Goal: Task Accomplishment & Management: Manage account settings

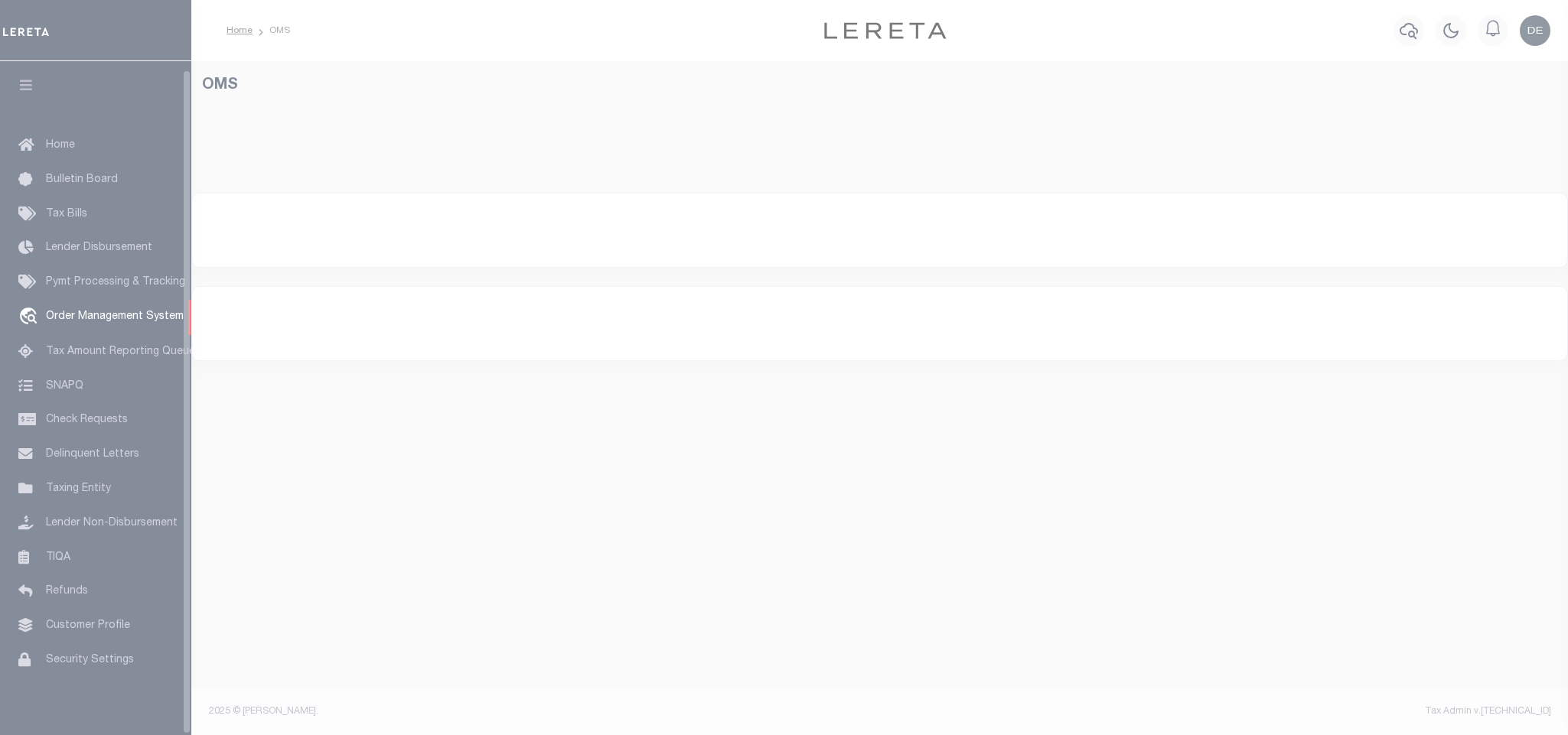
select select "200"
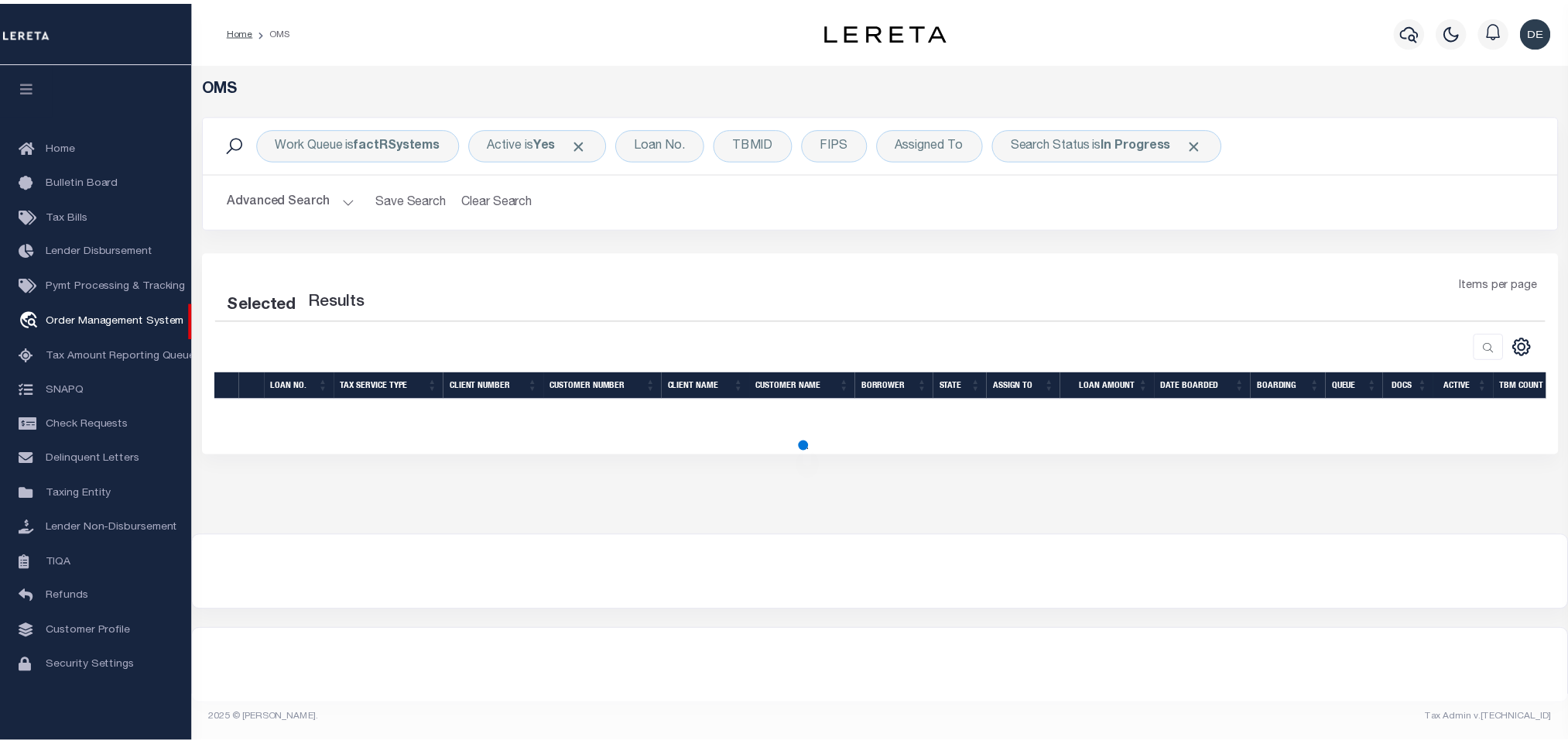
scroll to position [9, 0]
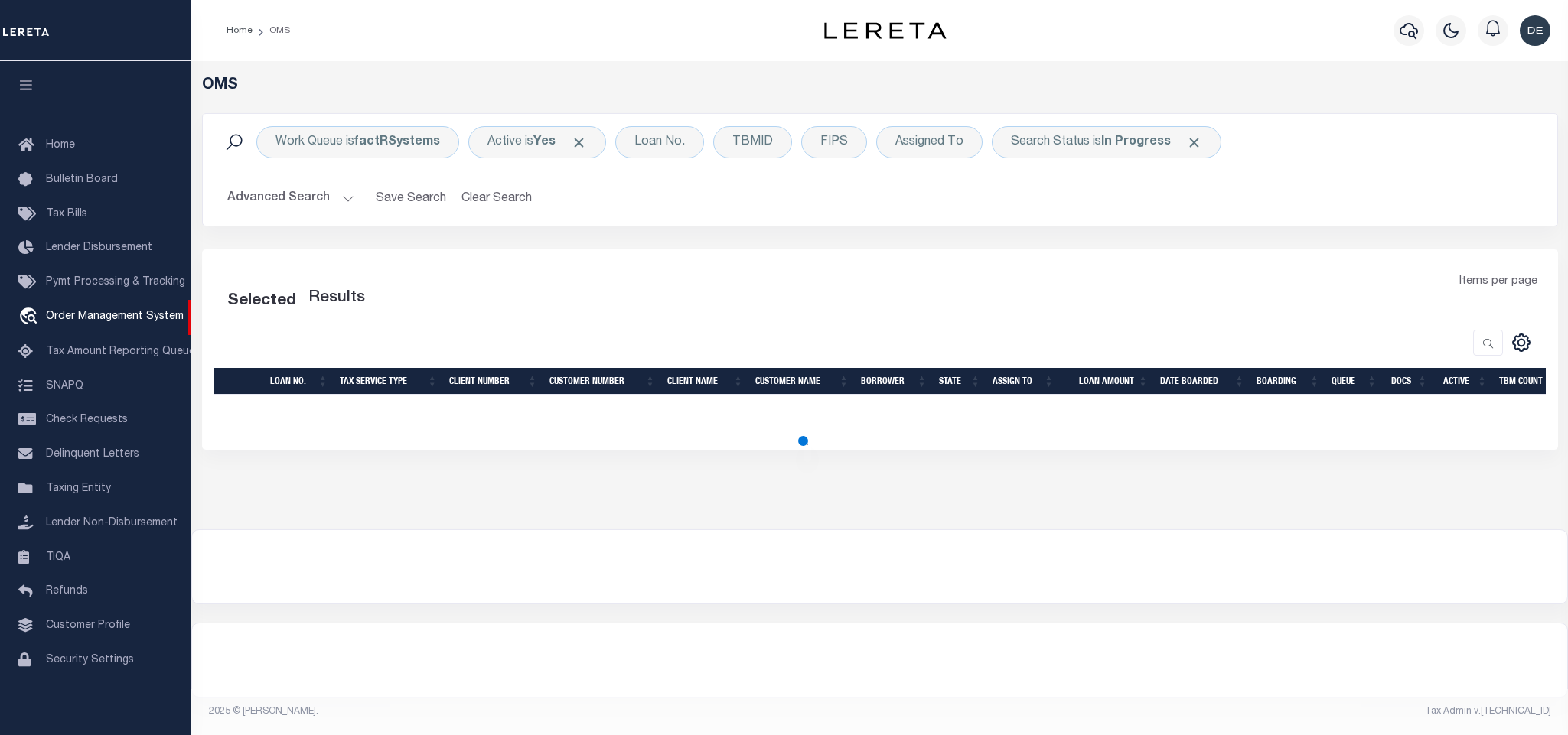
select select "200"
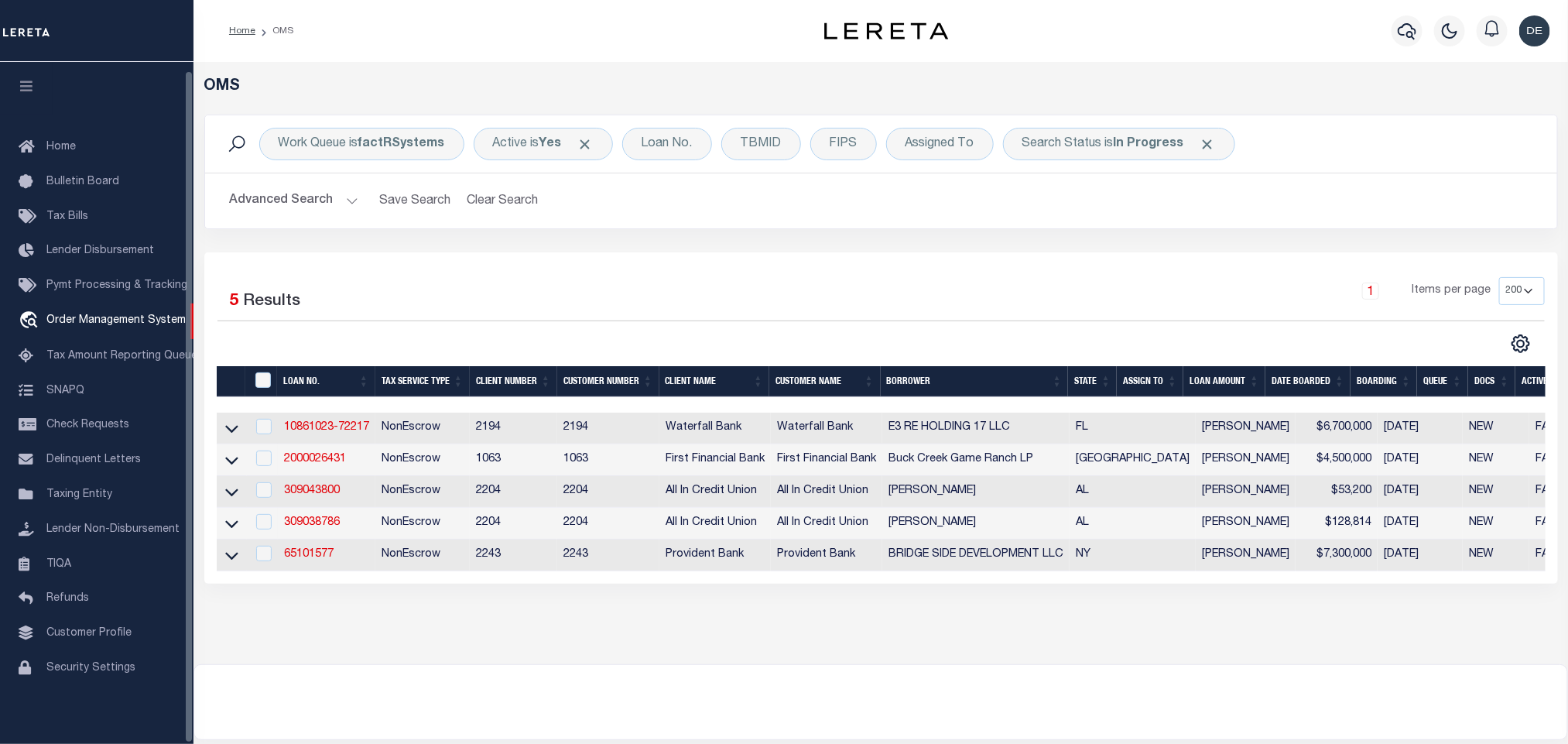
click at [29, 79] on icon "button" at bounding box center [27, 86] width 18 height 14
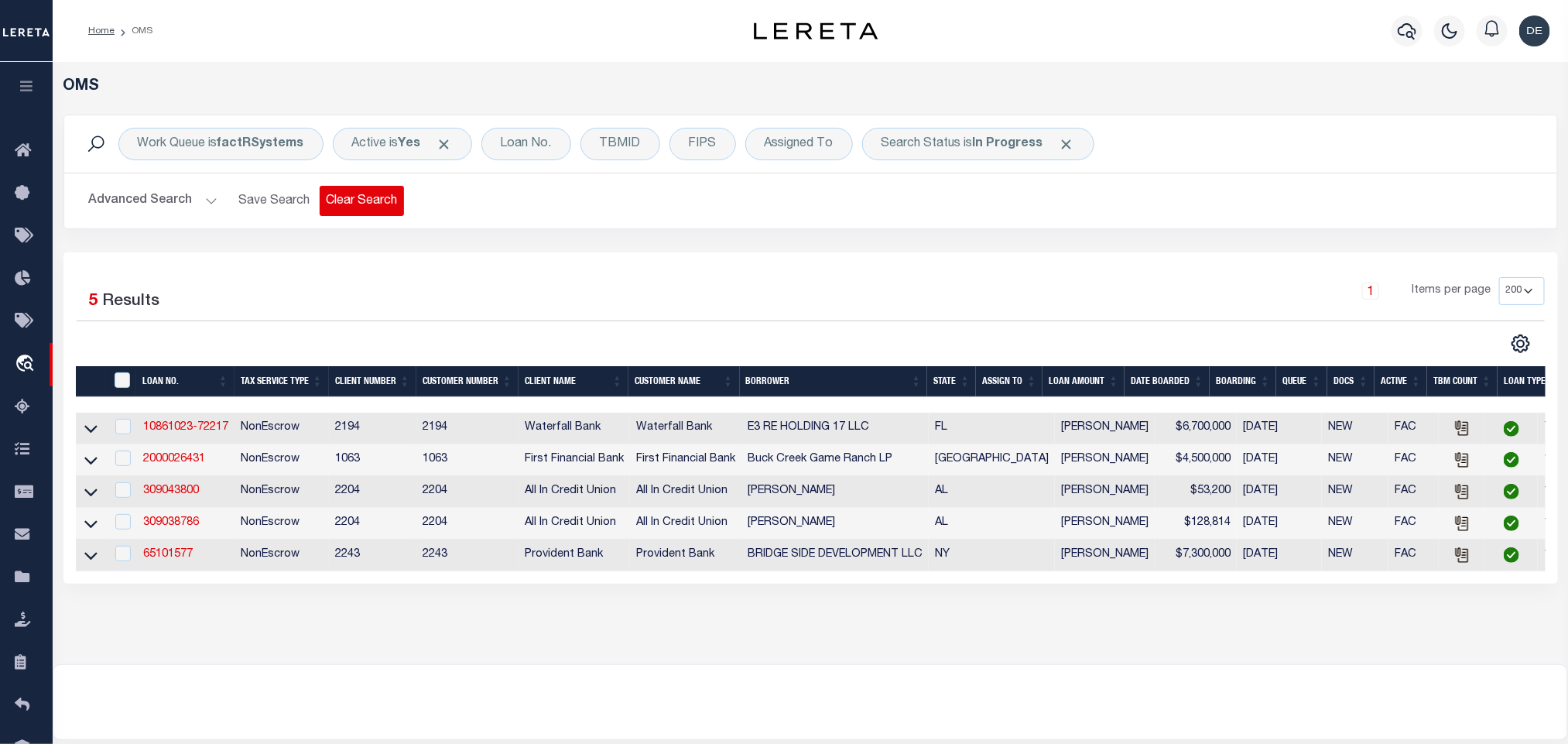
click at [365, 199] on button "Clear Search" at bounding box center [361, 200] width 84 height 30
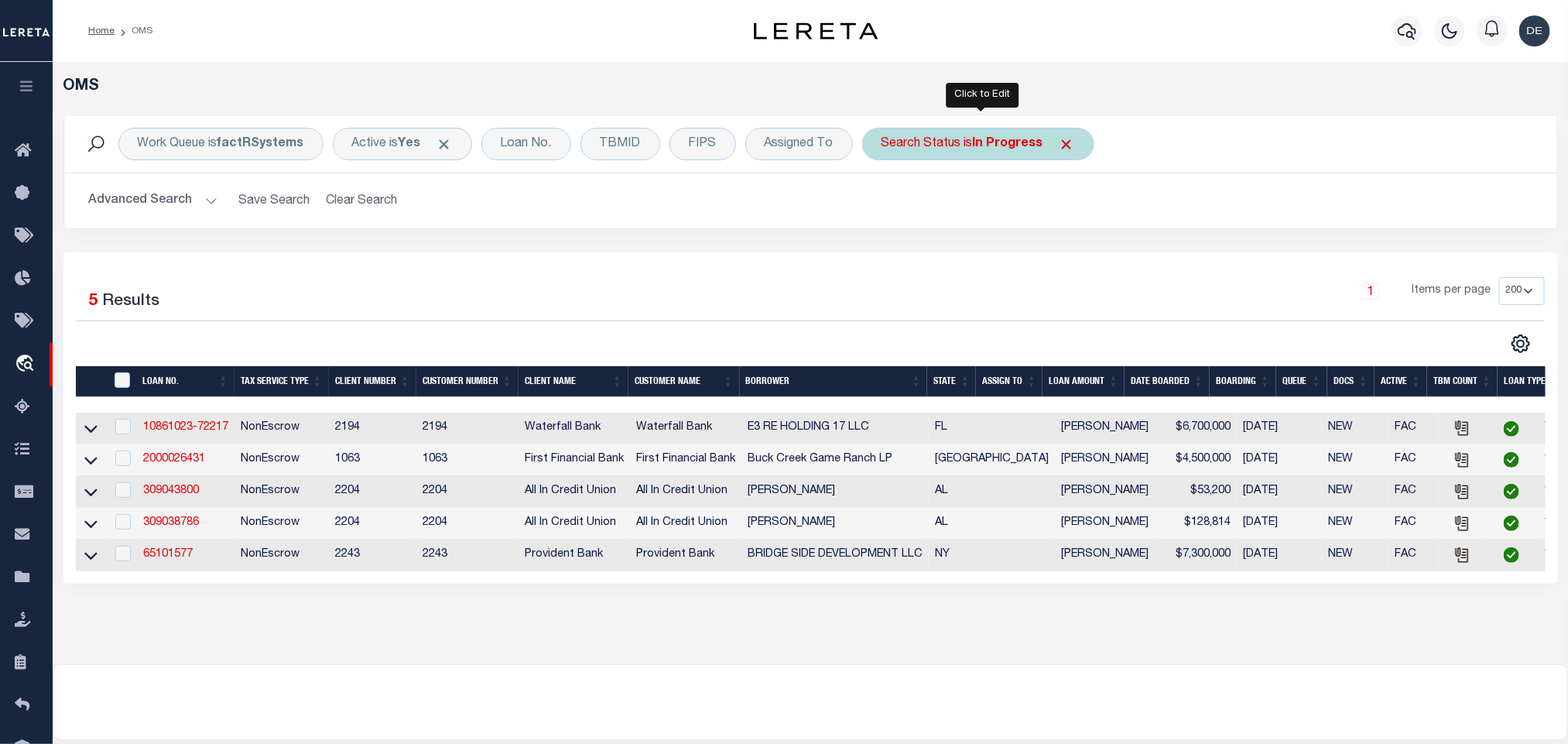
click at [938, 139] on div "Search Status is In Progress" at bounding box center [978, 144] width 232 height 33
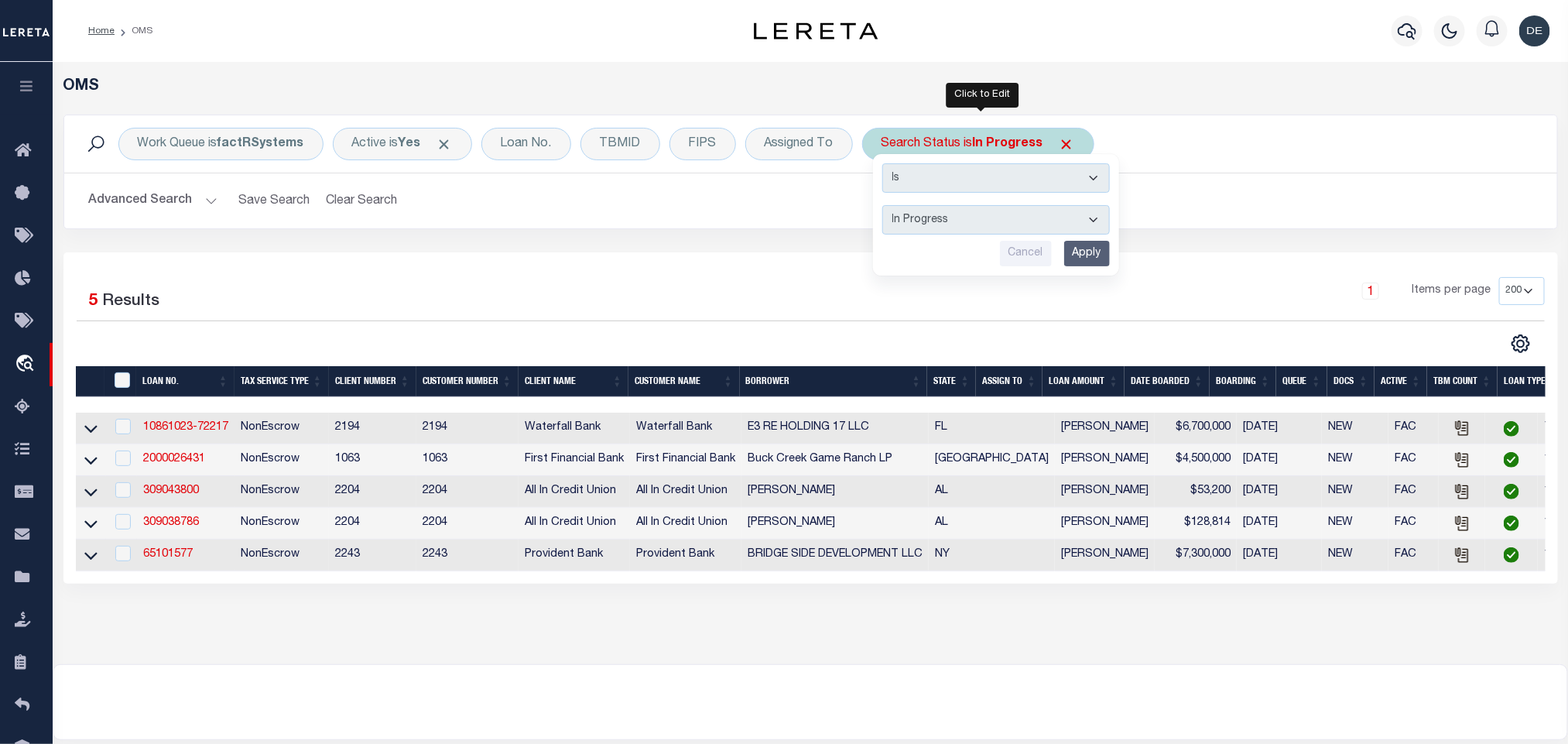
click at [947, 226] on select "Automated Search Bad Parcel Complete Duplicate Parcel High Dollar Reporting In …" at bounding box center [996, 220] width 227 height 30
select select "RD"
click at [886, 206] on select "Automated Search Bad Parcel Complete Duplicate Parcel High Dollar Reporting In …" at bounding box center [996, 220] width 227 height 30
click at [1083, 261] on input "Apply" at bounding box center [1087, 254] width 46 height 26
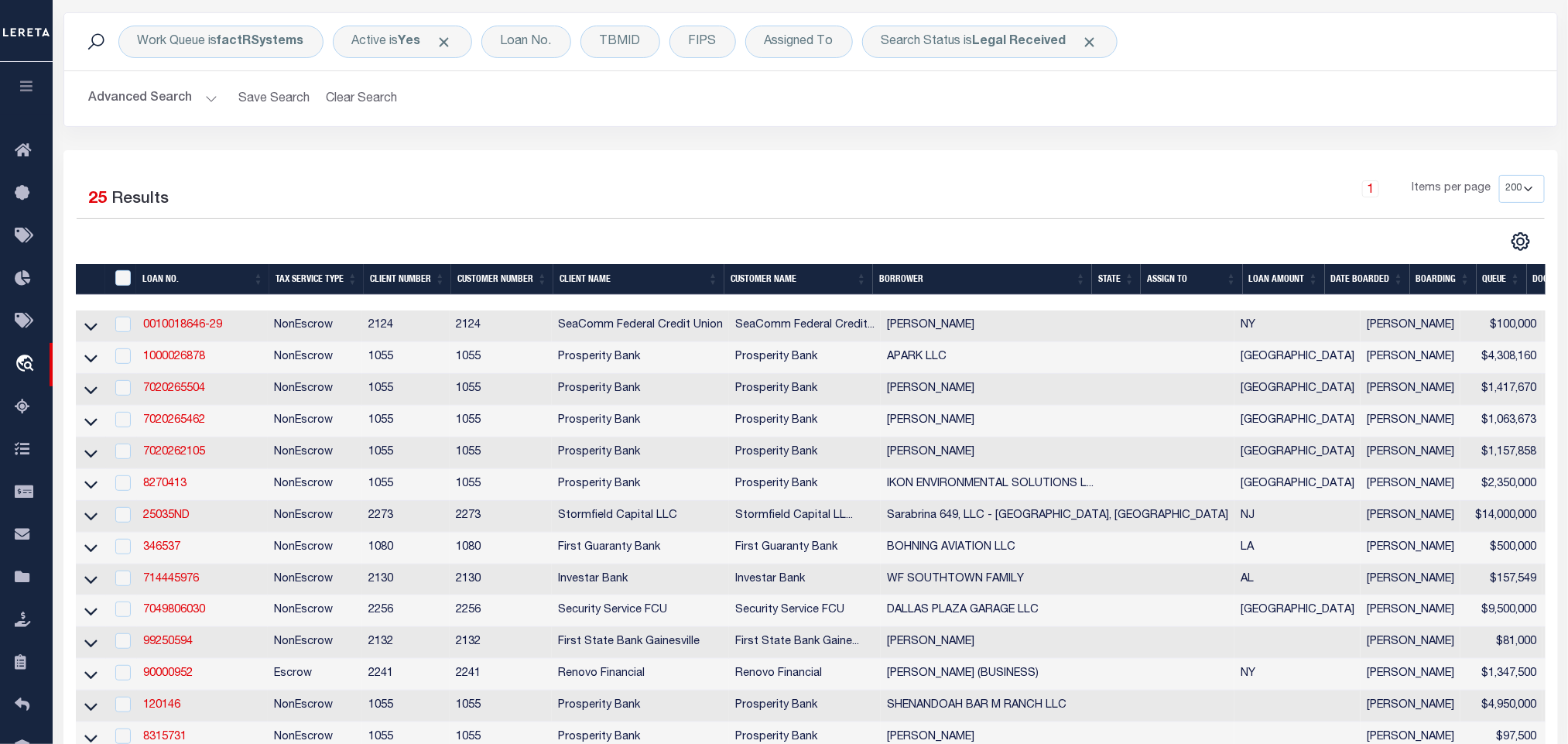
scroll to position [0, 0]
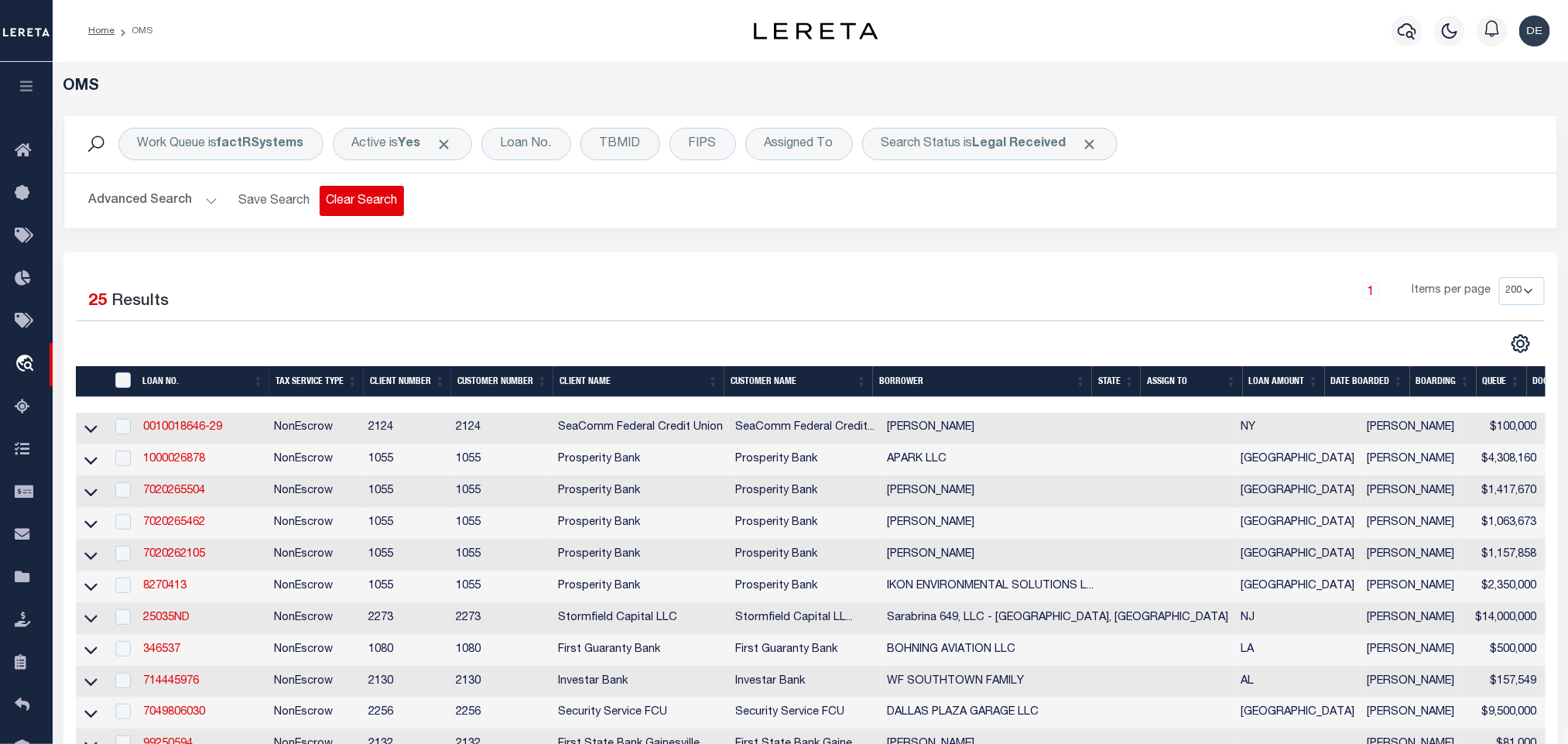
click at [355, 207] on button "Clear Search" at bounding box center [361, 200] width 84 height 30
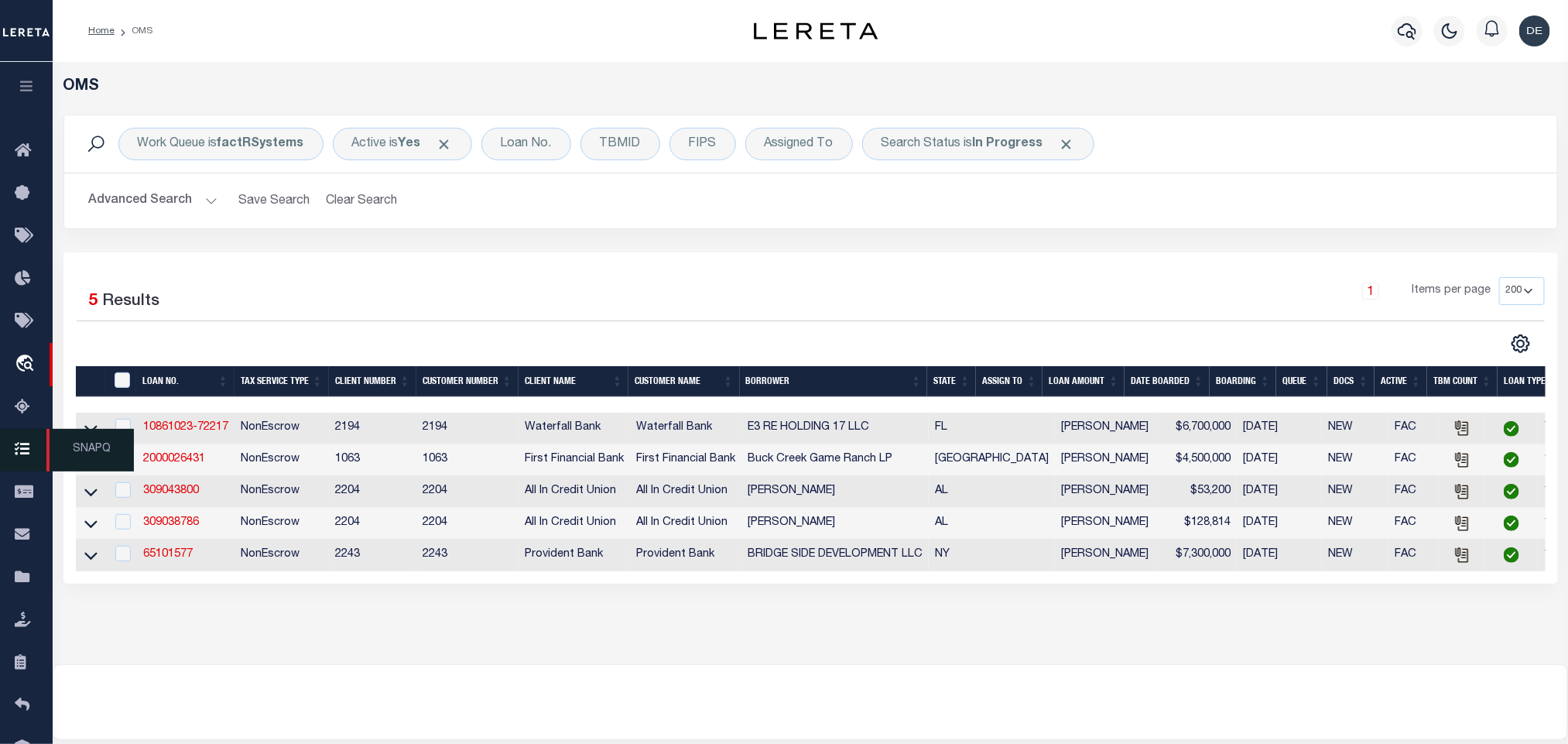
drag, startPoint x: 86, startPoint y: 431, endPoint x: 16, endPoint y: 450, distance: 72.5
click at [86, 431] on icon at bounding box center [90, 430] width 13 height 8
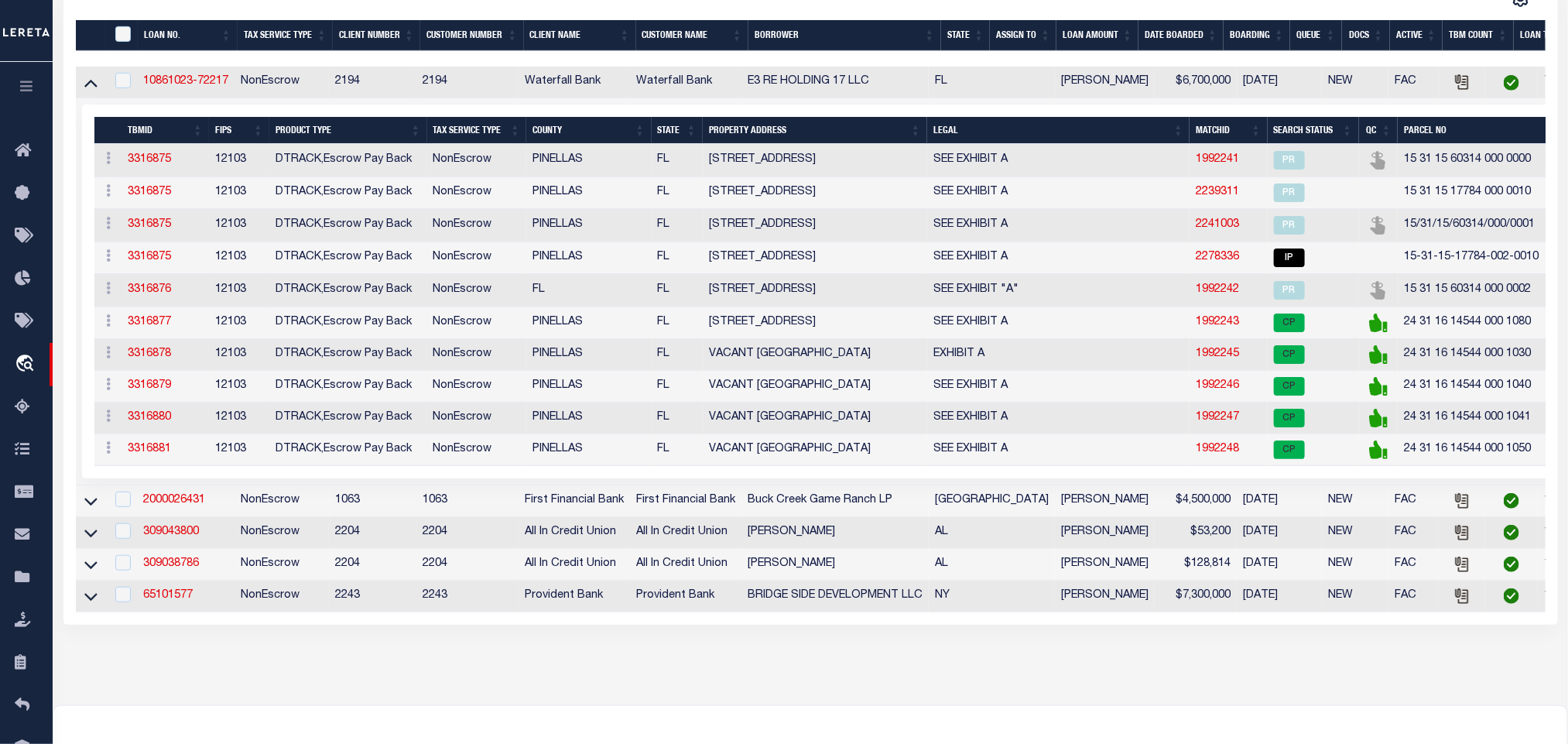
scroll to position [348, 0]
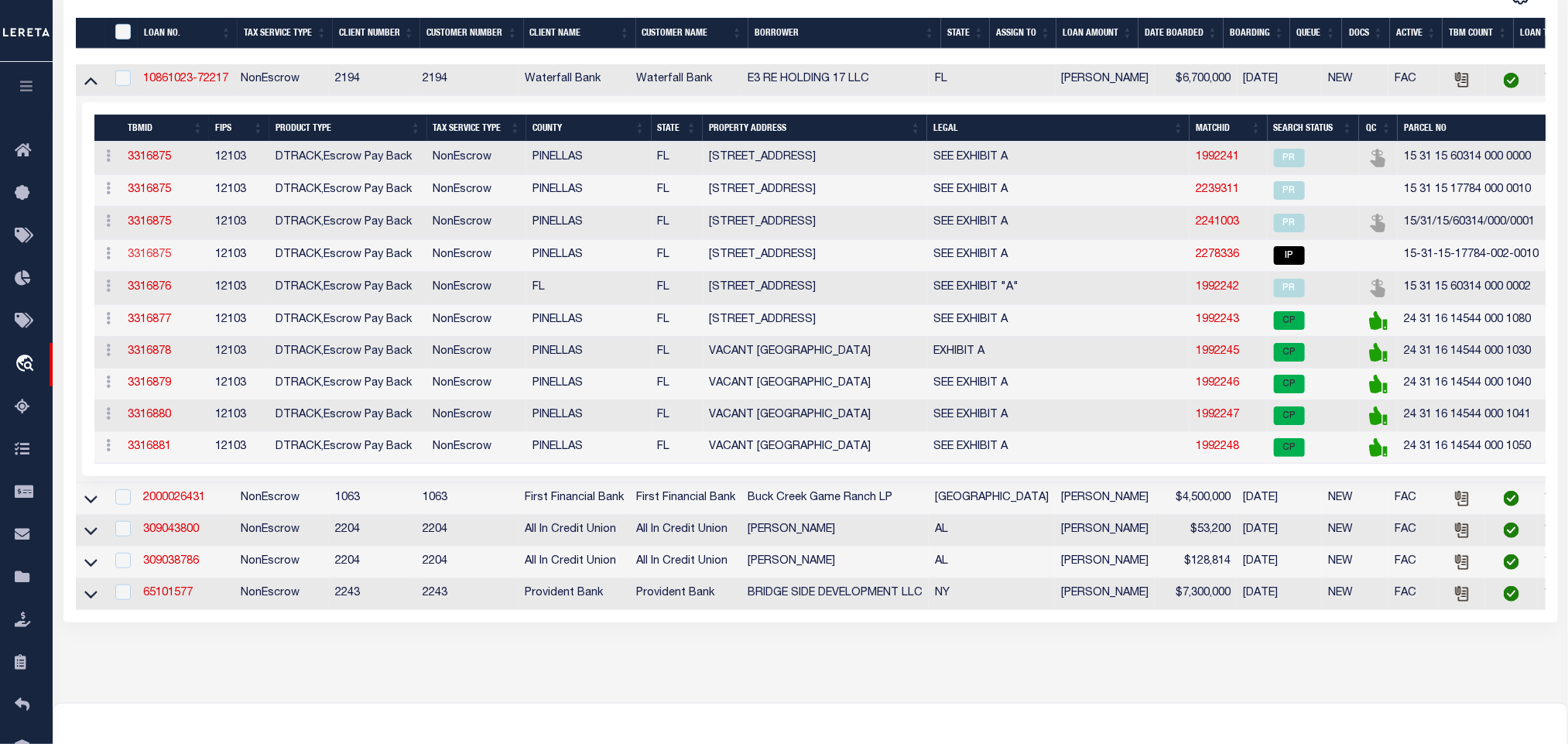
click at [158, 260] on link "3316875" at bounding box center [150, 254] width 44 height 11
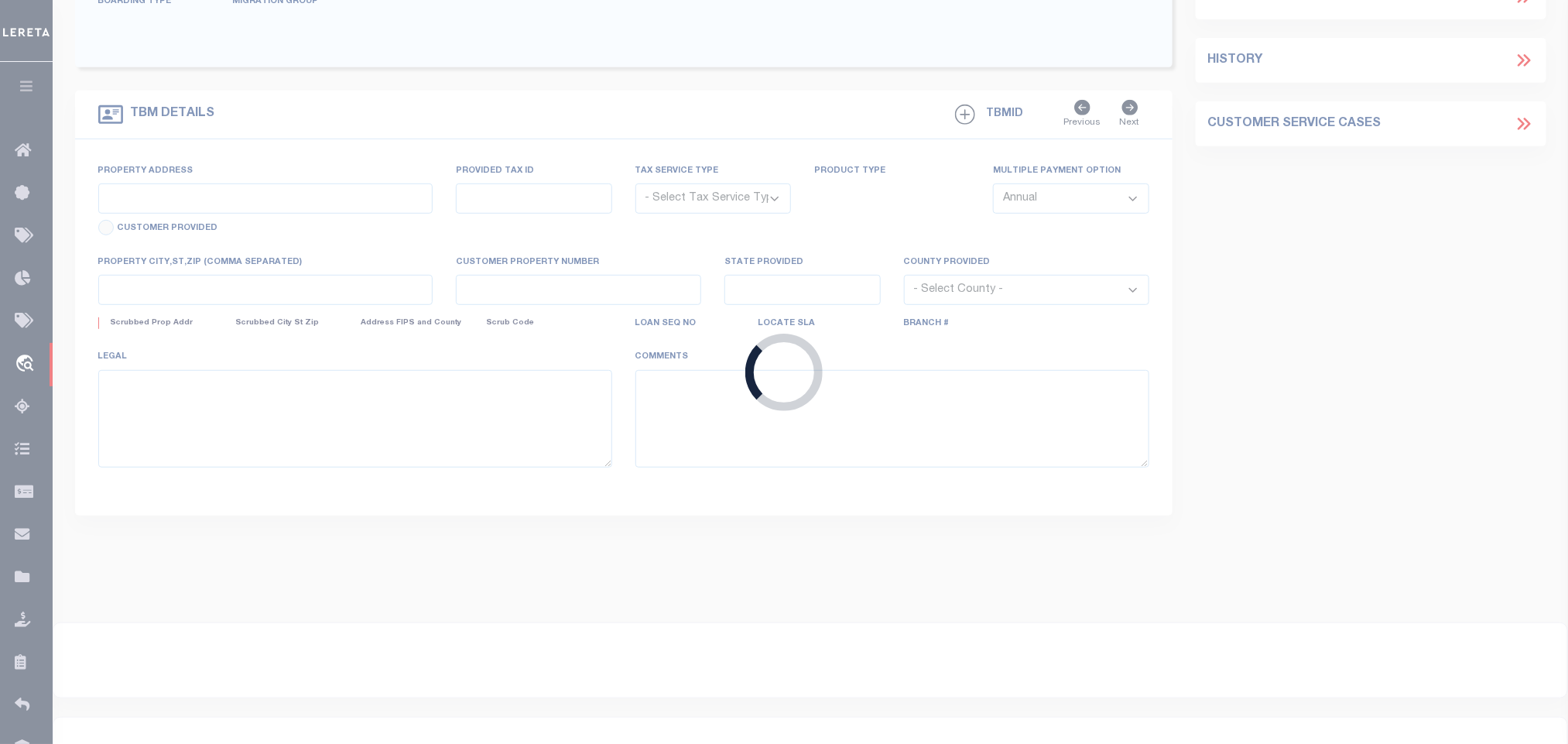
type input "10861023-72217"
type input "E3 RE HOLDING 17 LLC"
select select
type input "200 2ND AVE S PMB 466"
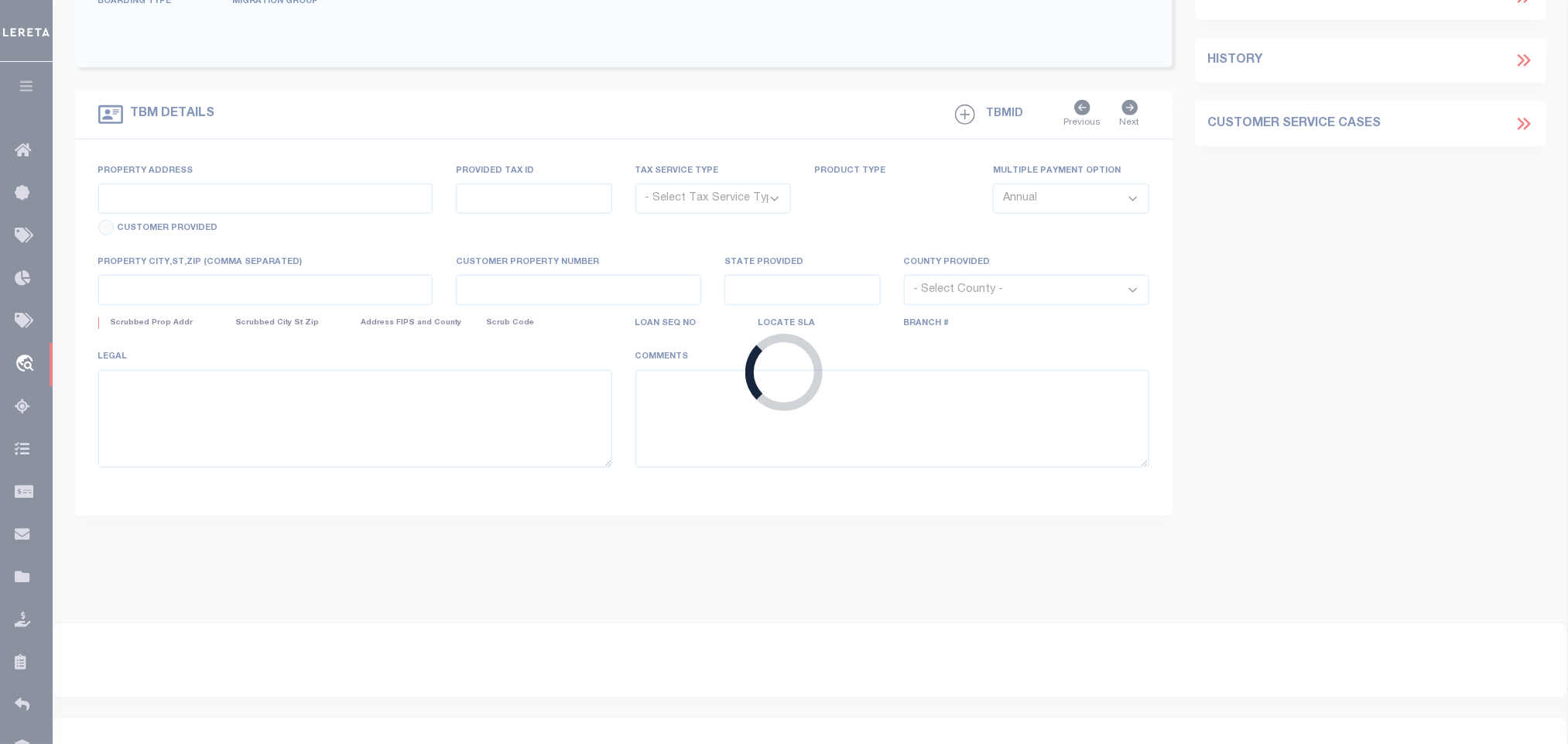
type input "ST PETERSBURG FL 33701-4313"
select select "10"
select select "NonEscrow"
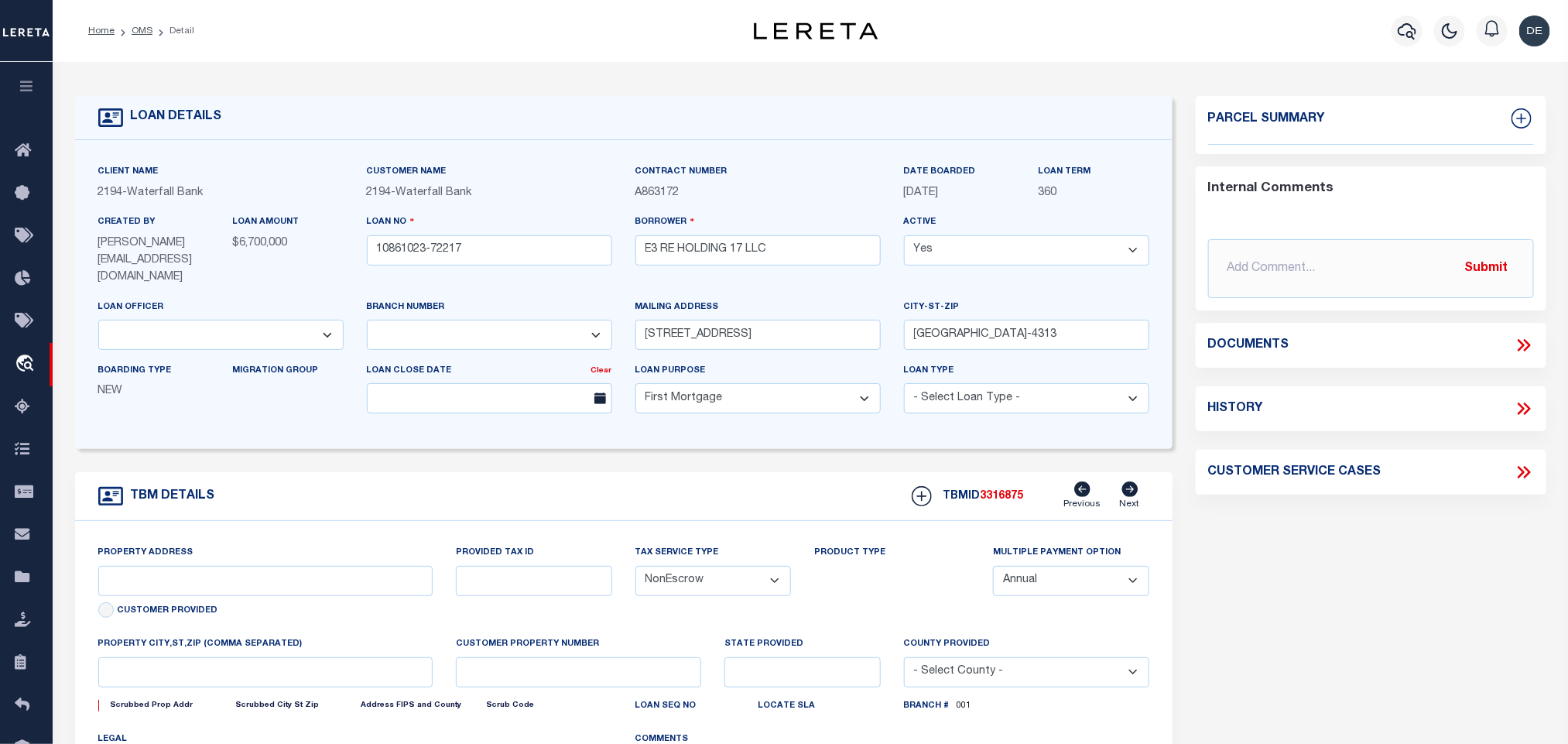
select select "53804"
select select "5527"
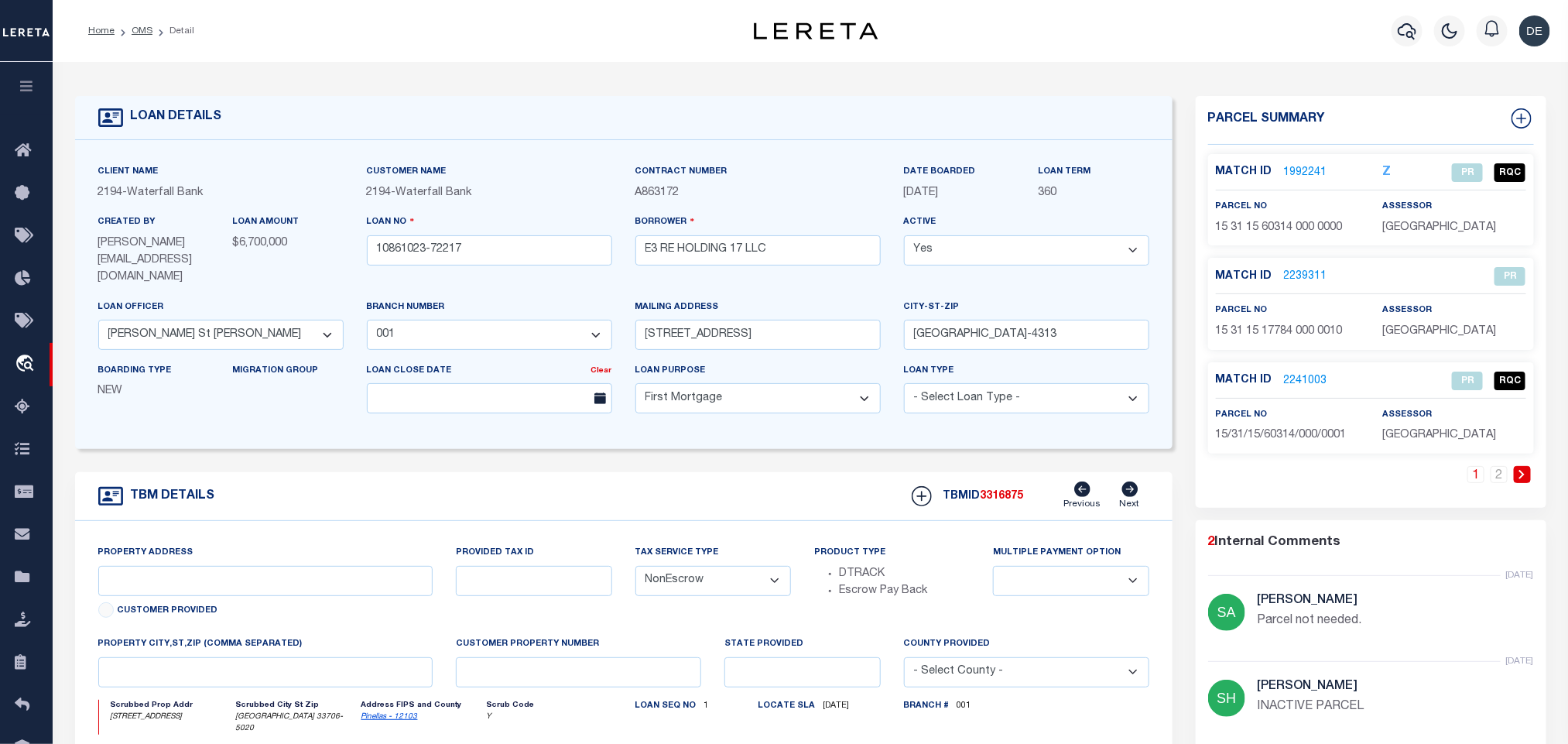
type input "12700 GULF BLVD"
type input "15-31-15-60314-000-0000"
select select
type input "TREASURE ISLAND FL 33706"
type input "FL"
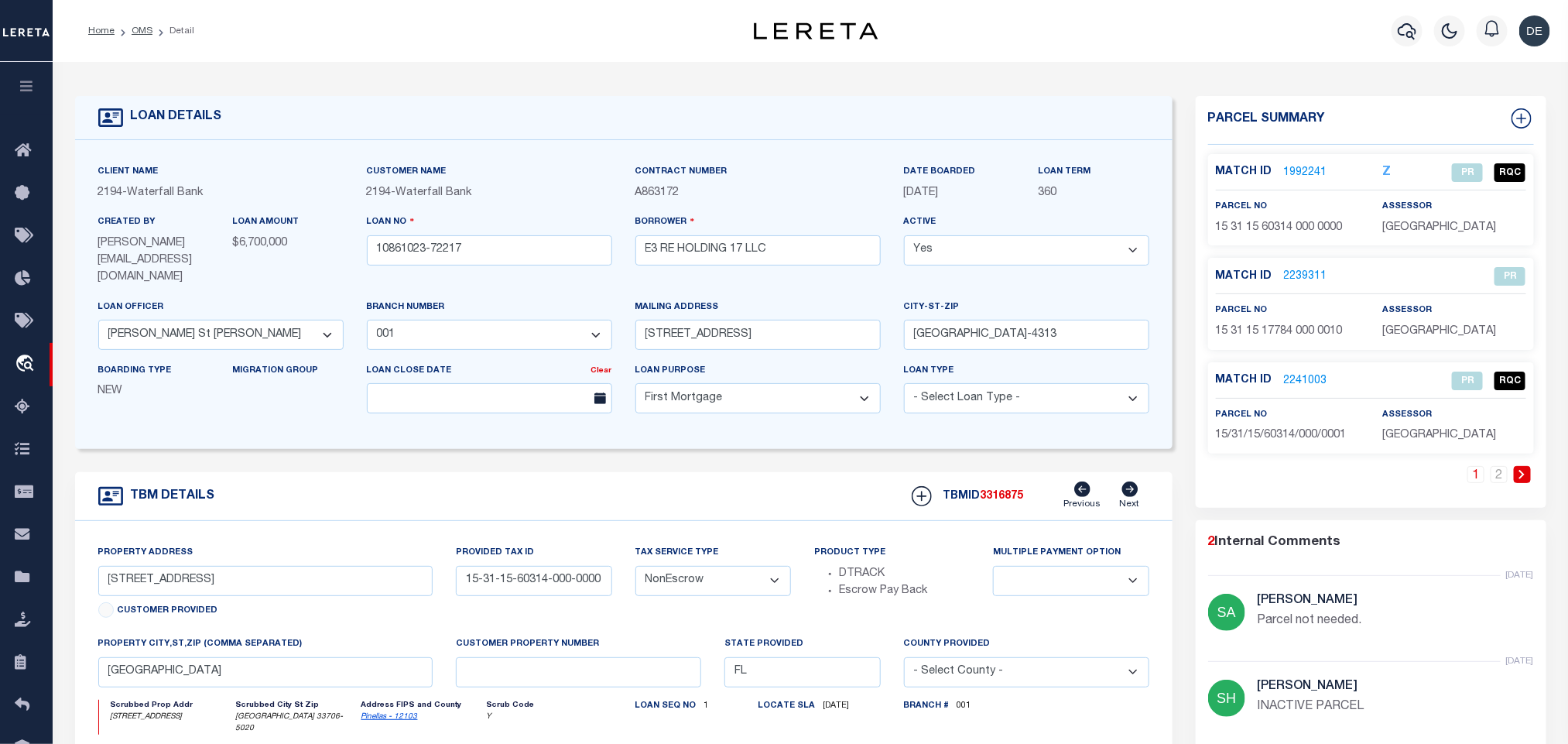
select select
type textarea "SEE EXHIBIT A"
click at [1500, 477] on link "2" at bounding box center [1499, 474] width 17 height 17
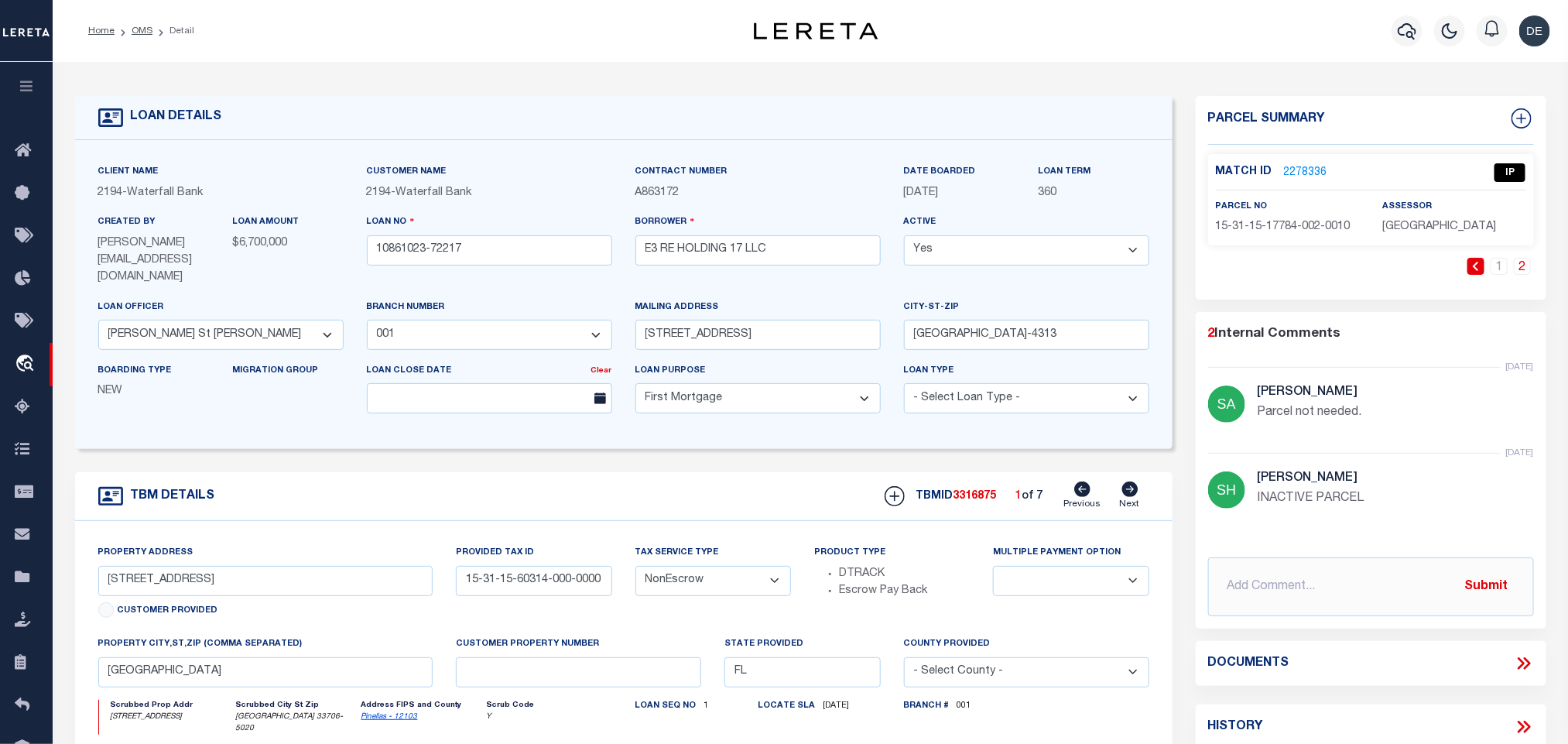
click at [1294, 165] on link "2278336" at bounding box center [1306, 173] width 44 height 16
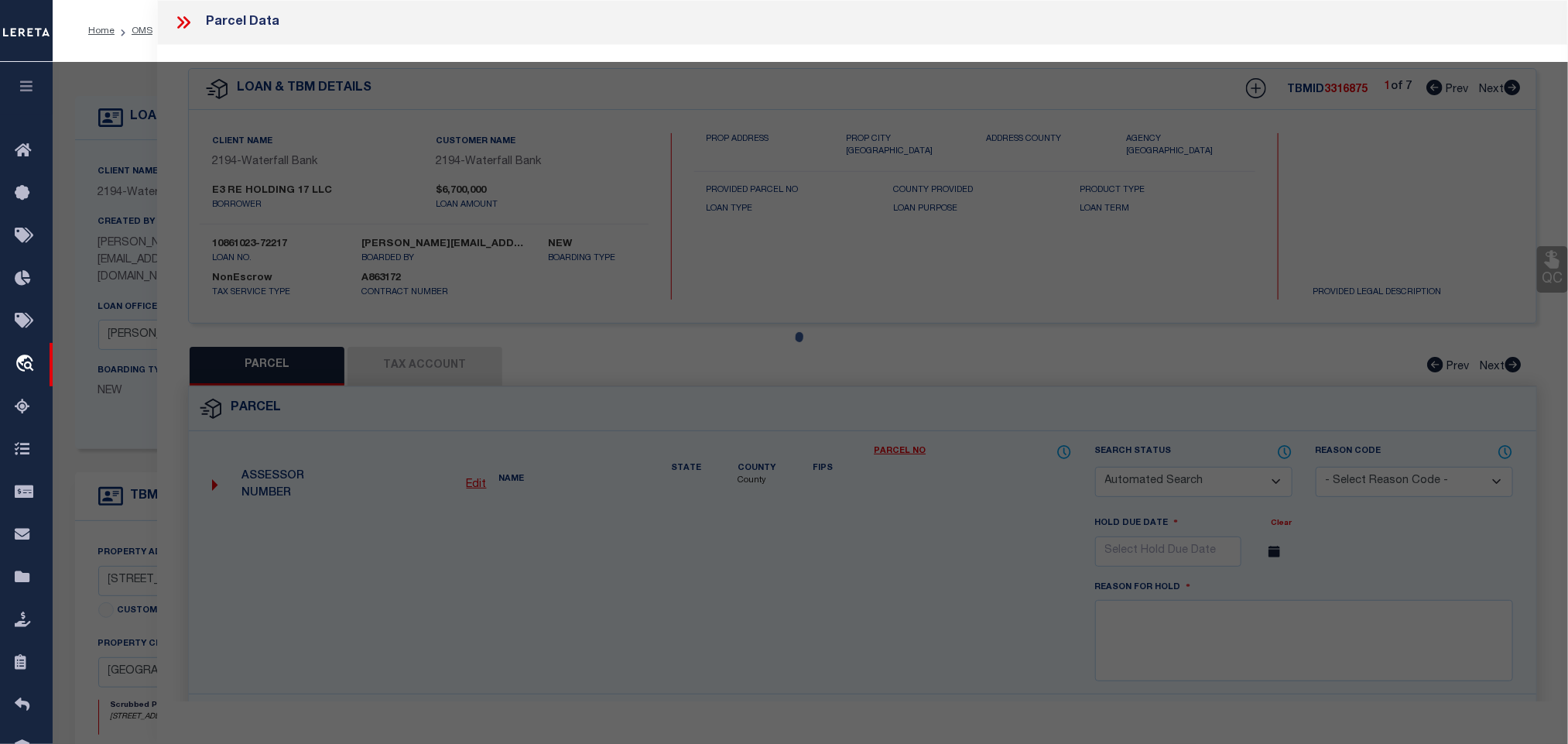
checkbox input "false"
select select "IP"
type input "E3 RE HOLDING 17 LLC"
select select "AGW"
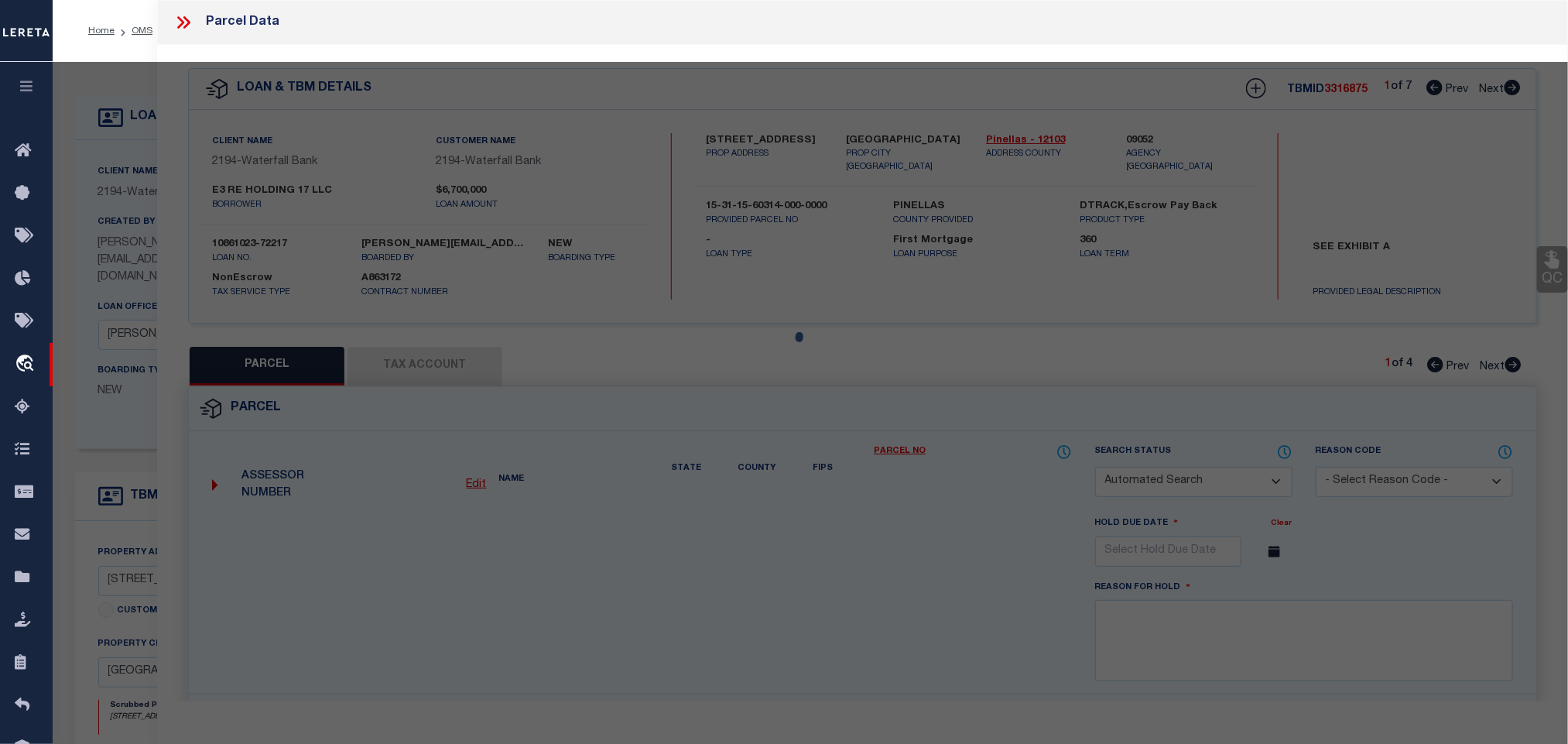
select select "LEG"
type input "12700 GULF BLVD"
type input "TREASURE ISLAND, FL 33706"
type textarea "CONEY ISLAND BLK 2, LOTS 1 THRU 4 TOGETHER WITH THAT TRACT LYING W'LY OF SD LOT…"
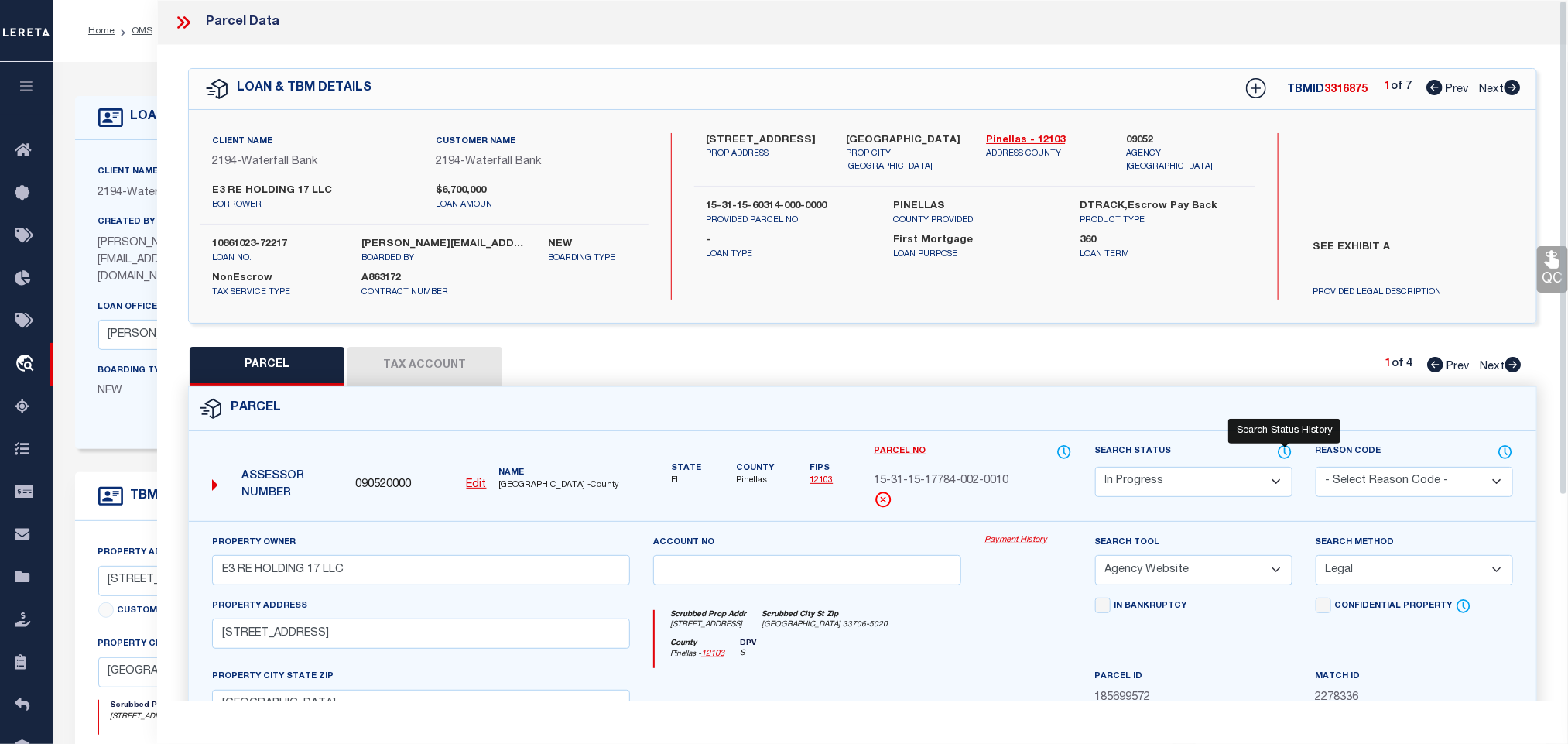
click at [1287, 449] on icon at bounding box center [1284, 451] width 12 height 12
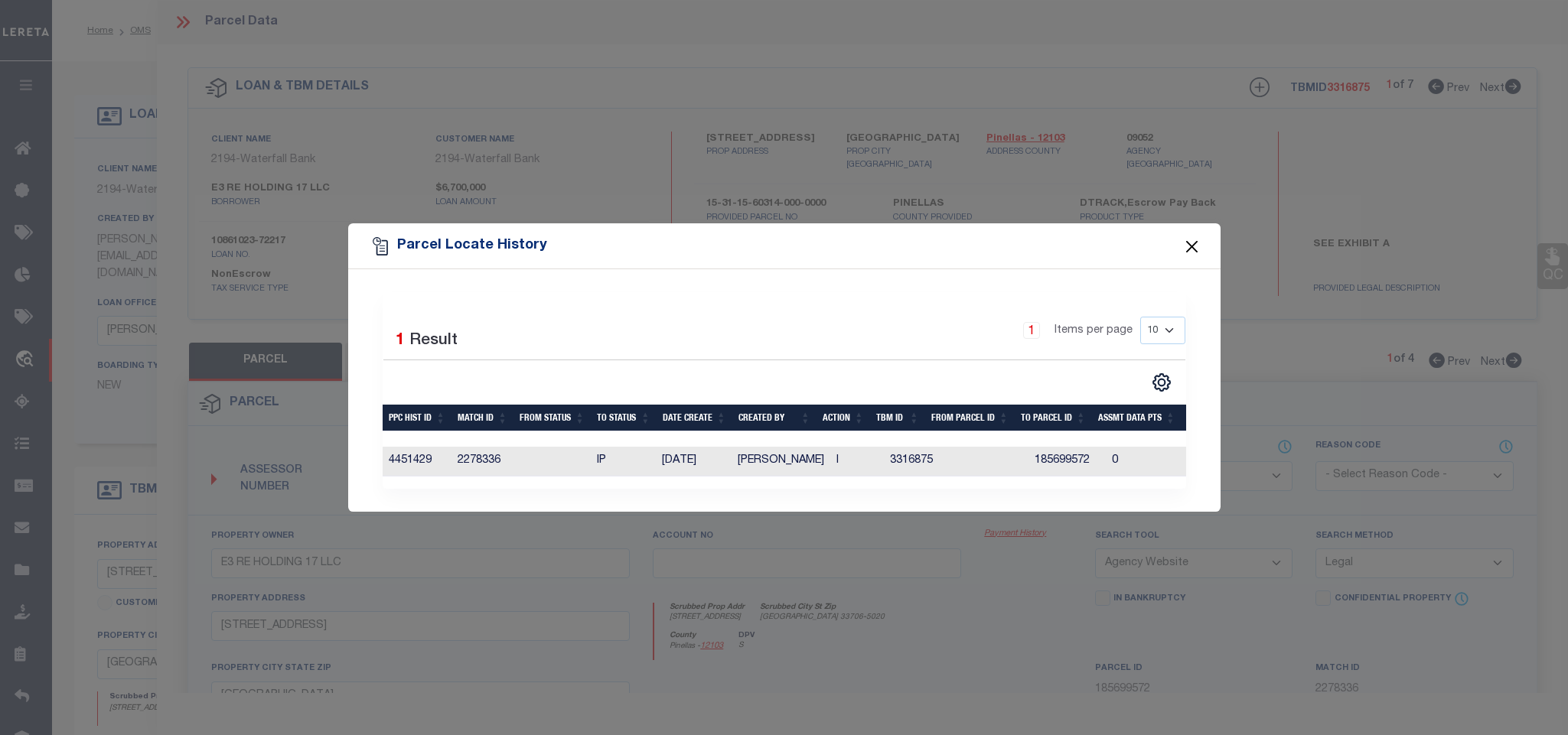
click at [1191, 238] on button "Close" at bounding box center [1191, 246] width 20 height 20
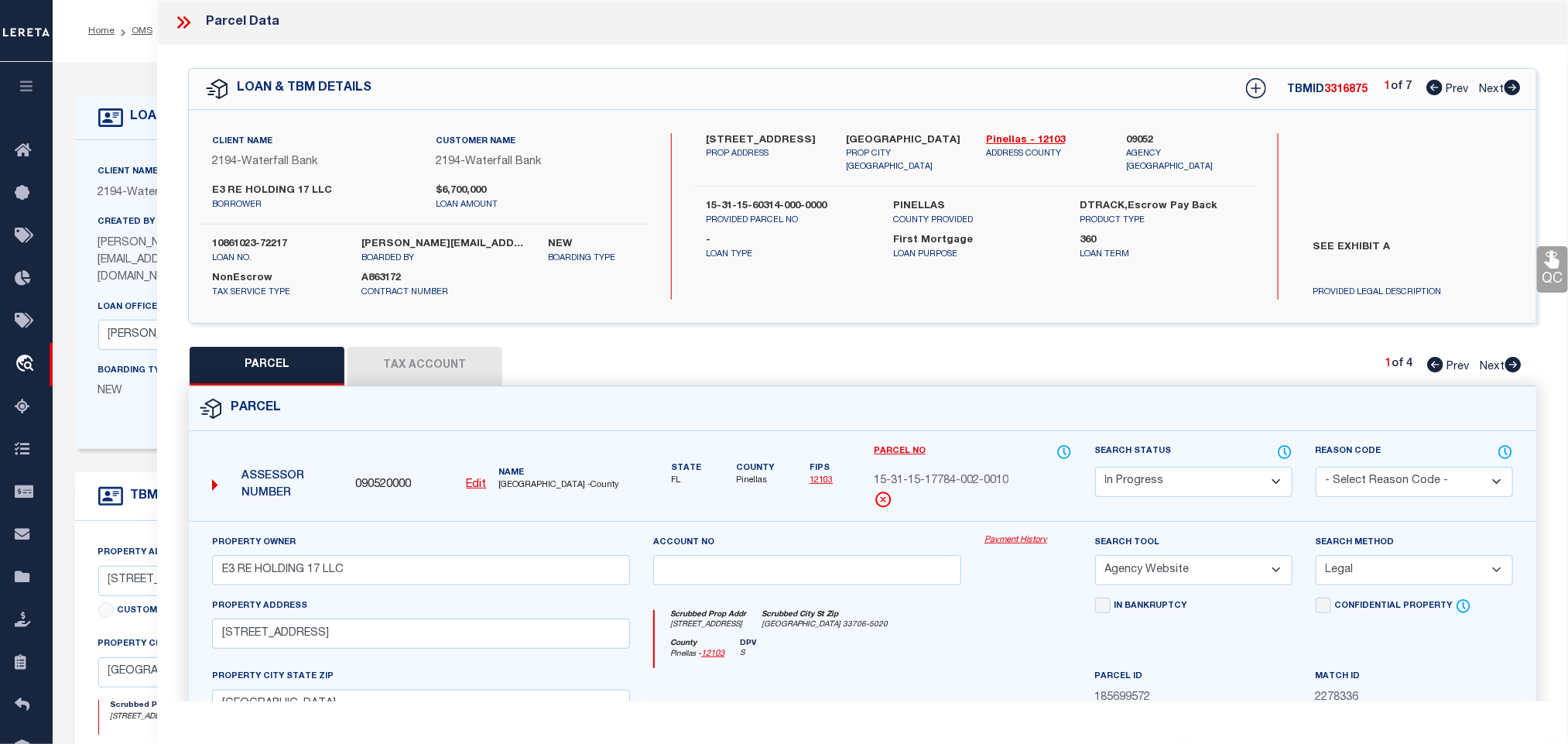
click at [125, 114] on h4 "LOAN DETAILS" at bounding box center [173, 117] width 99 height 15
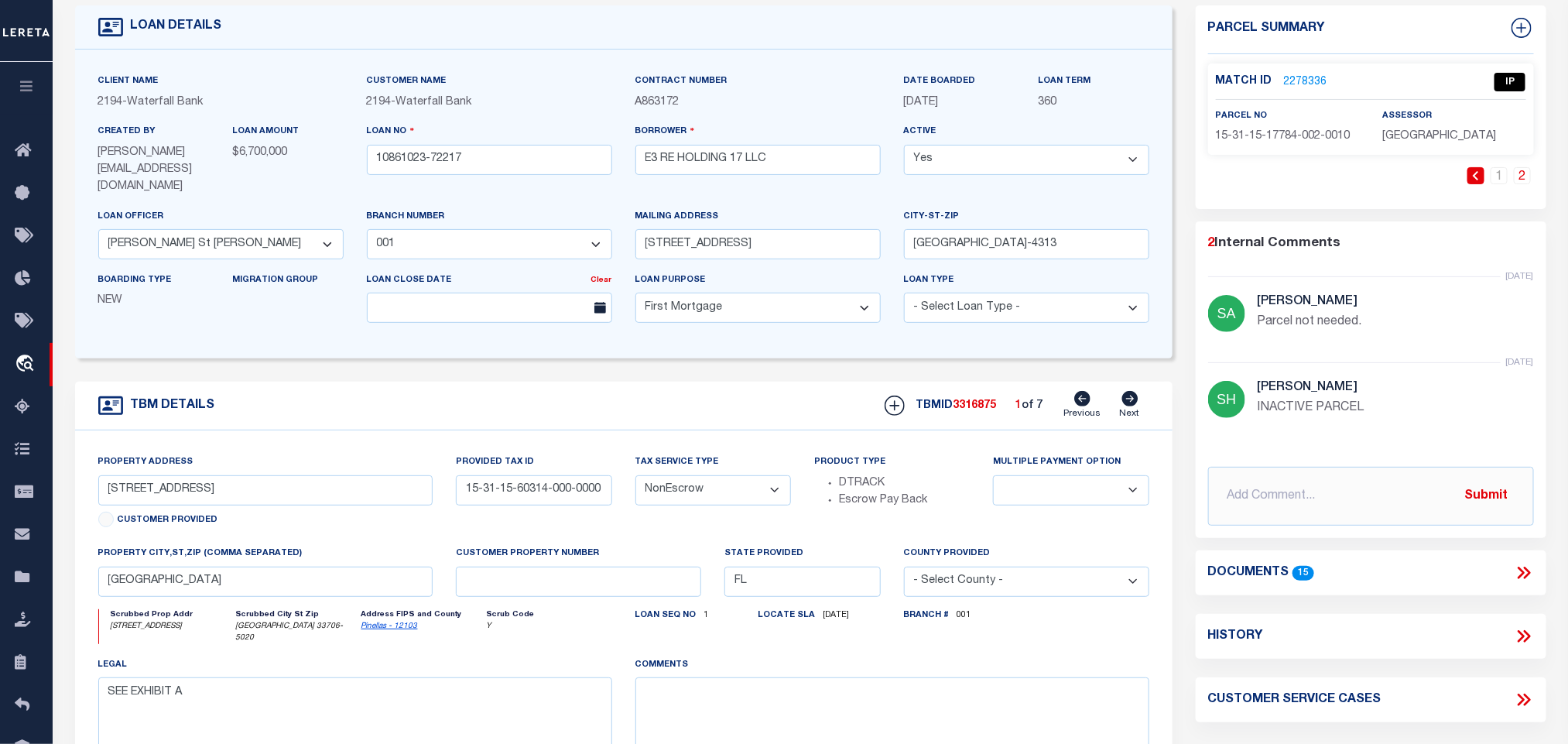
scroll to position [116, 0]
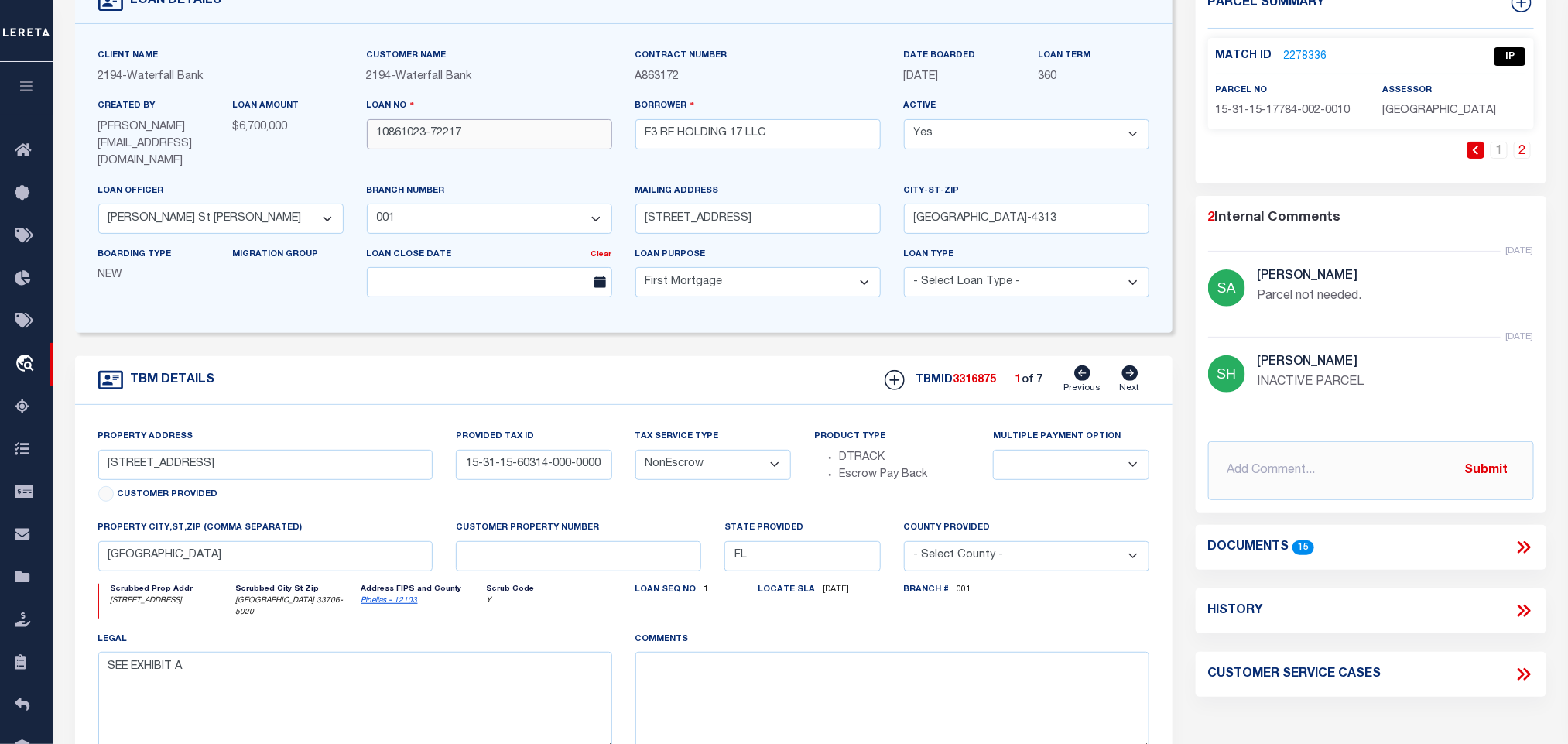
click at [486, 138] on input "10861023-72217" at bounding box center [489, 134] width 245 height 30
click at [660, 368] on div "TBM DETAILS TBMID 3316875 1 of 7 Next" at bounding box center [624, 380] width 1097 height 49
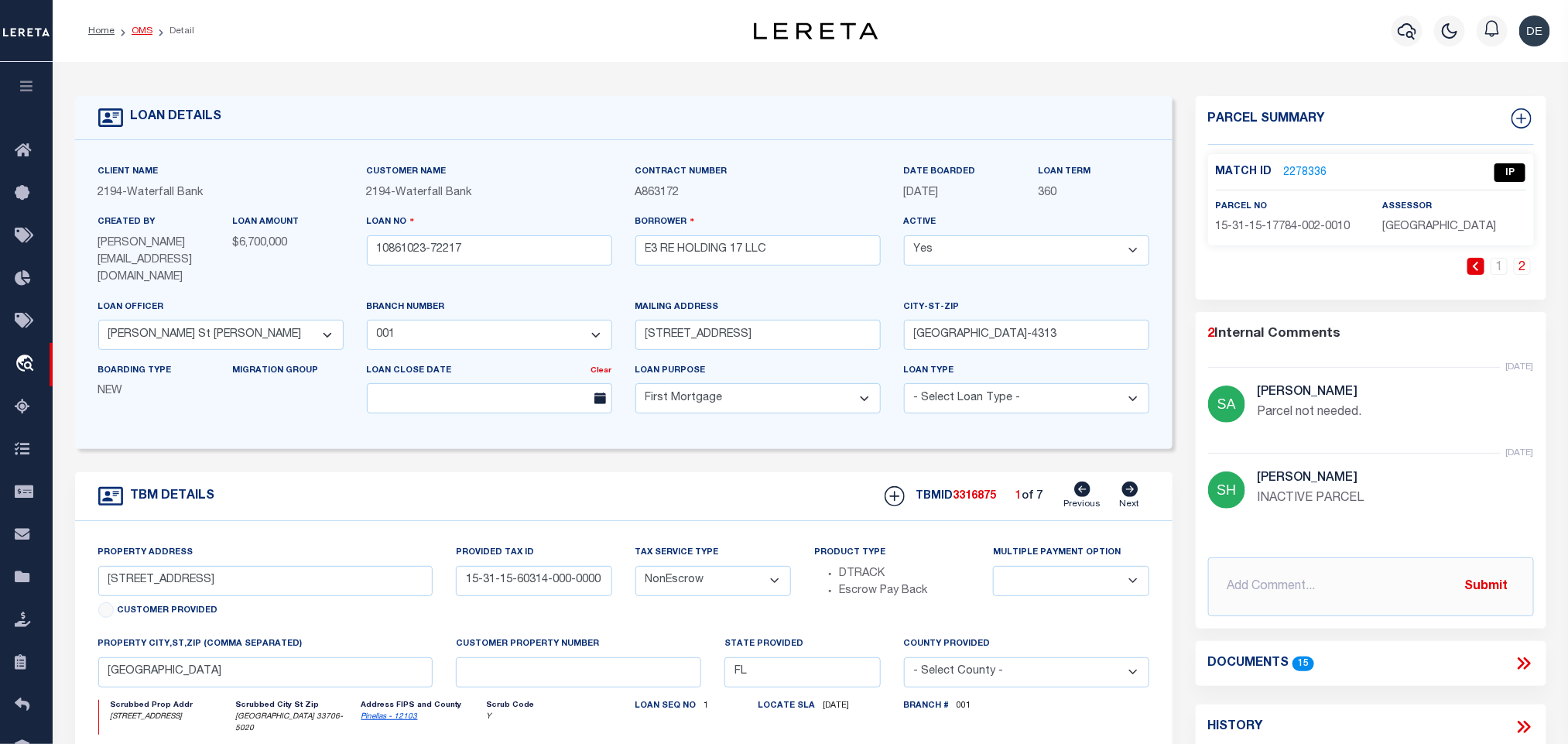
click at [142, 34] on link "OMS" at bounding box center [142, 31] width 21 height 9
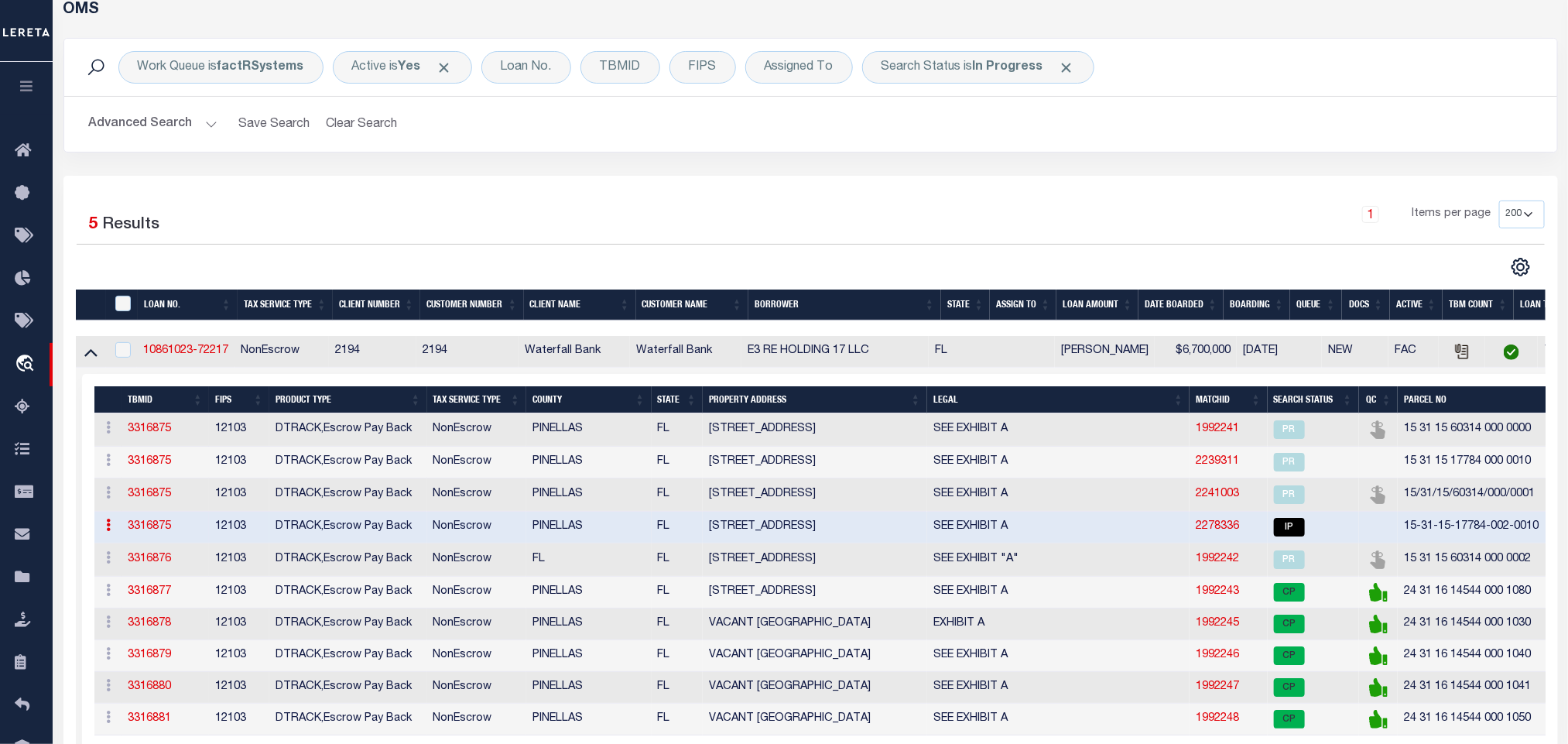
scroll to position [116, 0]
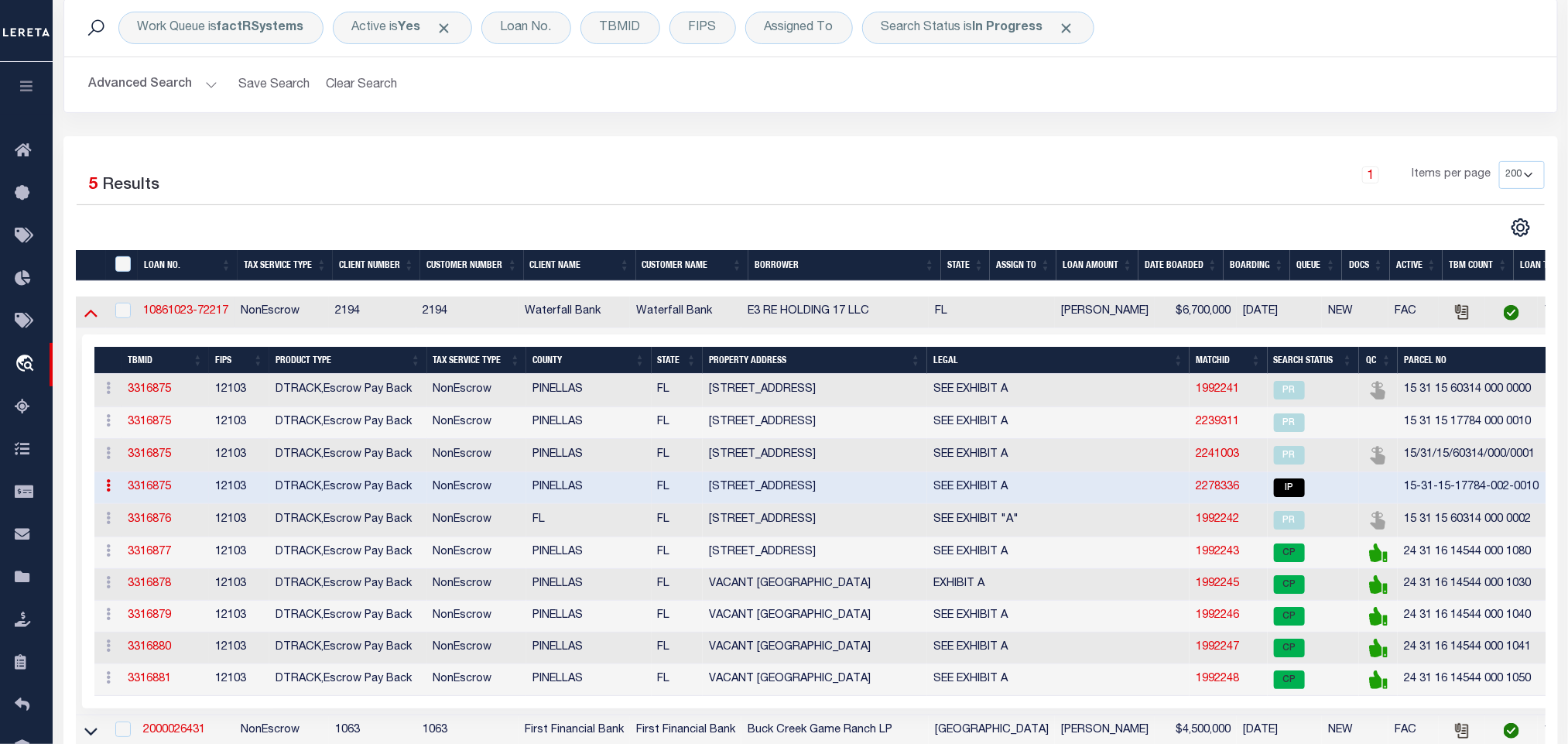
click at [93, 314] on icon at bounding box center [90, 312] width 13 height 16
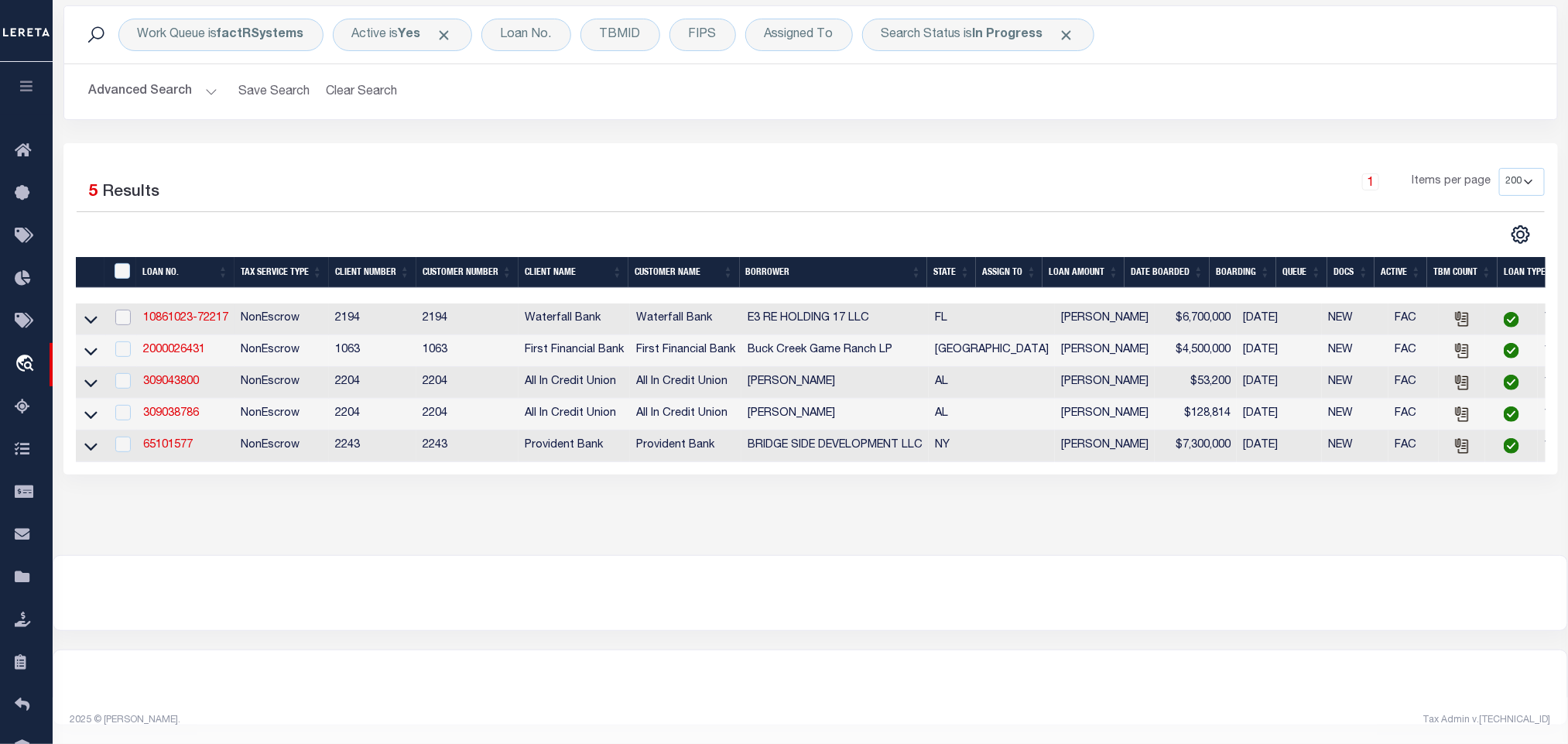
click at [117, 315] on input "checkbox" at bounding box center [123, 317] width 16 height 16
checkbox input "true"
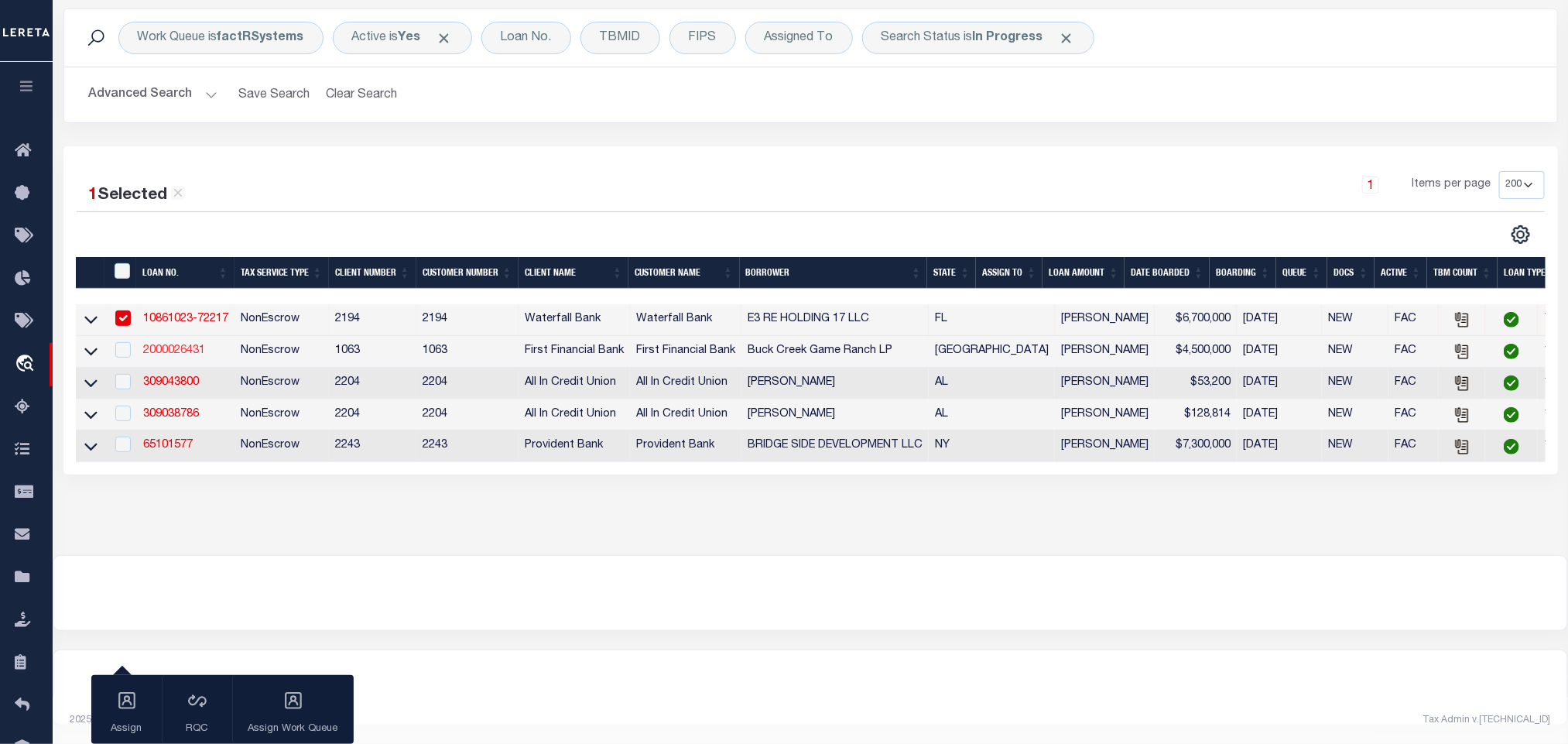
click at [163, 345] on link "2000026431" at bounding box center [174, 350] width 61 height 11
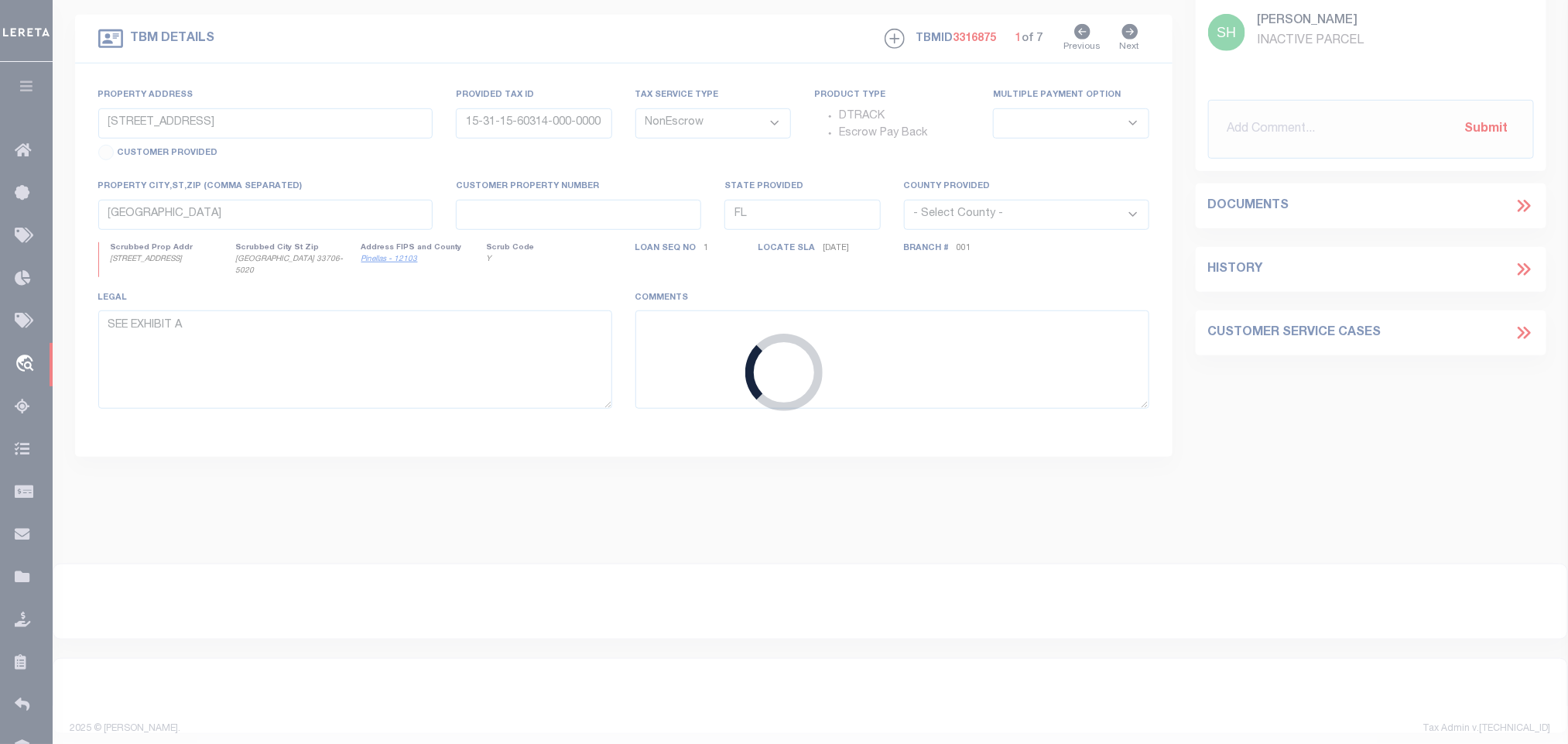
type input "2000026431"
type input "Buck Creek Game Ranch LP"
select select
select select "400"
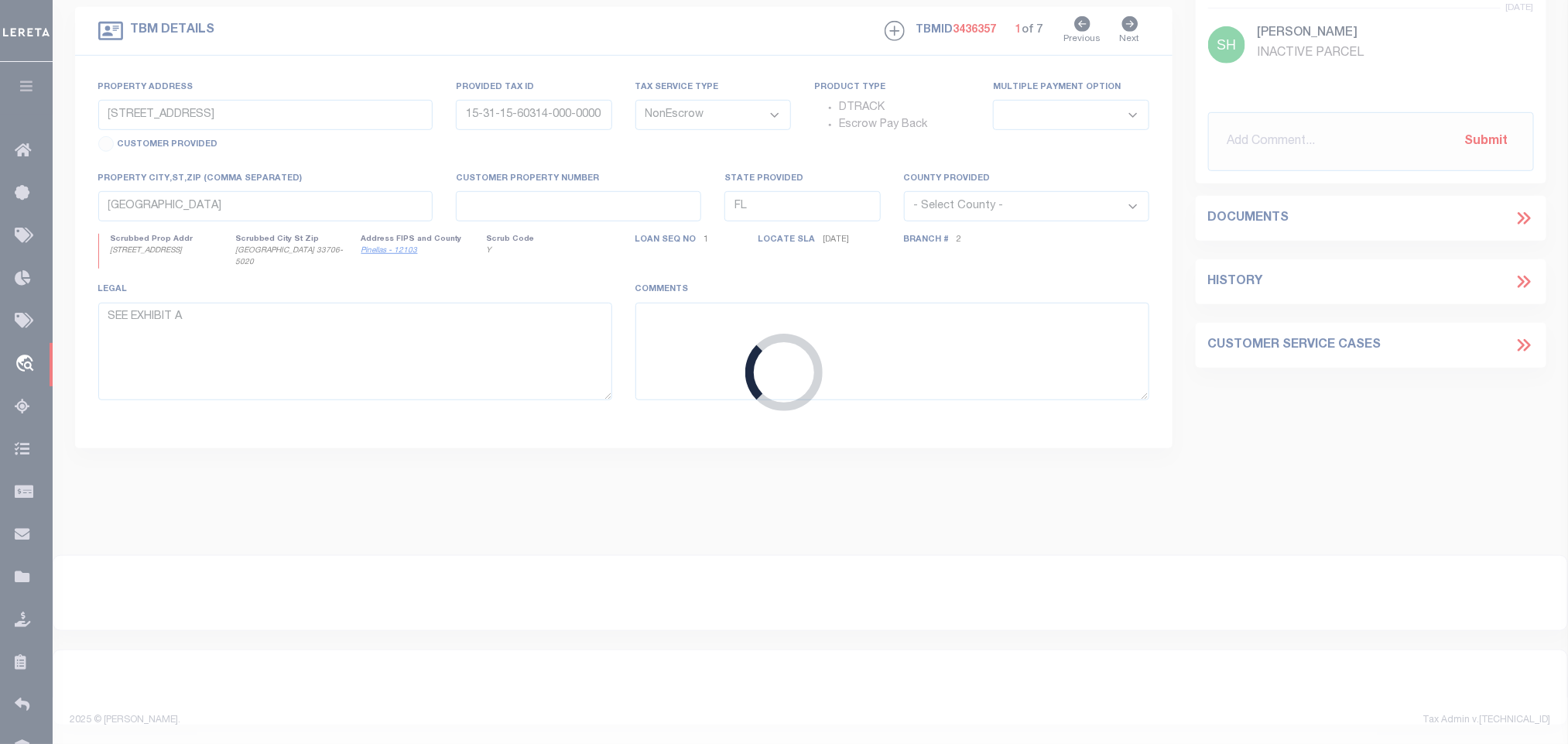
scroll to position [139, 0]
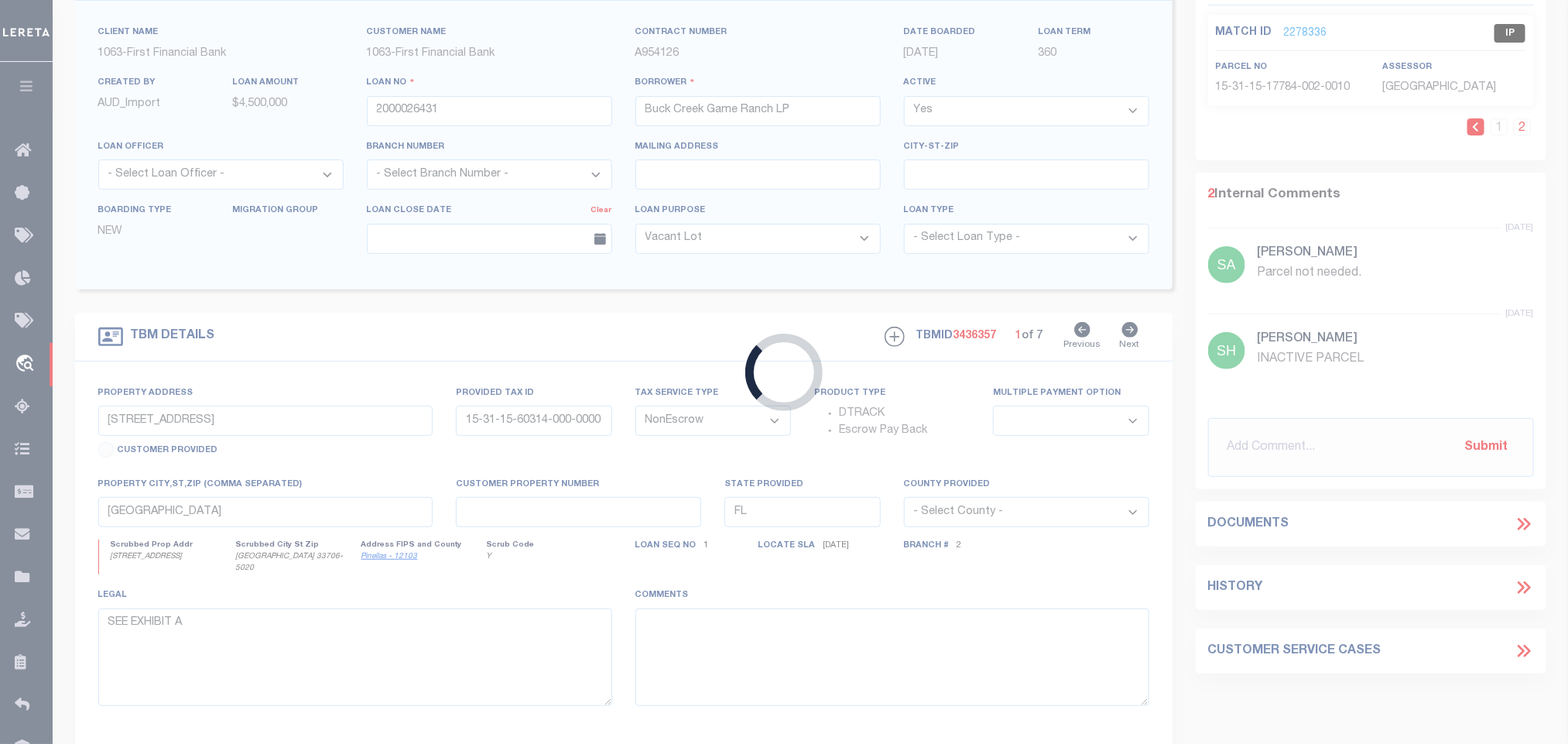
select select "773"
select select "490"
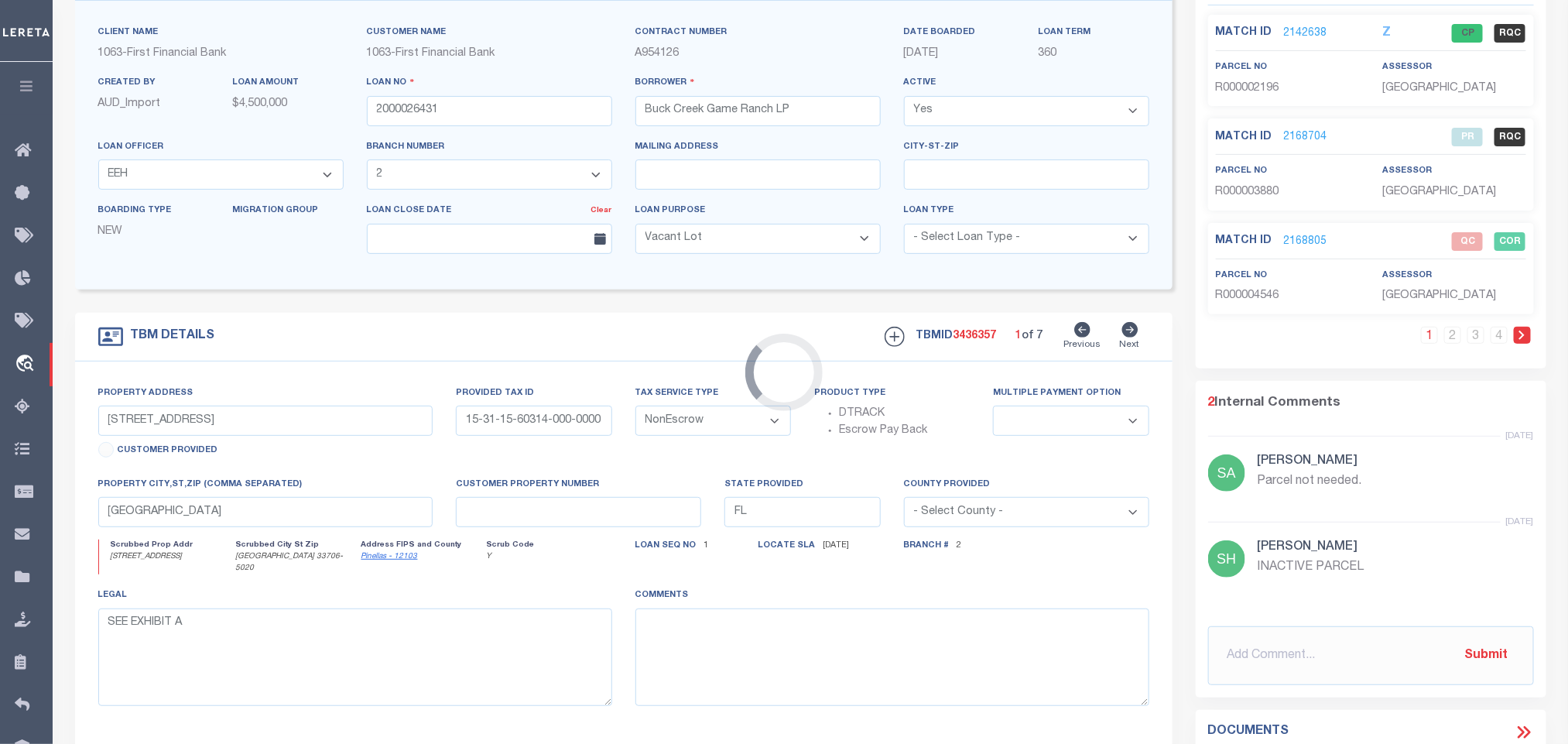
type input "1661 PR 1973"
select select
type input "Lawn TX 79530"
type input "[GEOGRAPHIC_DATA]"
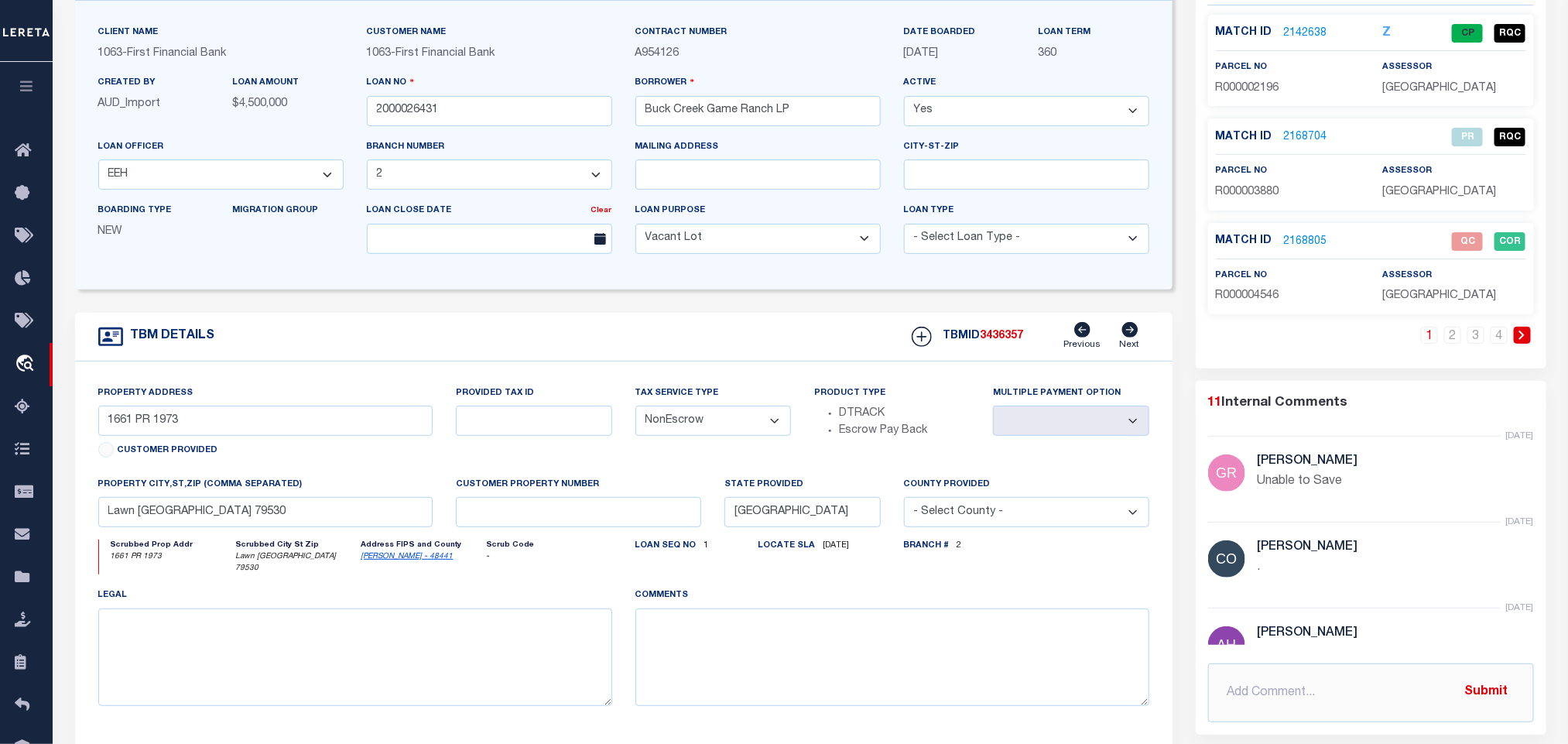
scroll to position [0, 0]
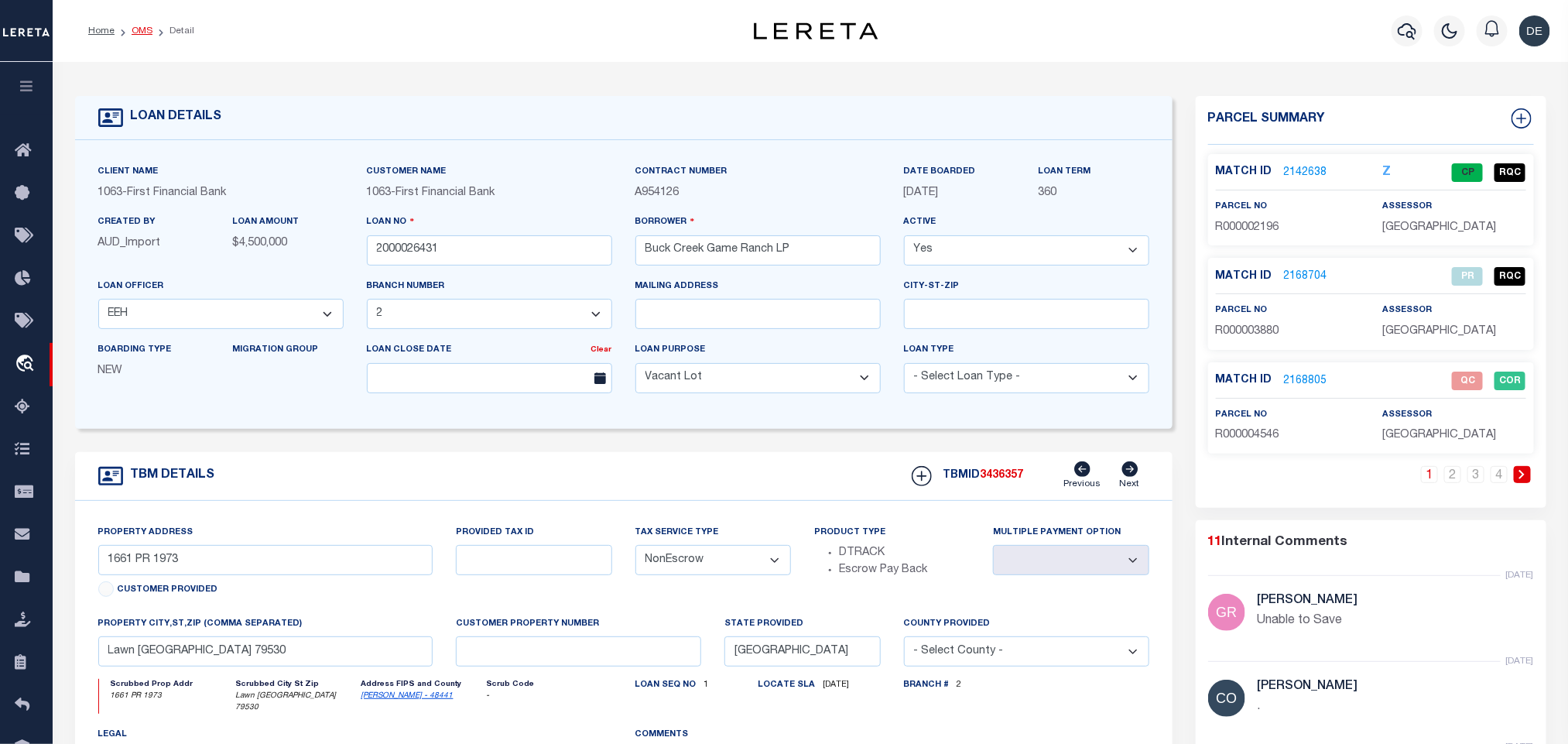
click at [144, 29] on link "OMS" at bounding box center [142, 31] width 21 height 9
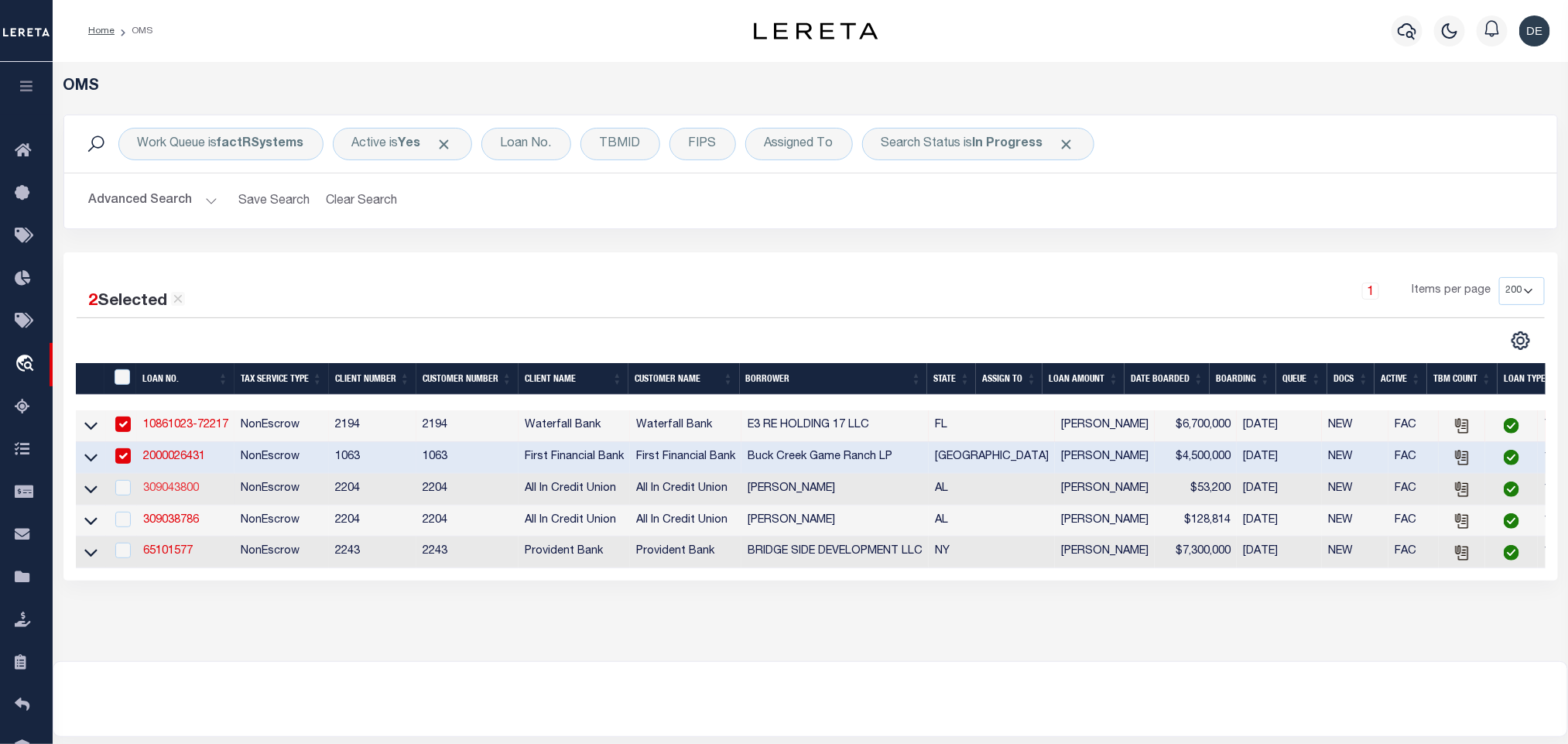
click at [168, 485] on link "309043800" at bounding box center [171, 488] width 56 height 11
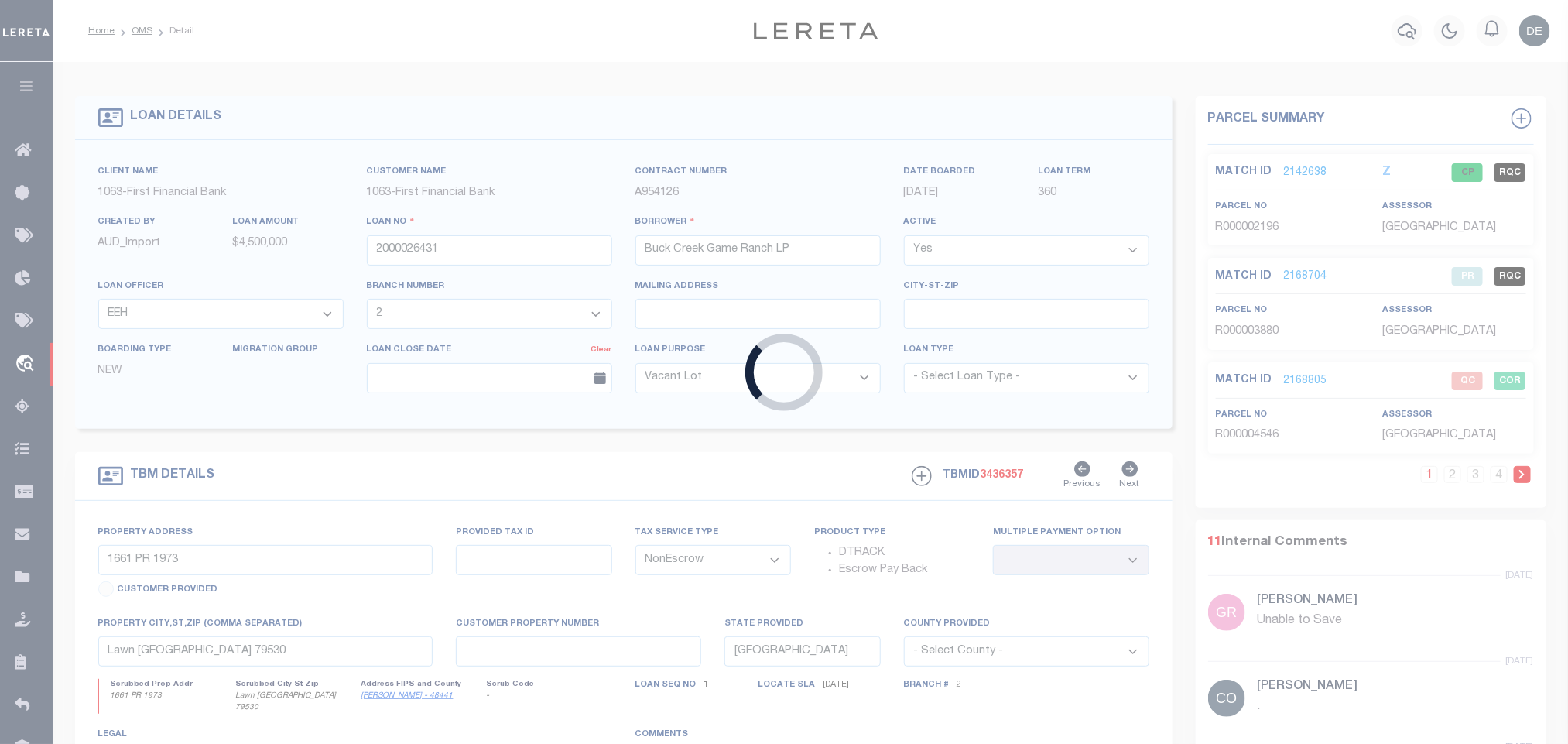
type input "309043800"
type input "Michael Murphy"
select select
type input "09/26/2025"
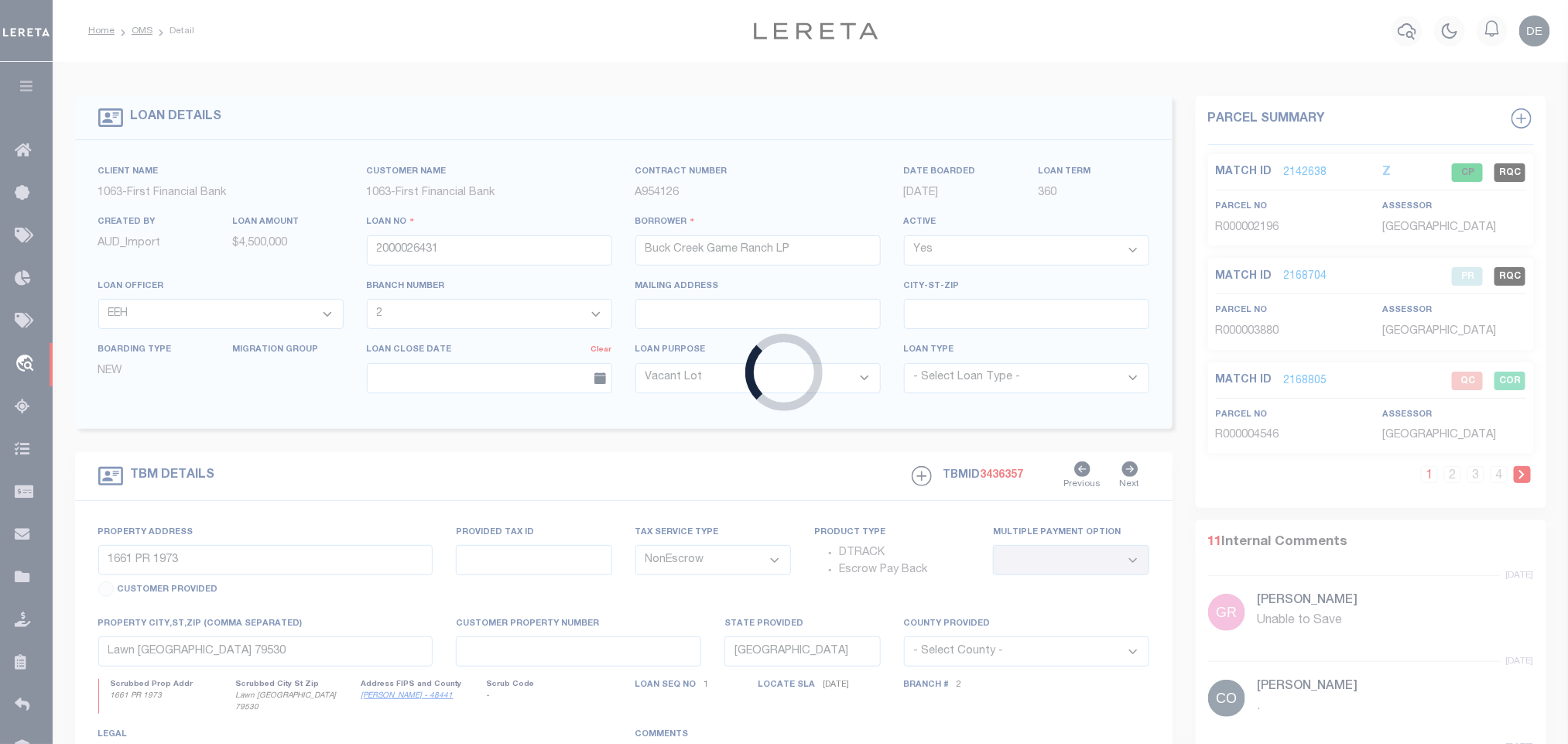
select select "10"
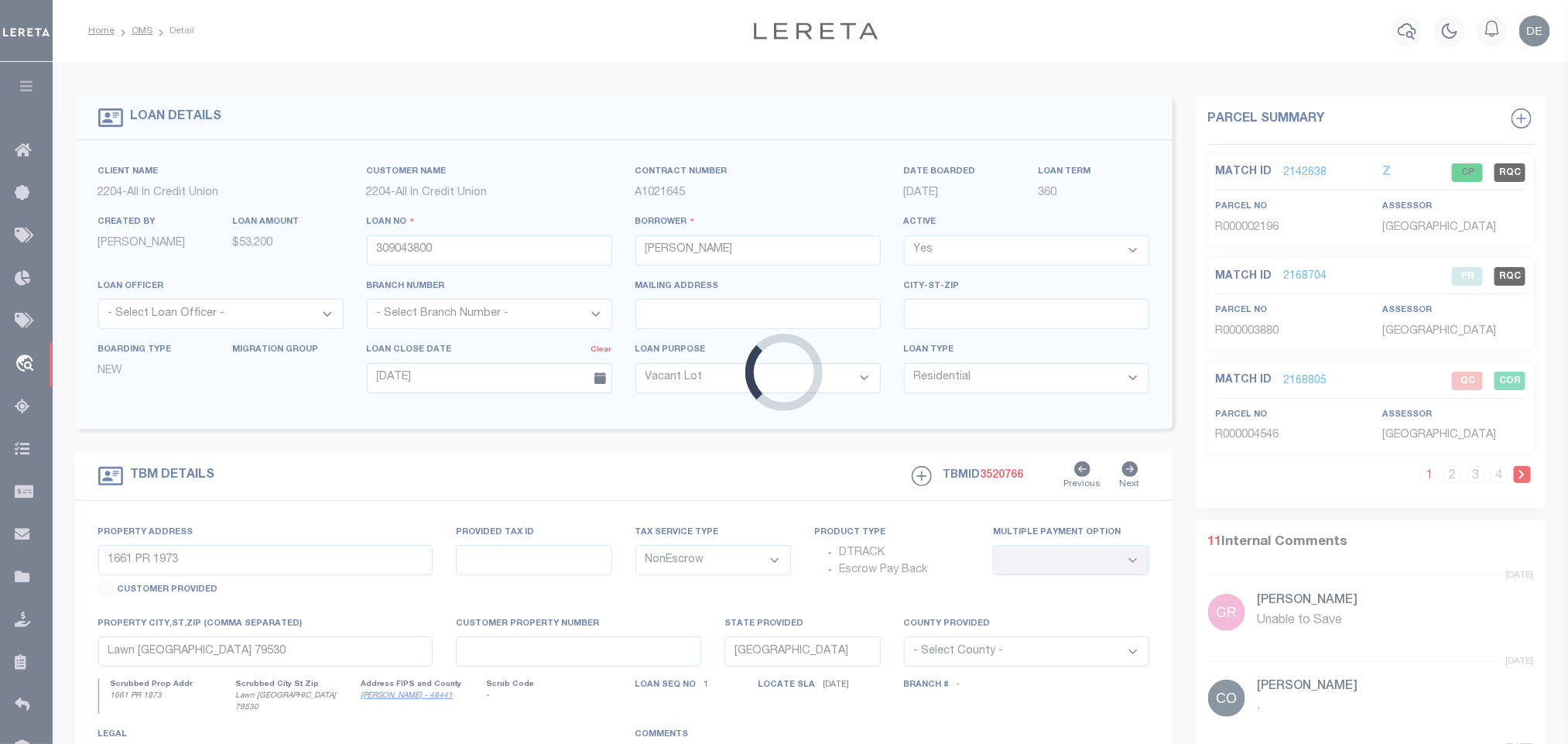
type input "0 Henry Co Rd 159"
type input "2401010001016.000"
select select
type input "Headland AL 36345"
type input "AL"
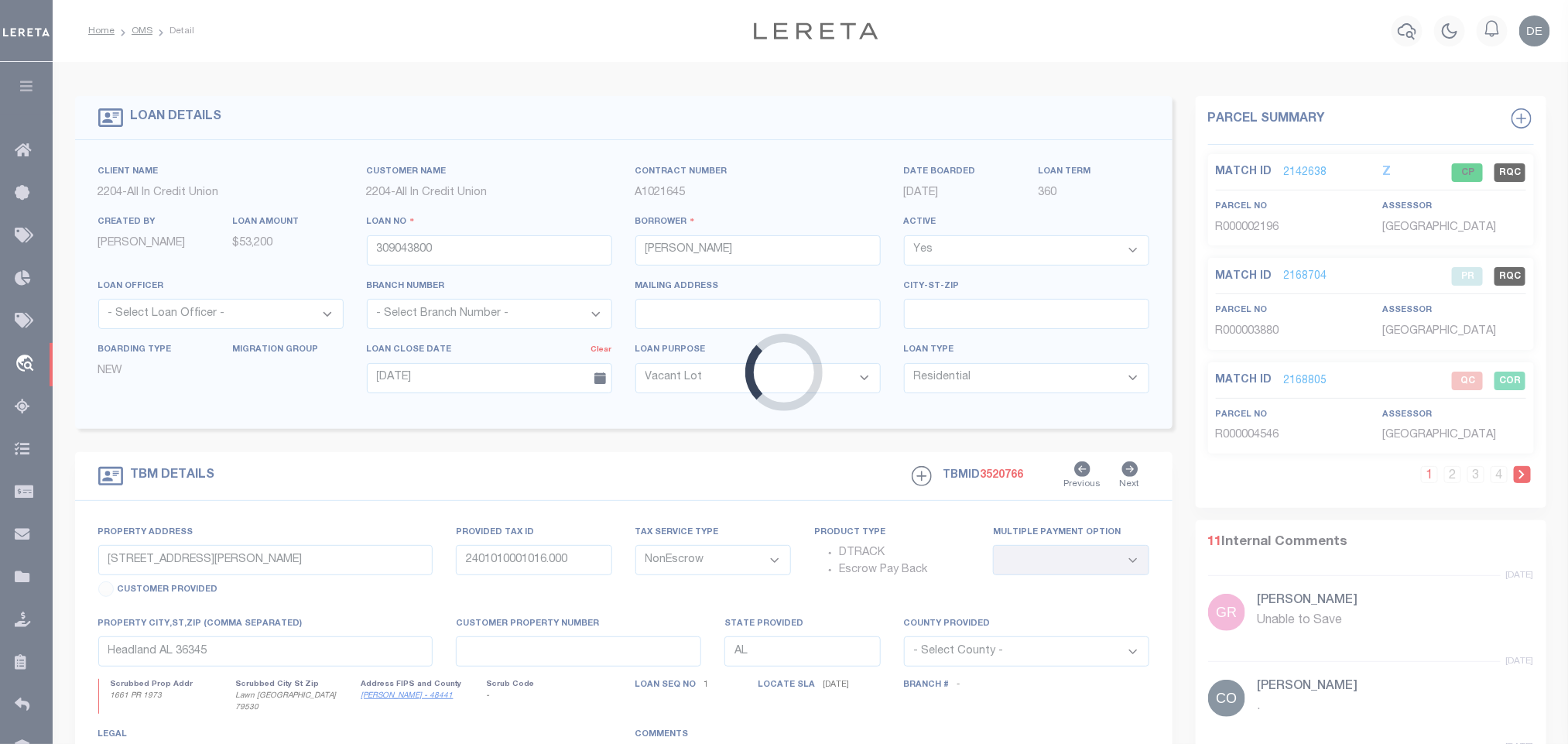
select select "15344"
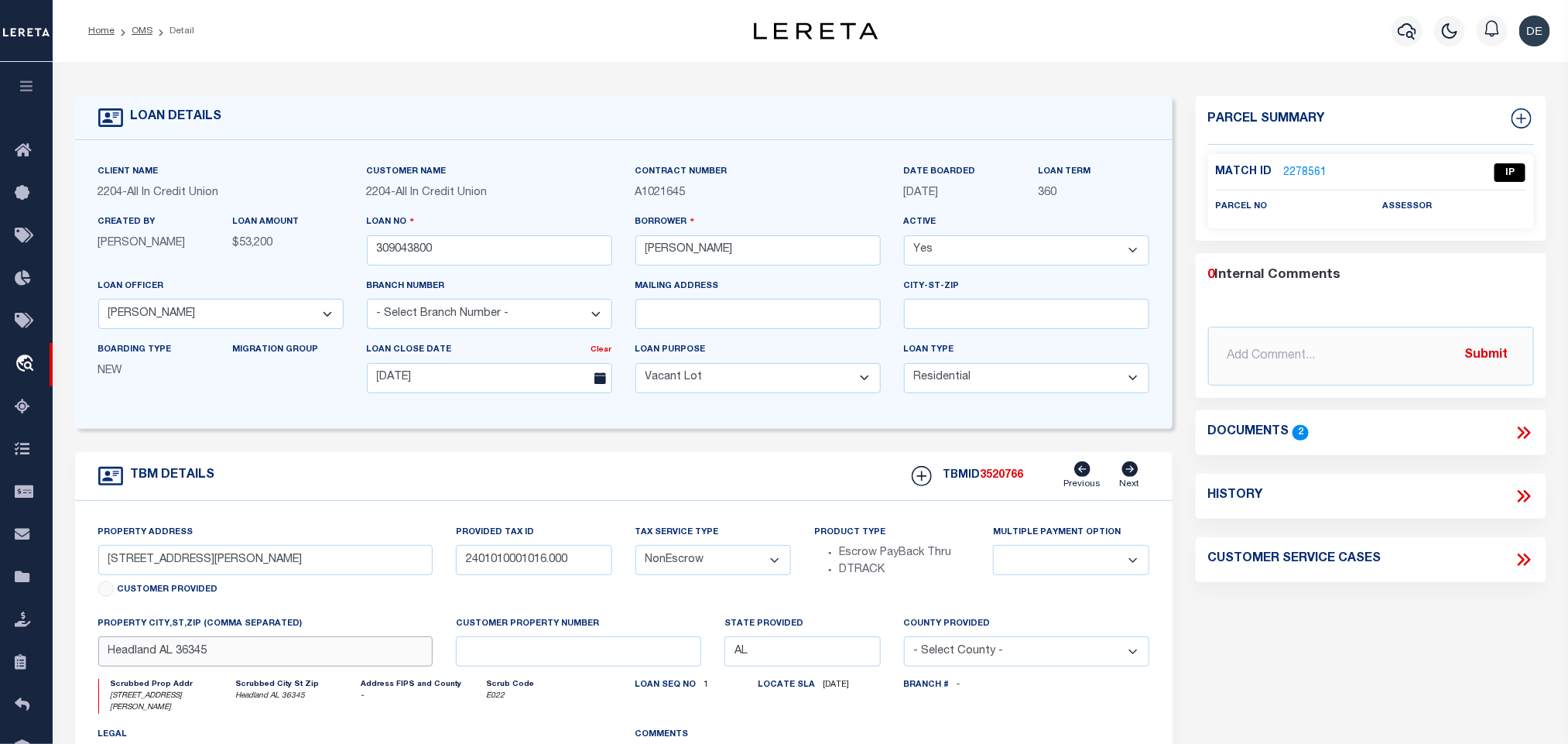
click at [386, 665] on input "Headland AL 36345" at bounding box center [266, 651] width 335 height 30
click at [1514, 439] on icon at bounding box center [1523, 433] width 20 height 20
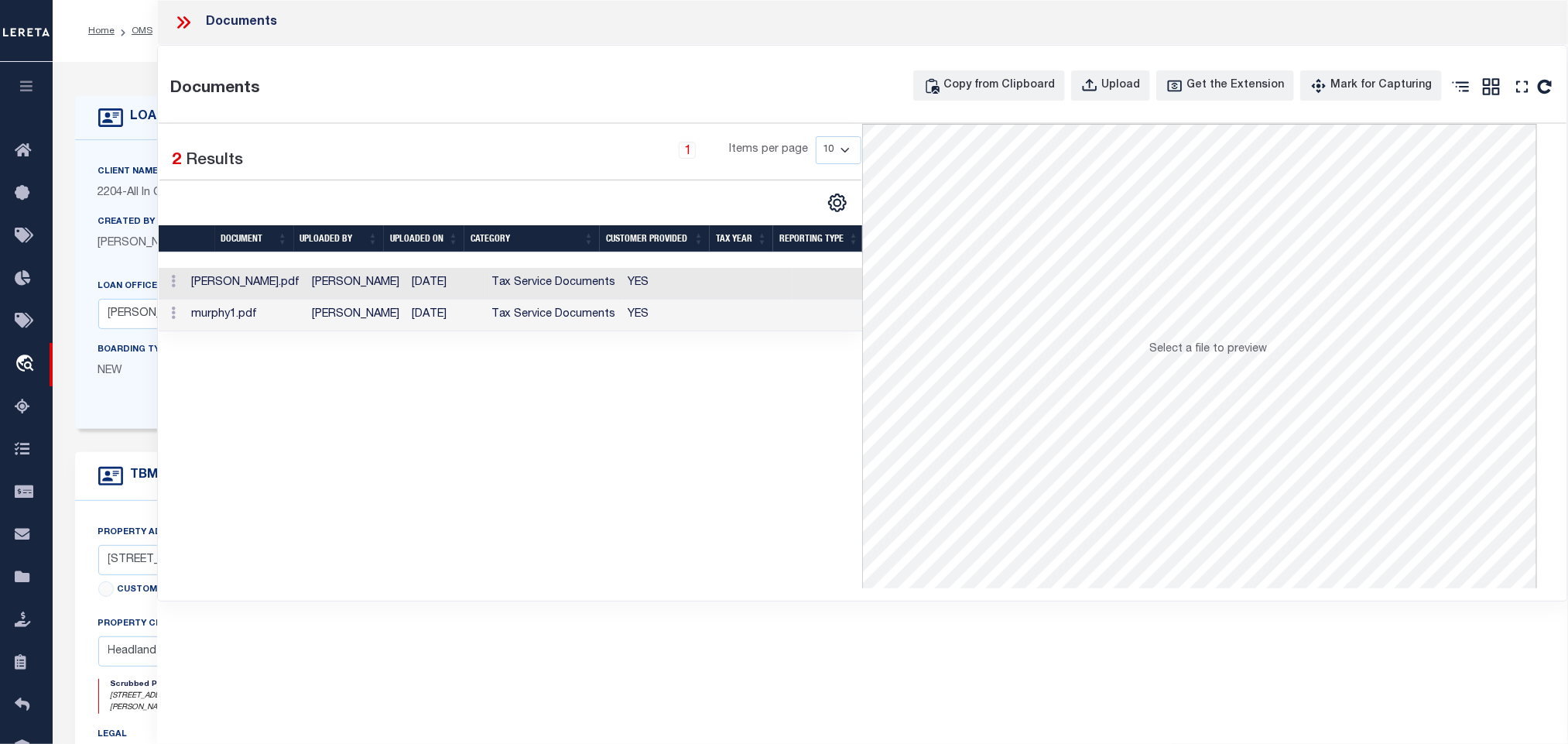
click at [648, 284] on td "YES" at bounding box center [675, 284] width 107 height 32
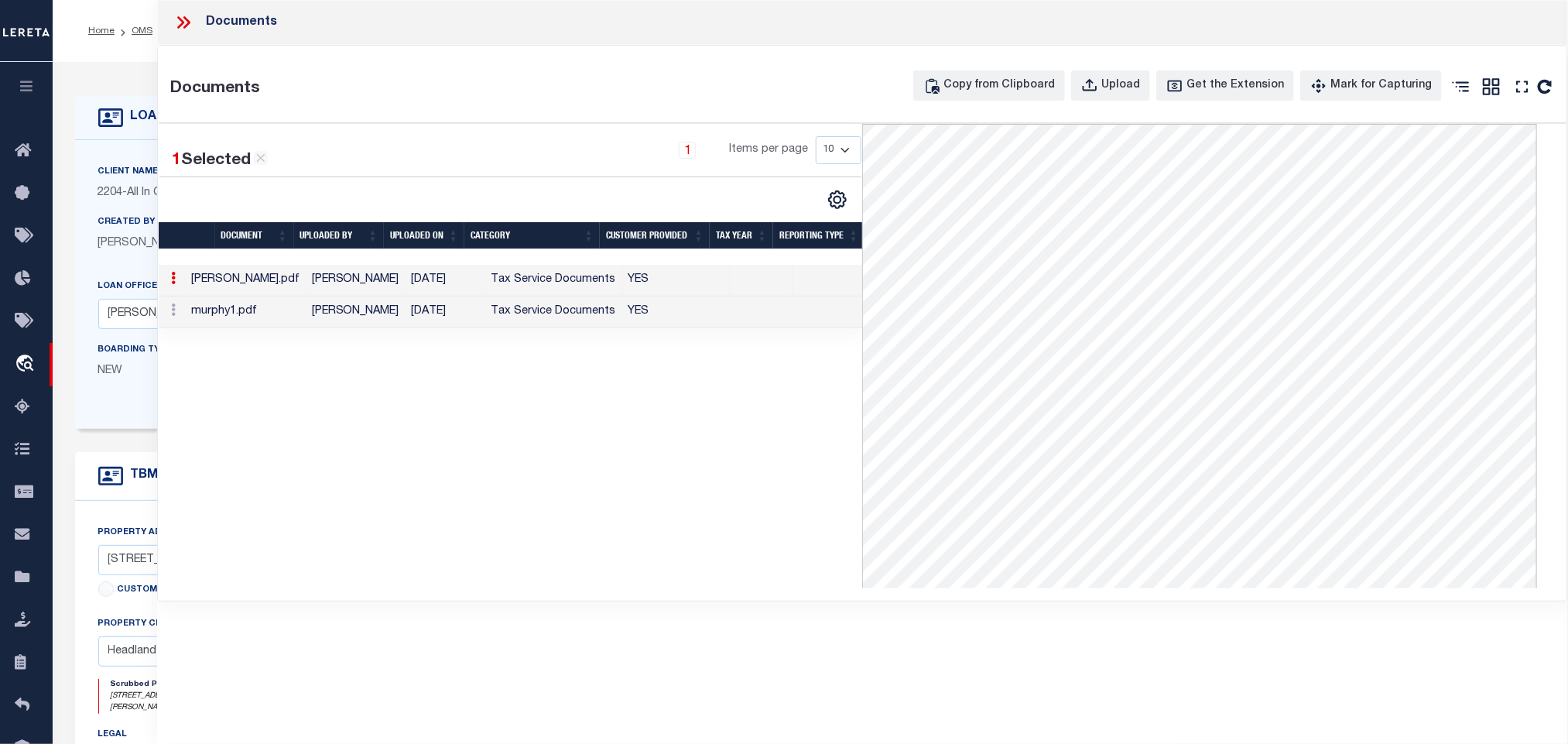
click at [485, 316] on td "Tax Service Documents" at bounding box center [553, 312] width 137 height 32
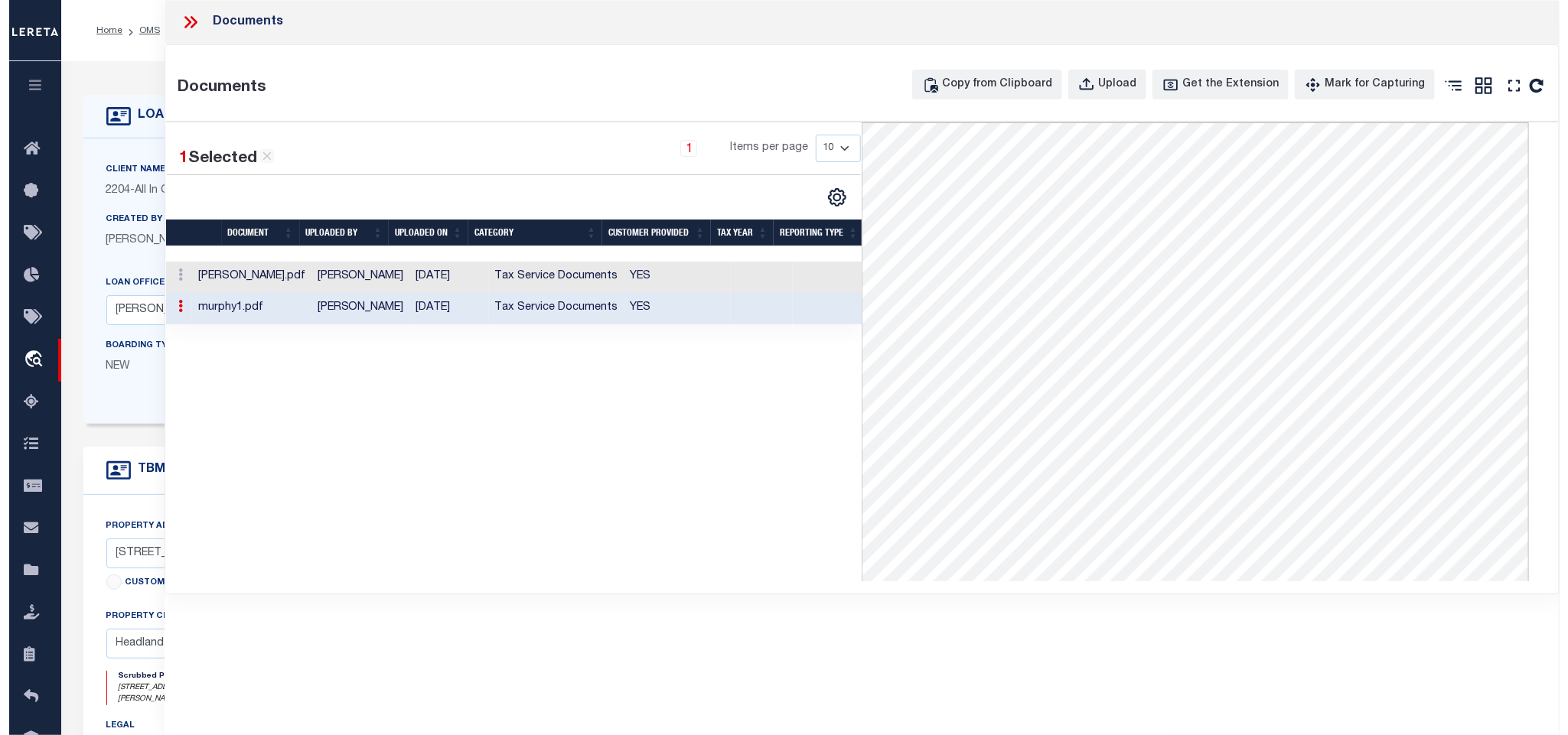
scroll to position [115, 0]
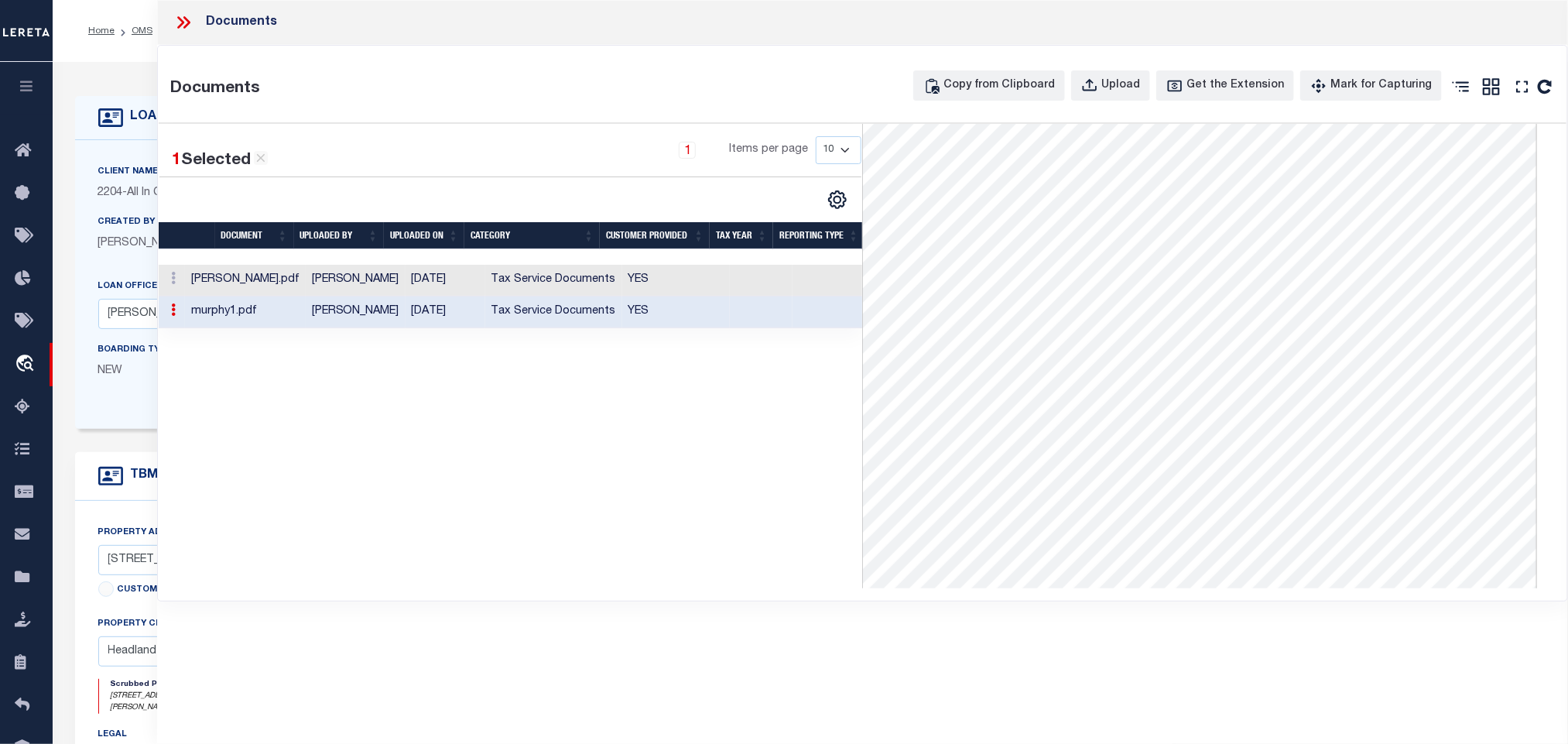
click at [95, 54] on div "Home OMS Detail Profile Sign out" at bounding box center [810, 31] width 1515 height 62
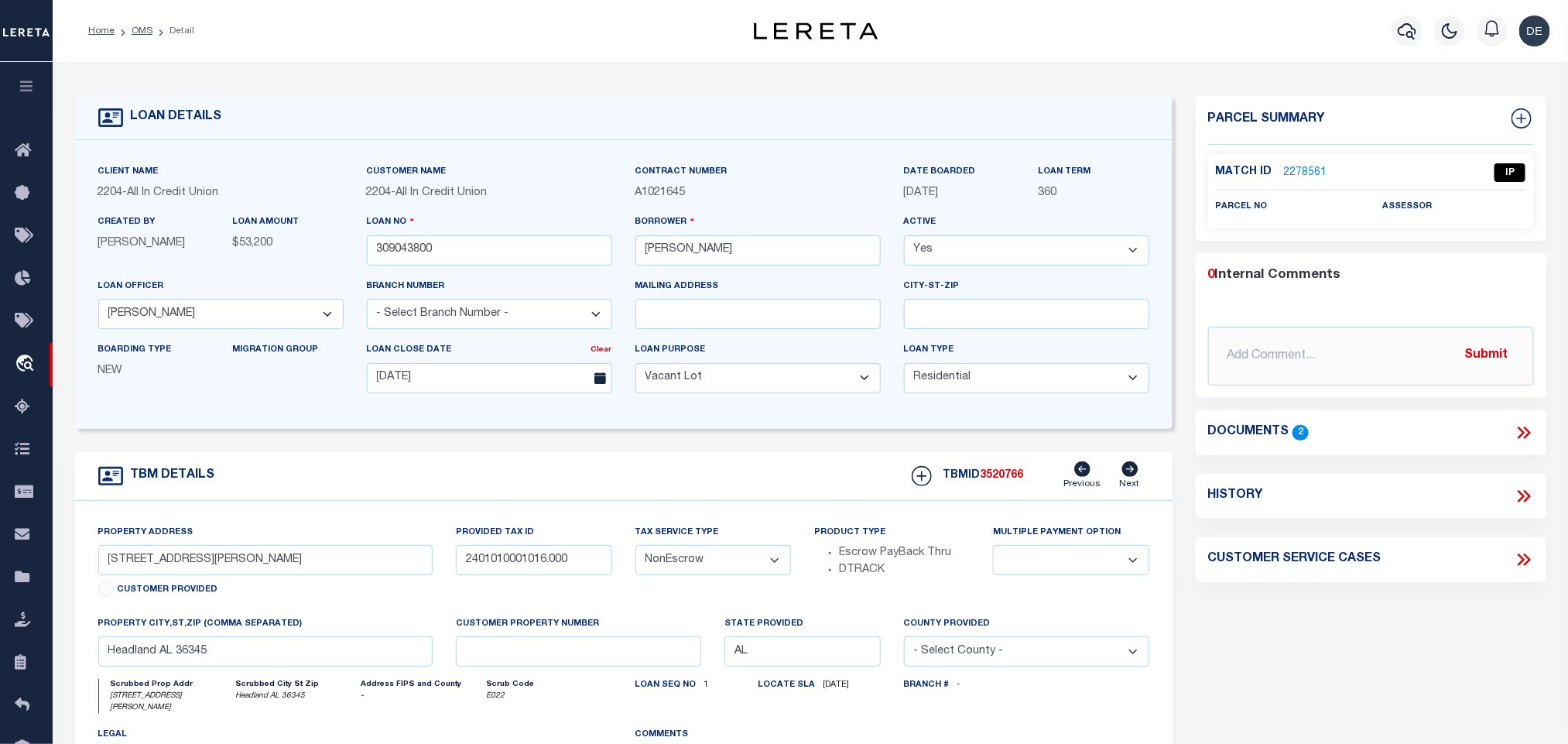
click at [1314, 170] on link "2278561" at bounding box center [1306, 173] width 44 height 16
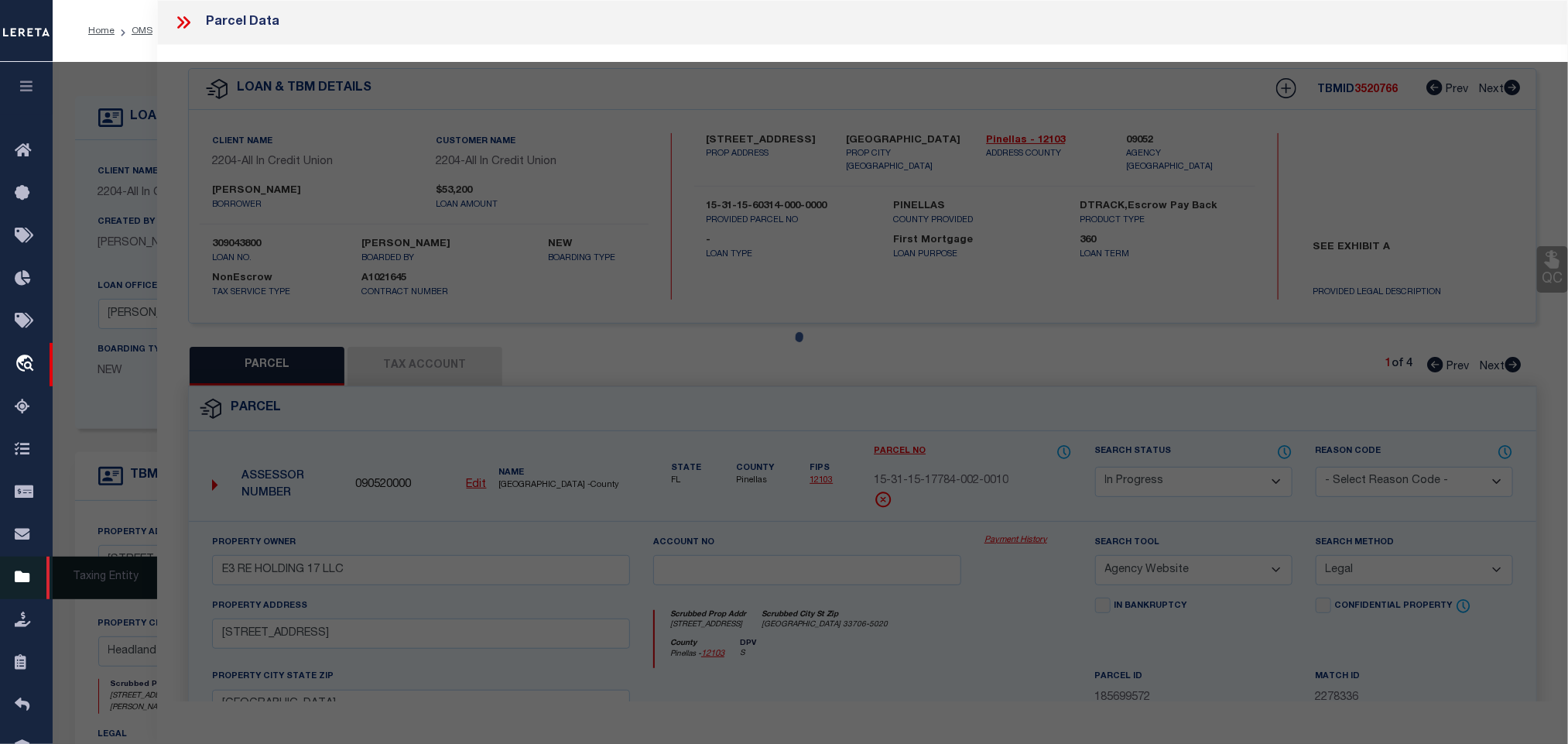
select select "AS"
select select
checkbox input "false"
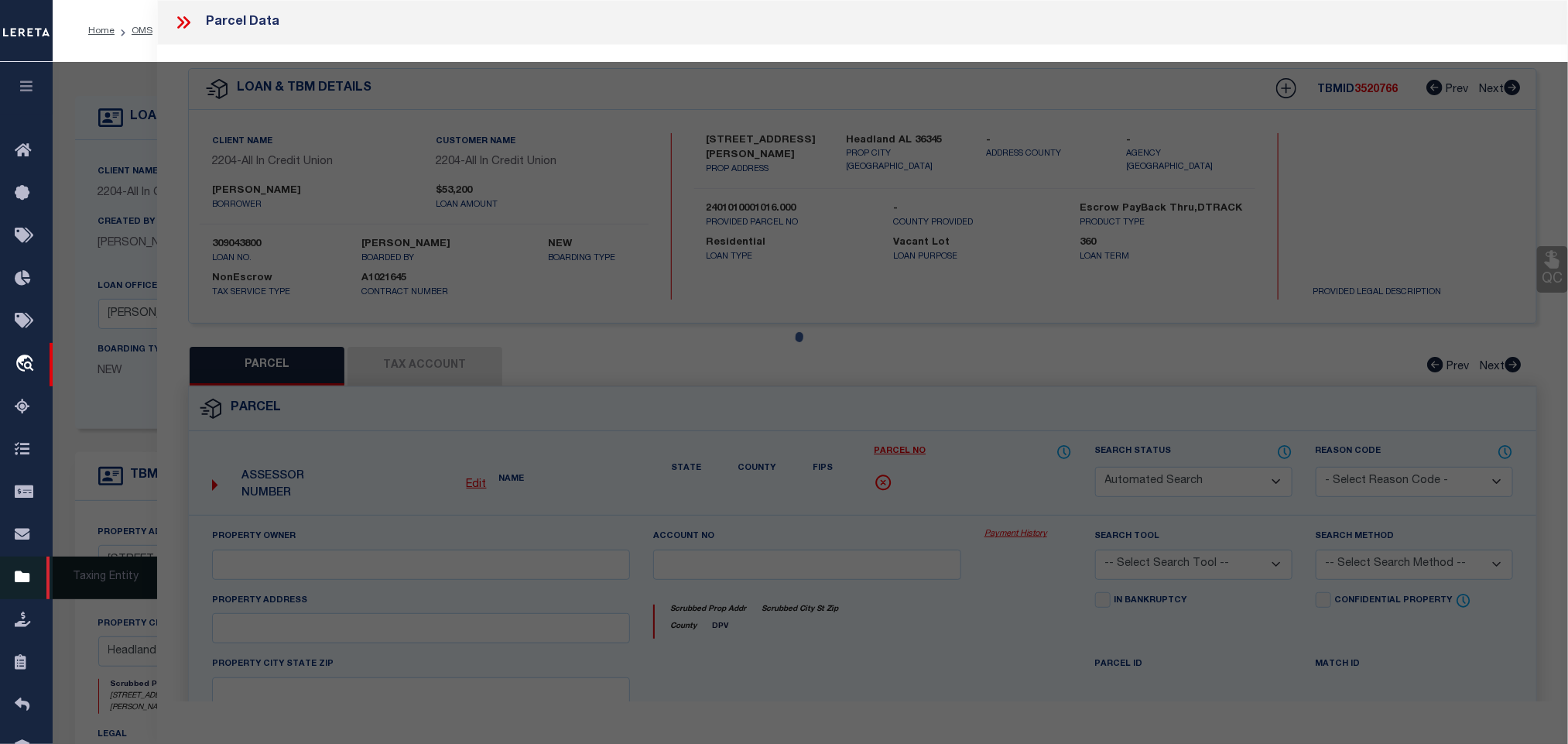
select select "IP"
checkbox input "false"
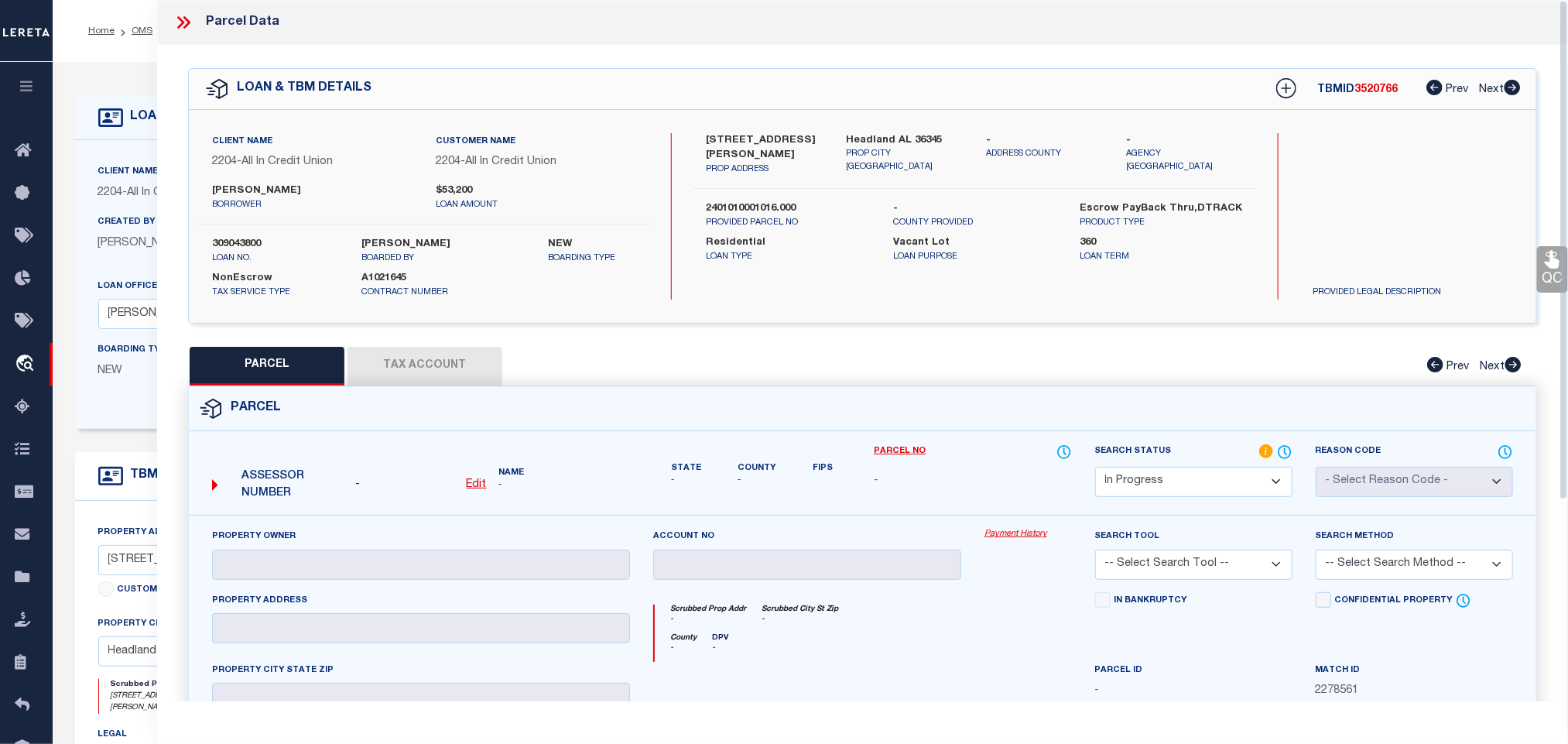
click at [478, 483] on u "Edit" at bounding box center [477, 484] width 20 height 11
select select "IP"
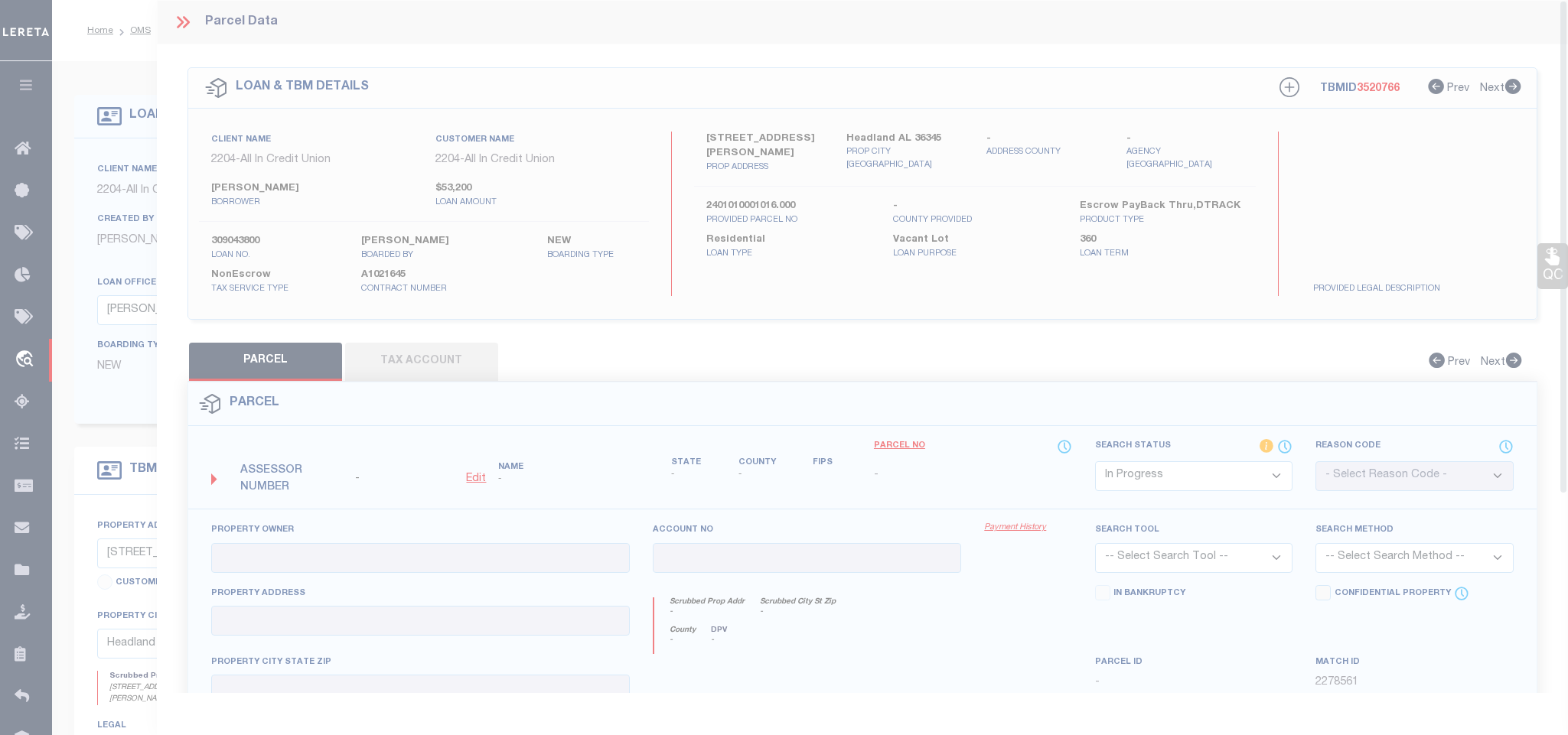
type textarea "-"
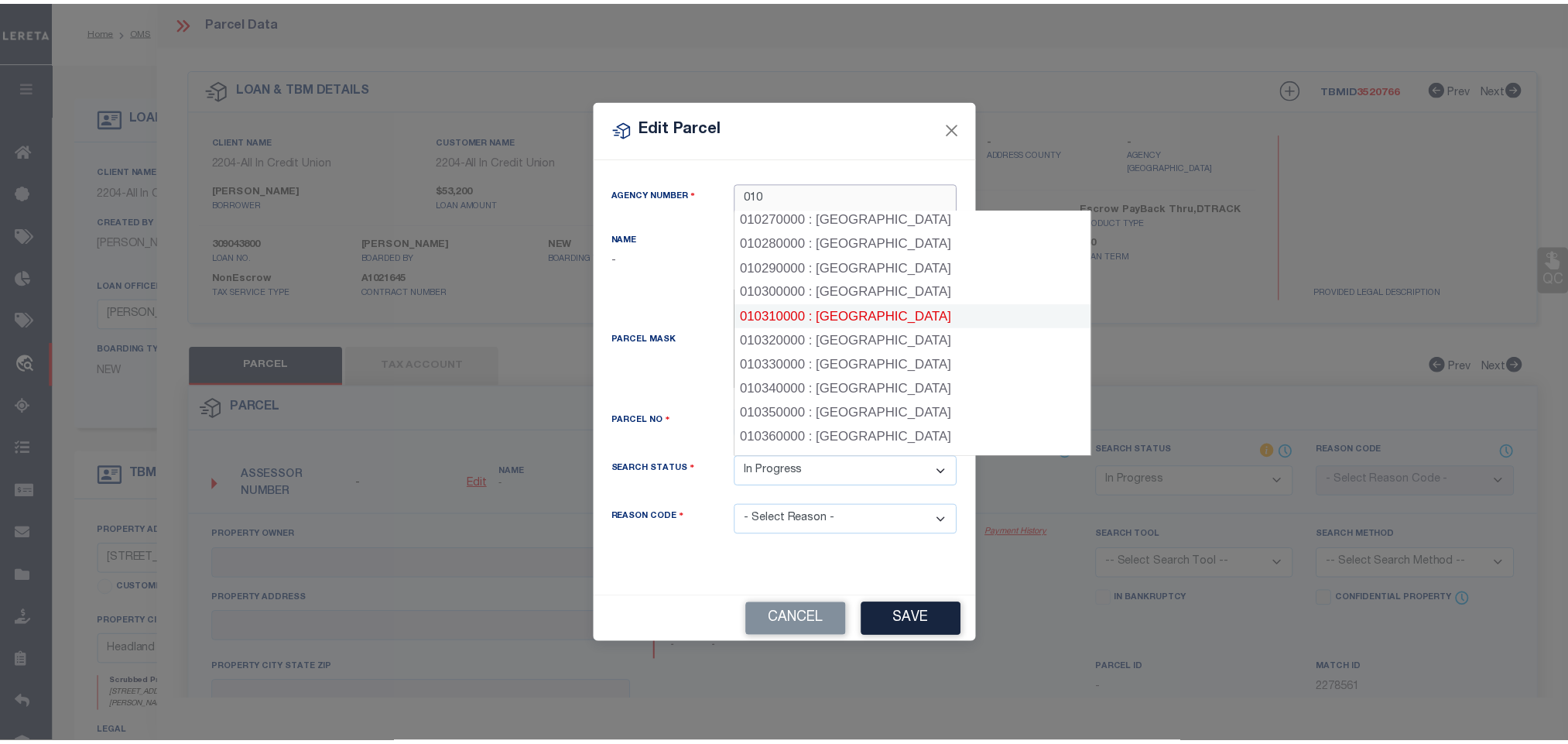
scroll to position [699, 0]
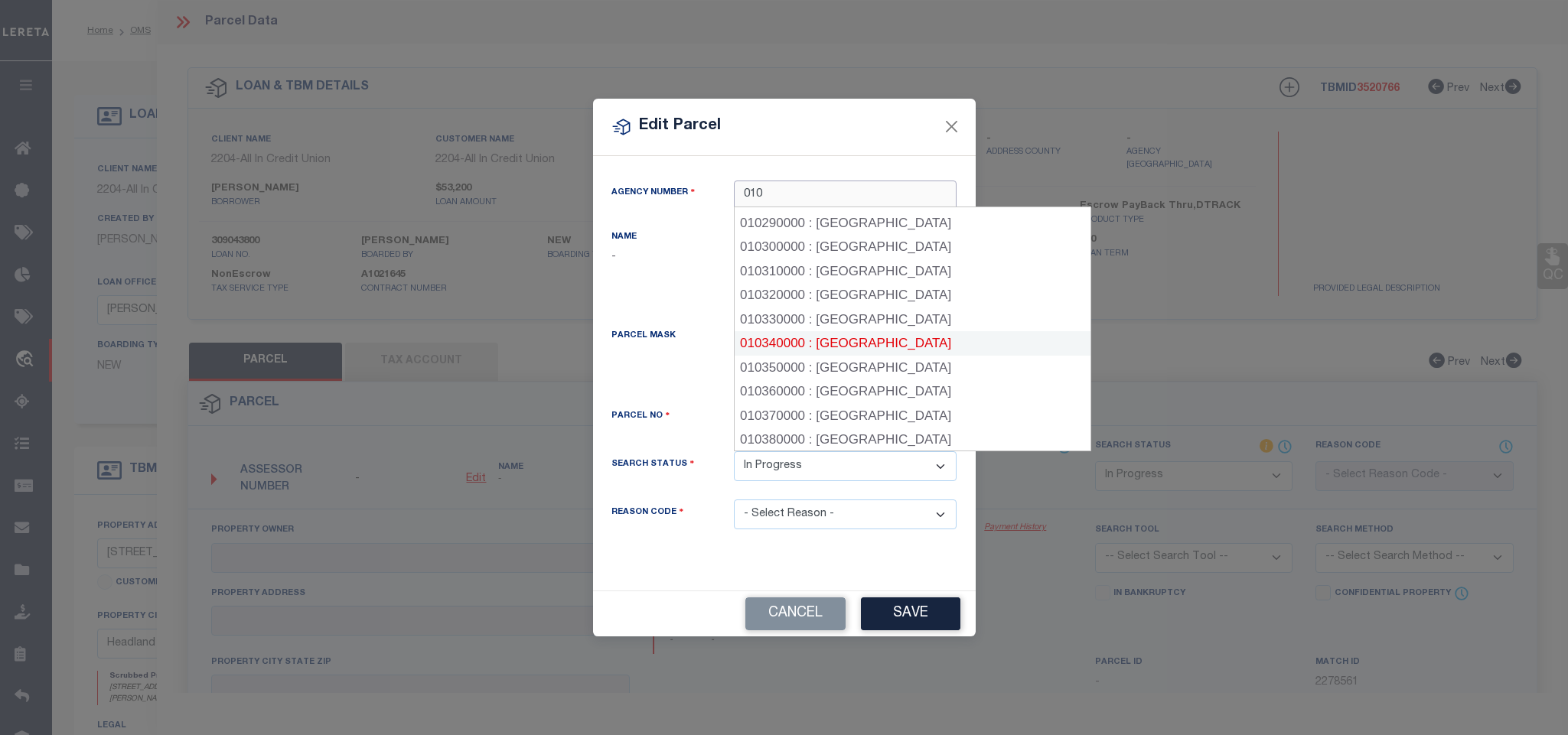
click at [890, 331] on div "010340000 : HENRY COUNTY" at bounding box center [912, 343] width 356 height 24
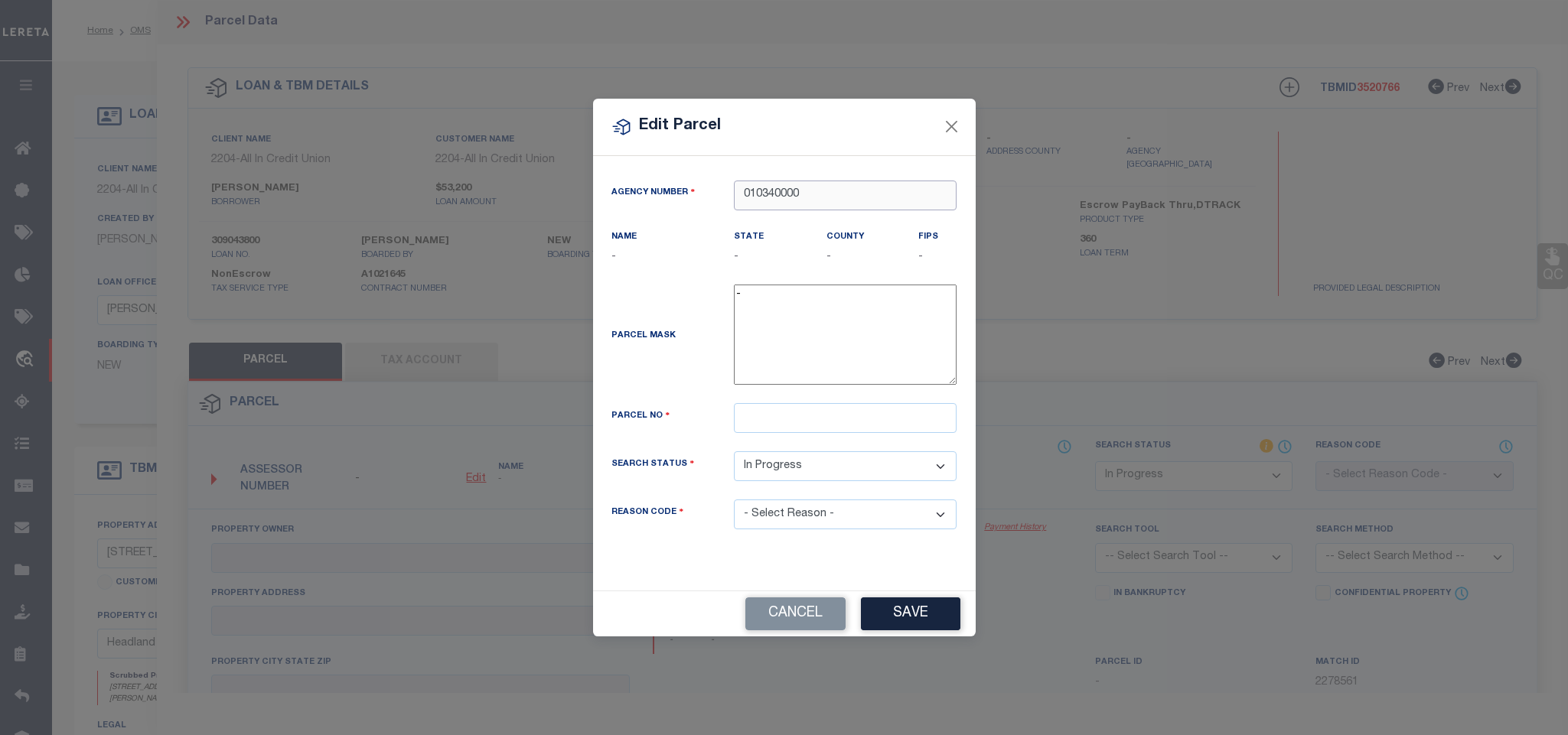
type input "010340000"
click at [859, 431] on input "text" at bounding box center [844, 417] width 223 height 29
paste input "37 24 01 01 0 001 016.000"
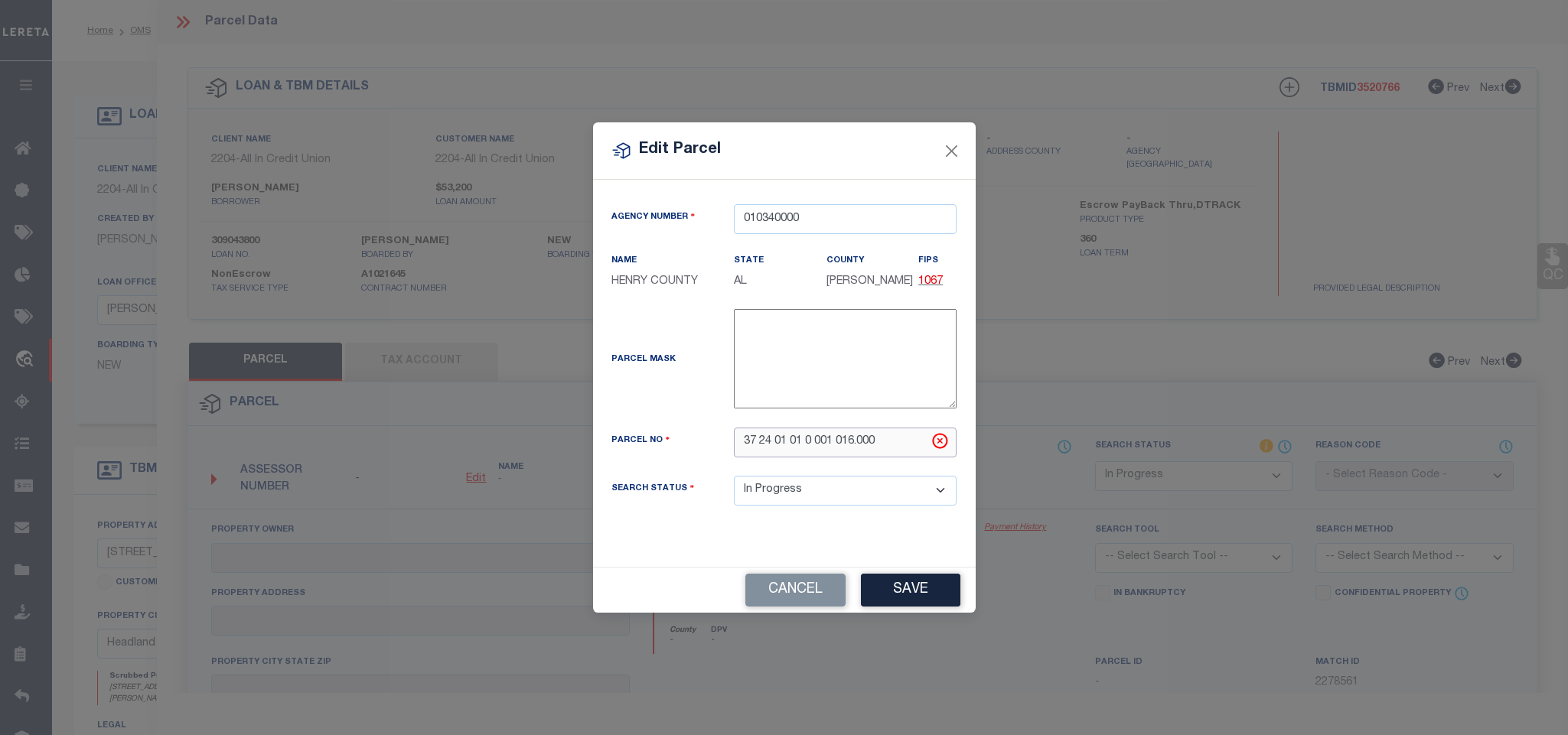
type input "37 24 01 01 0 001 016.000"
click at [900, 611] on div "Cancel Save" at bounding box center [784, 590] width 382 height 45
click at [939, 594] on button "Save" at bounding box center [910, 590] width 99 height 33
select select "IP"
checkbox input "false"
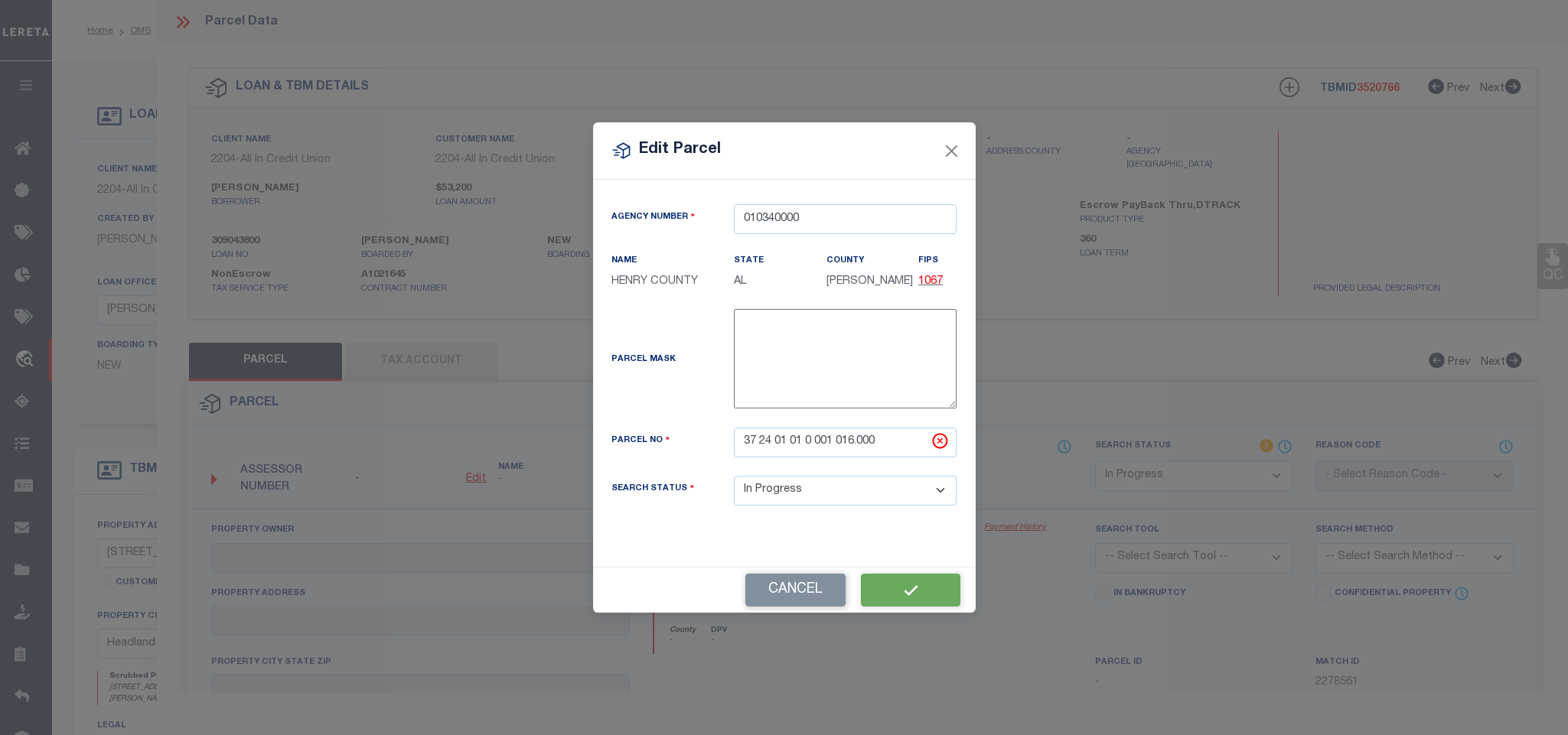
checkbox input "false"
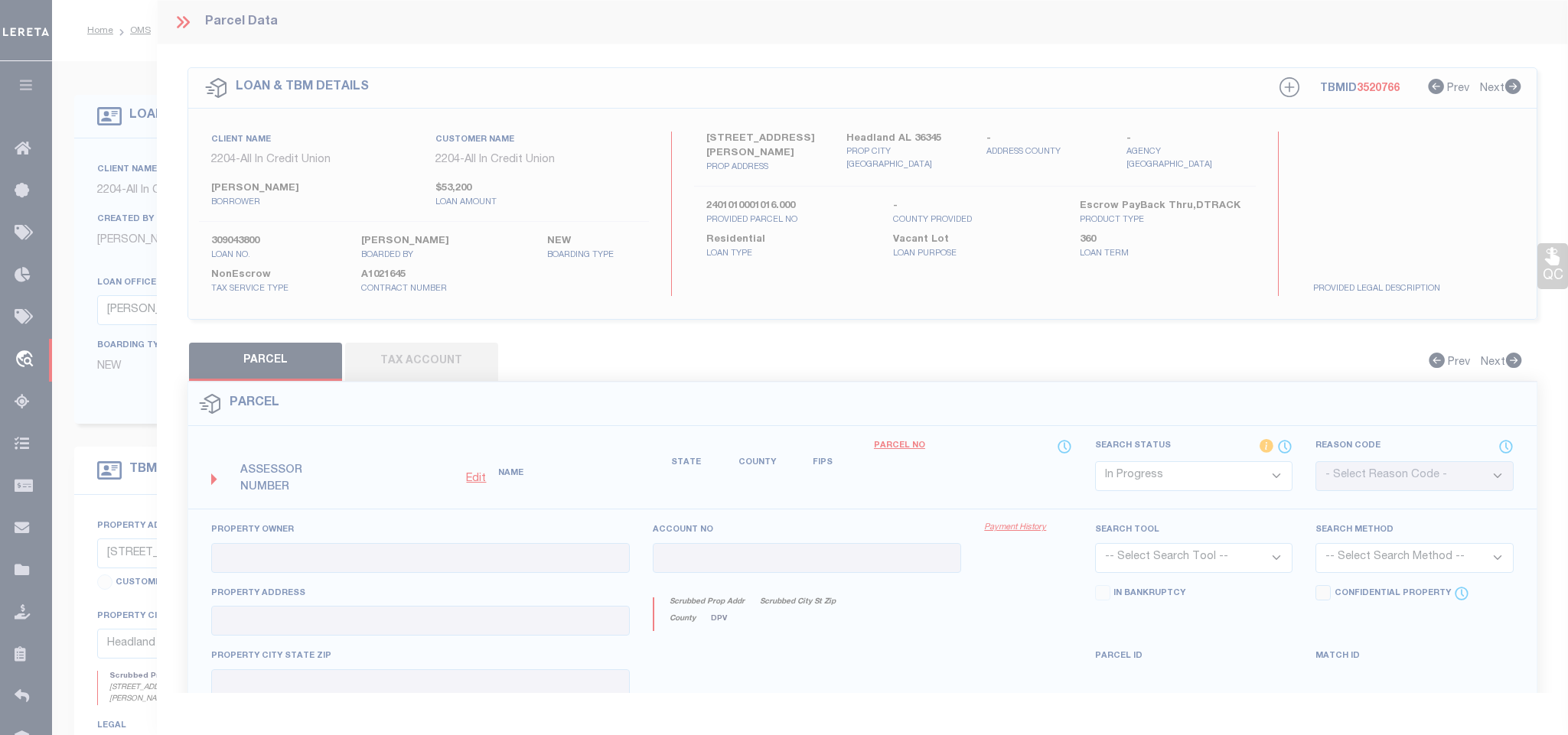
checkbox input "false"
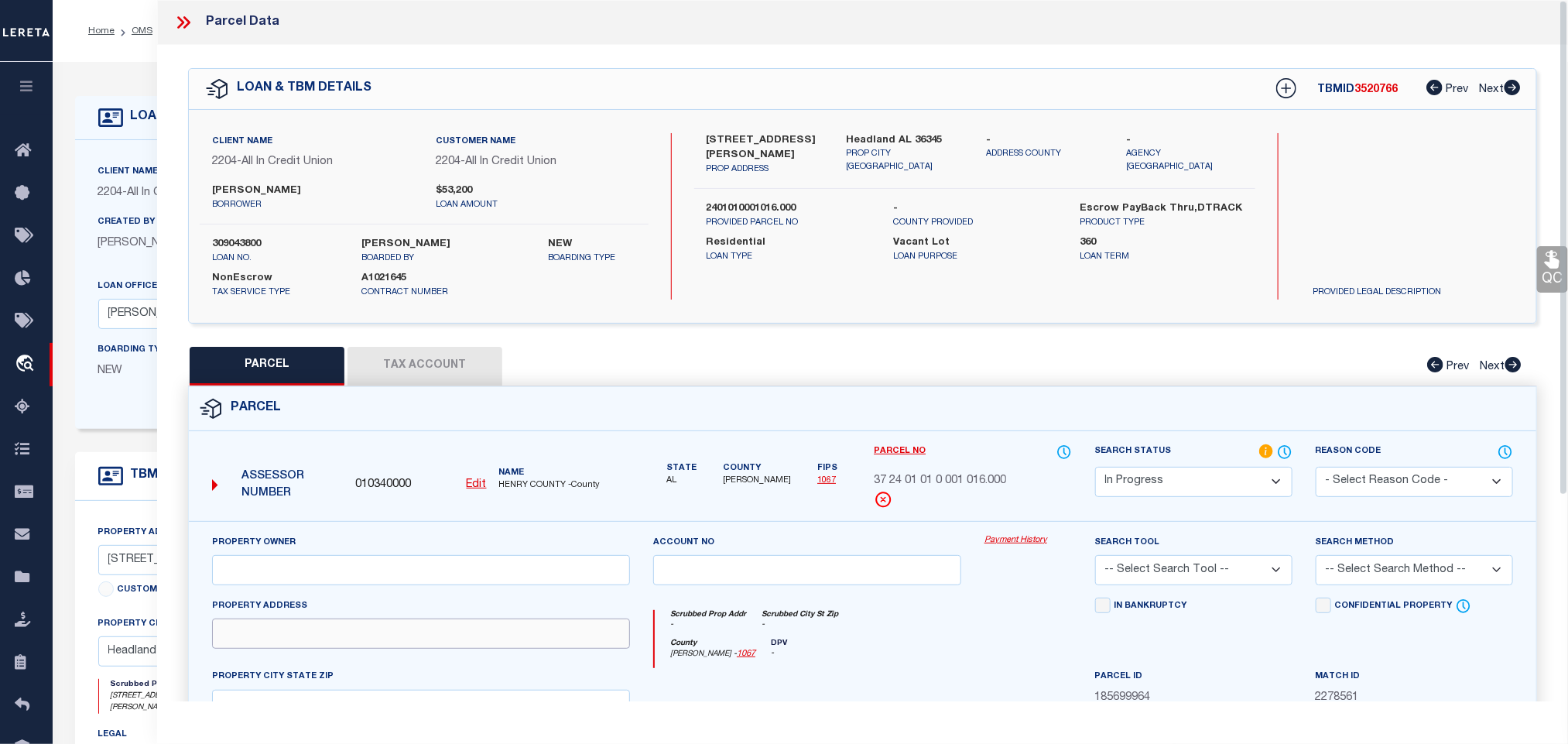
click at [390, 640] on input "text" at bounding box center [421, 633] width 418 height 30
paste input "COUNTY ROAD 13"
type input "COUNTY ROAD 13"
click at [883, 130] on div "Client Name 2204 - All In Credit Union Customer Name 2204 - All In Credit Union…" at bounding box center [862, 216] width 1348 height 213
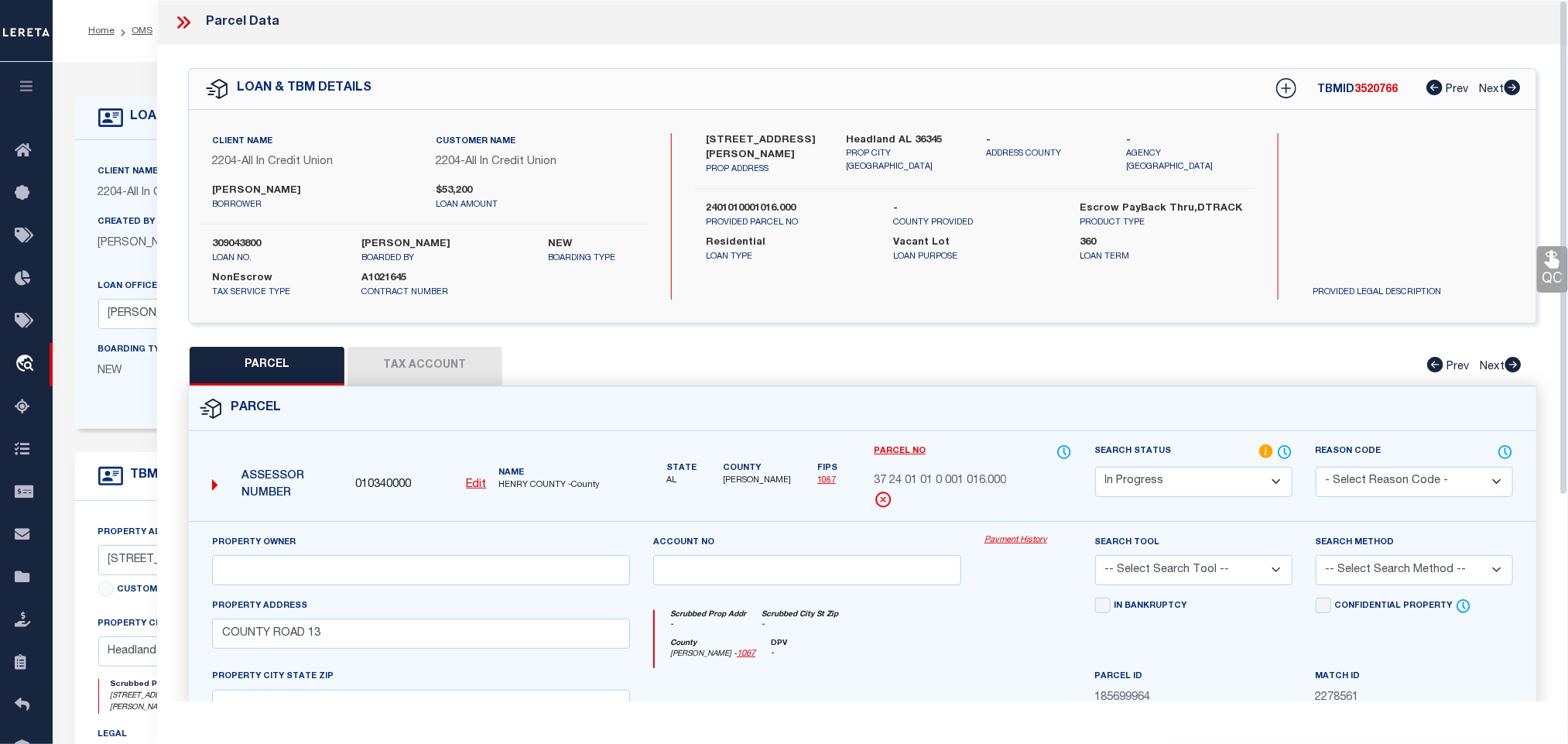
click at [883, 130] on div "Client Name 2204 - All In Credit Union Customer Name 2204 - All In Credit Union…" at bounding box center [862, 216] width 1348 height 213
copy div "Headland AL 36345"
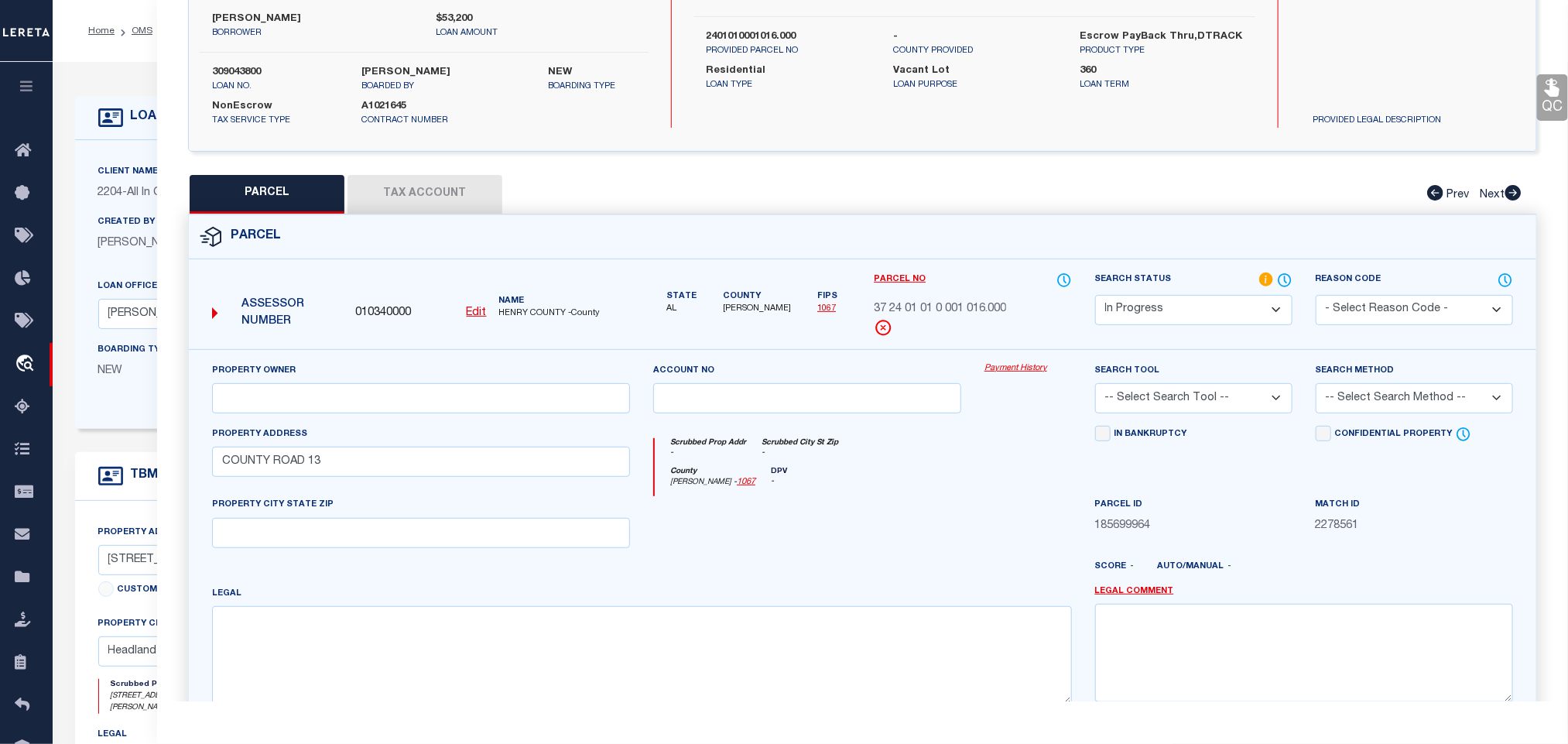
scroll to position [336, 0]
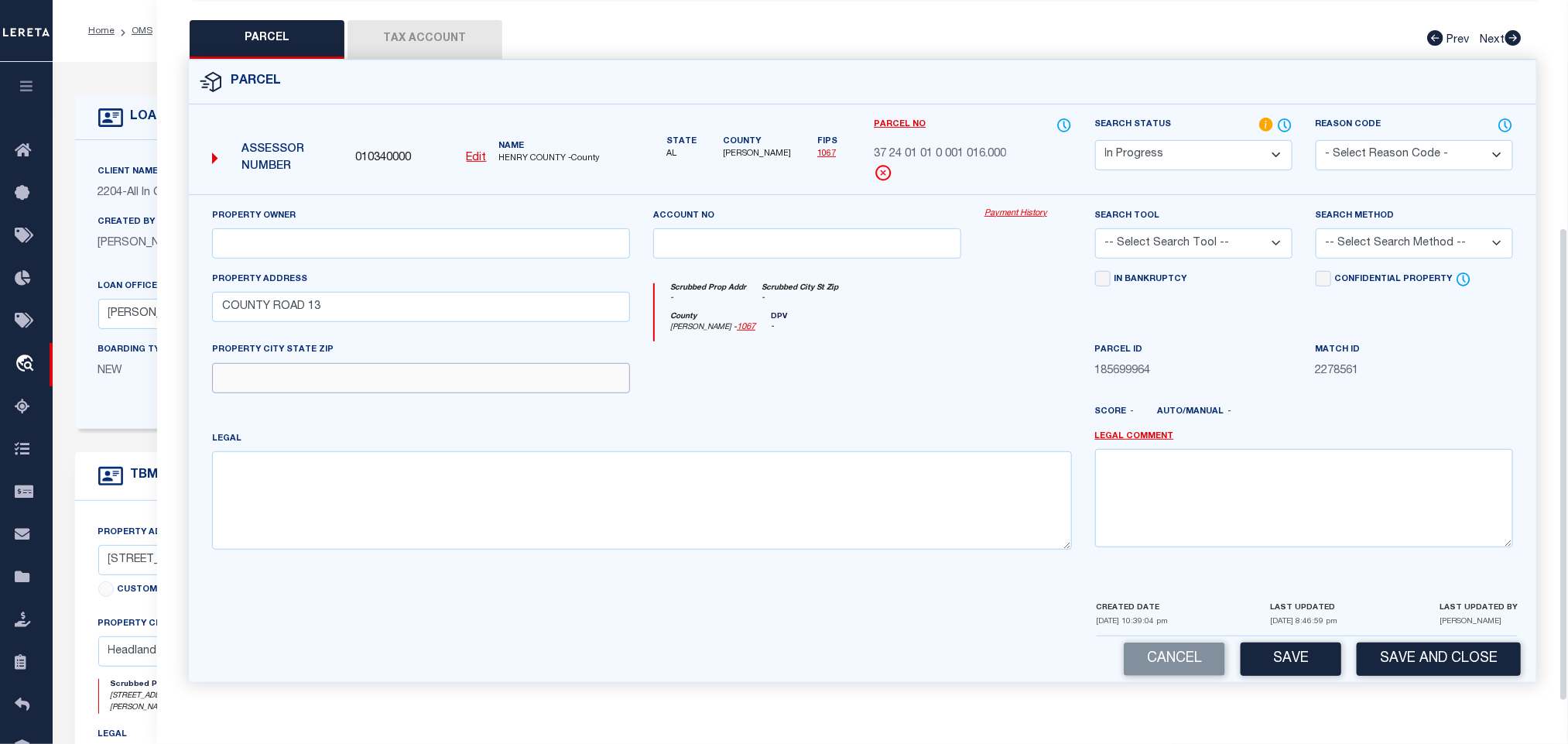
click at [546, 377] on input "text" at bounding box center [421, 378] width 418 height 30
paste input "Headland AL 36345"
type input "Headland AL 36345"
click at [274, 238] on input "text" at bounding box center [421, 243] width 418 height 30
paste input "FLOYD BLAKE ALLEN & ELLIE J"
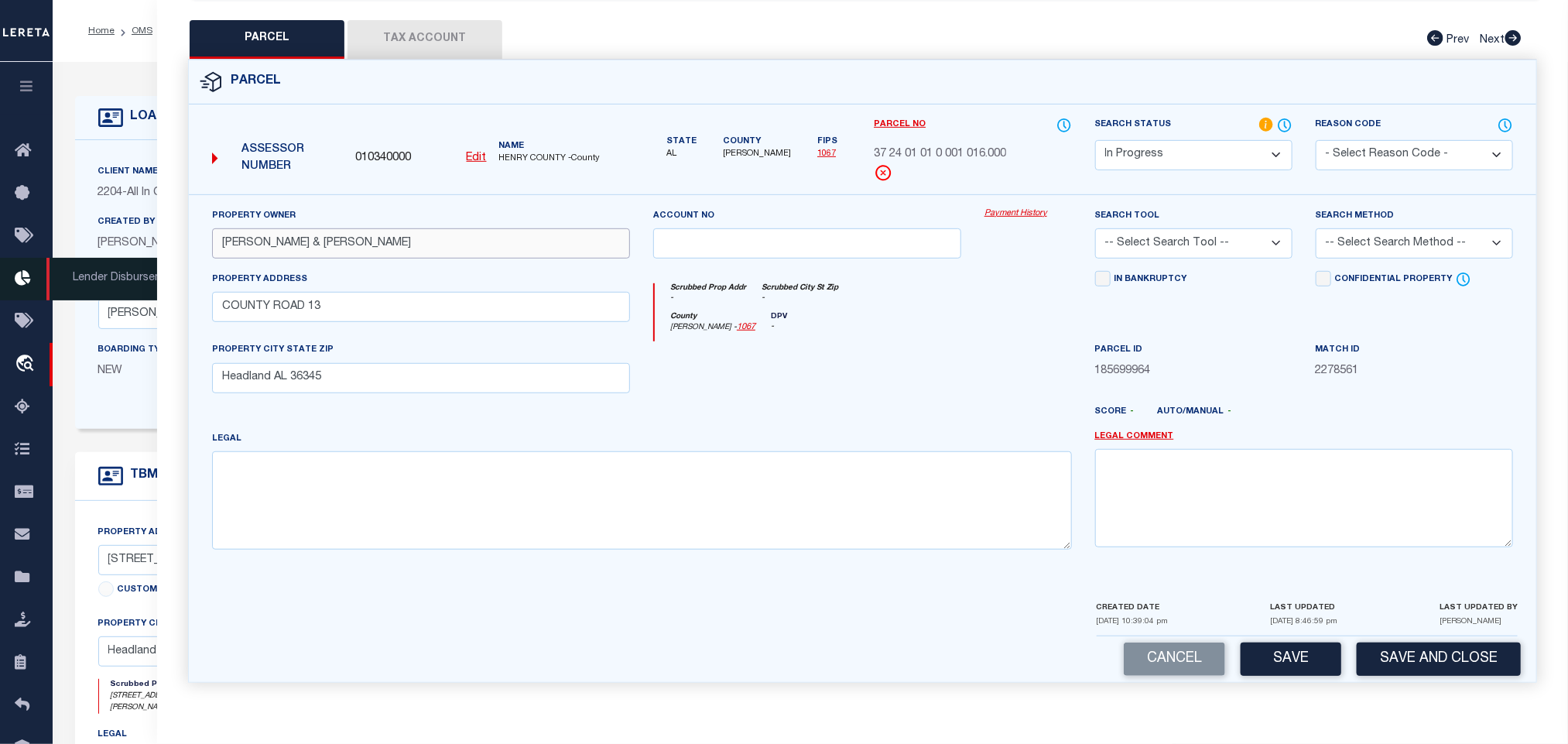
type input "FLOYD BLAKE ALLEN & ELLIE J"
click at [436, 444] on div "Legal" at bounding box center [642, 490] width 860 height 119
click at [412, 486] on textarea at bounding box center [642, 500] width 860 height 97
paste textarea "S 1/2 OF SW 1/4 OF SEC 1 TWP 4N RNG 27ELESS & EXCBEG AT SW COR OF SEC 1 TWP 4N …"
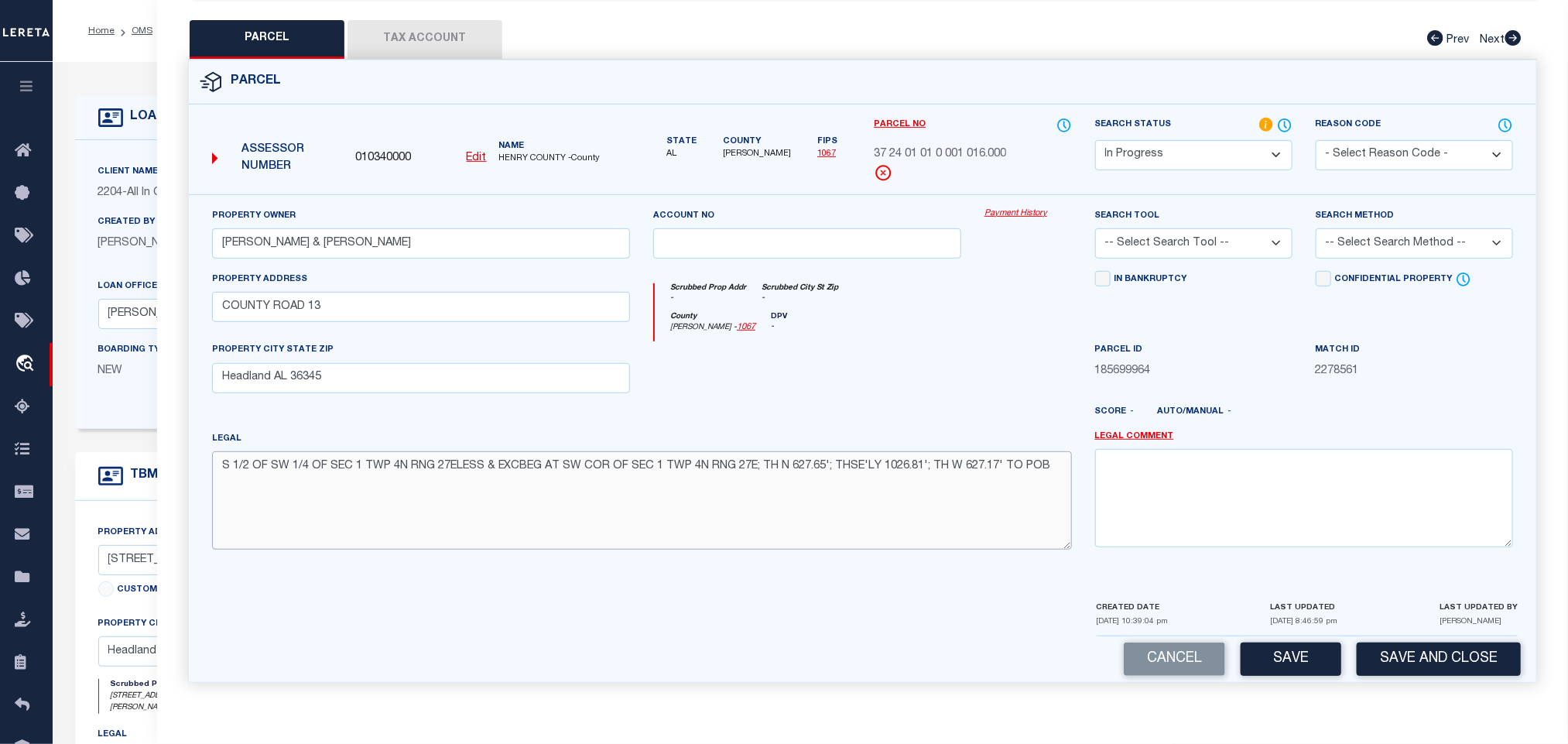
type textarea "S 1/2 OF SW 1/4 OF SEC 1 TWP 4N RNG 27ELESS & EXCBEG AT SW COR OF SEC 1 TWP 4N …"
click at [1246, 239] on select "-- Select Search Tool -- 3rd Party Website Agency File Agency Website ATLS CNV-…" at bounding box center [1193, 243] width 197 height 30
select select "AGW"
click at [1095, 228] on select "-- Select Search Tool -- 3rd Party Website Agency File Agency Website ATLS CNV-…" at bounding box center [1193, 243] width 197 height 30
click at [1416, 245] on select "-- Select Search Method -- Property Address Legal Liability Info Provided" at bounding box center [1414, 243] width 197 height 30
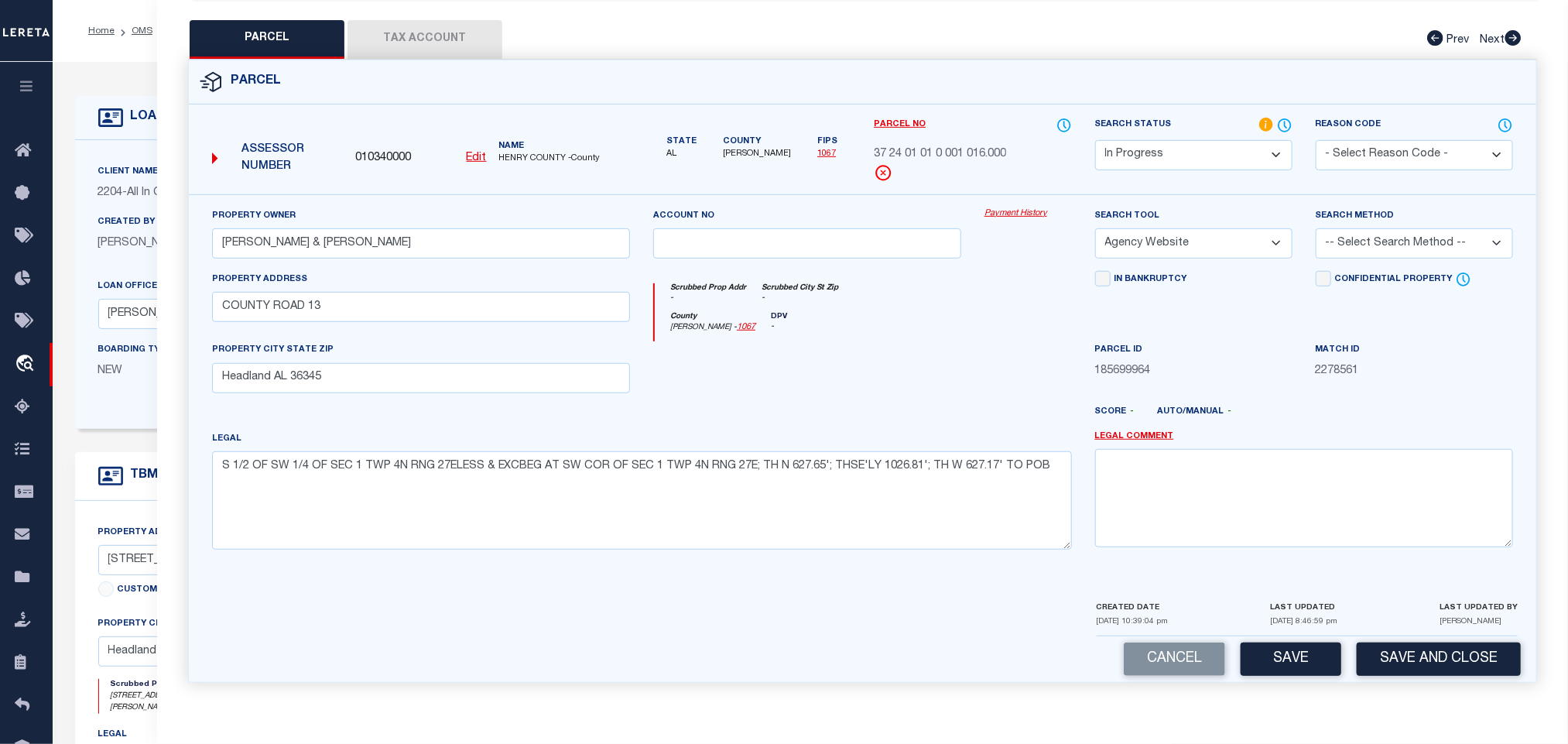
select select "LEG"
click at [1316, 228] on select "-- Select Search Method -- Property Address Legal Liability Info Provided" at bounding box center [1414, 243] width 197 height 30
click at [1284, 676] on div "Cancel Save Save and Close" at bounding box center [862, 659] width 1348 height 46
click at [1288, 658] on button "Save" at bounding box center [1290, 660] width 100 height 34
click at [441, 21] on button "Tax Account" at bounding box center [424, 39] width 155 height 39
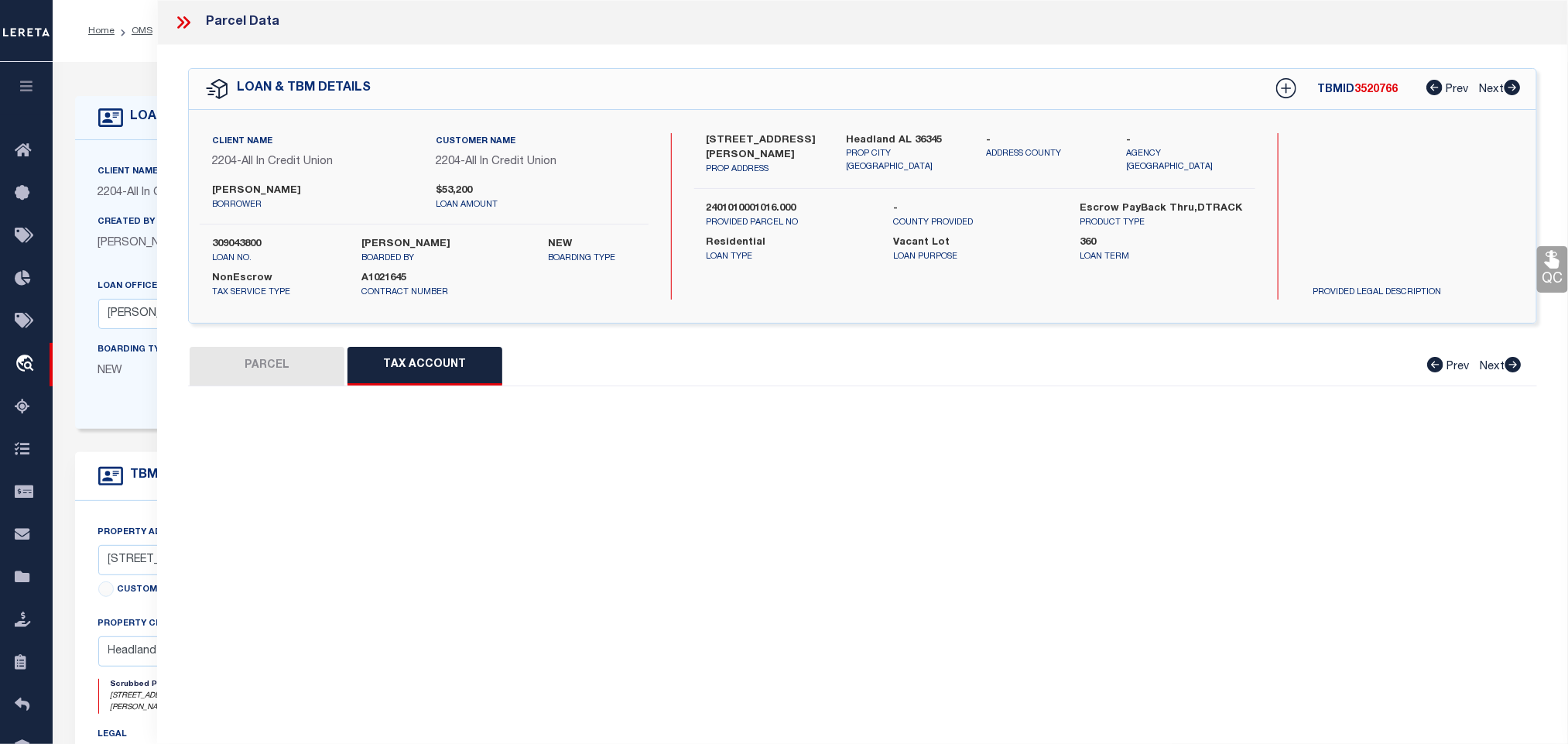
scroll to position [0, 0]
select select "100"
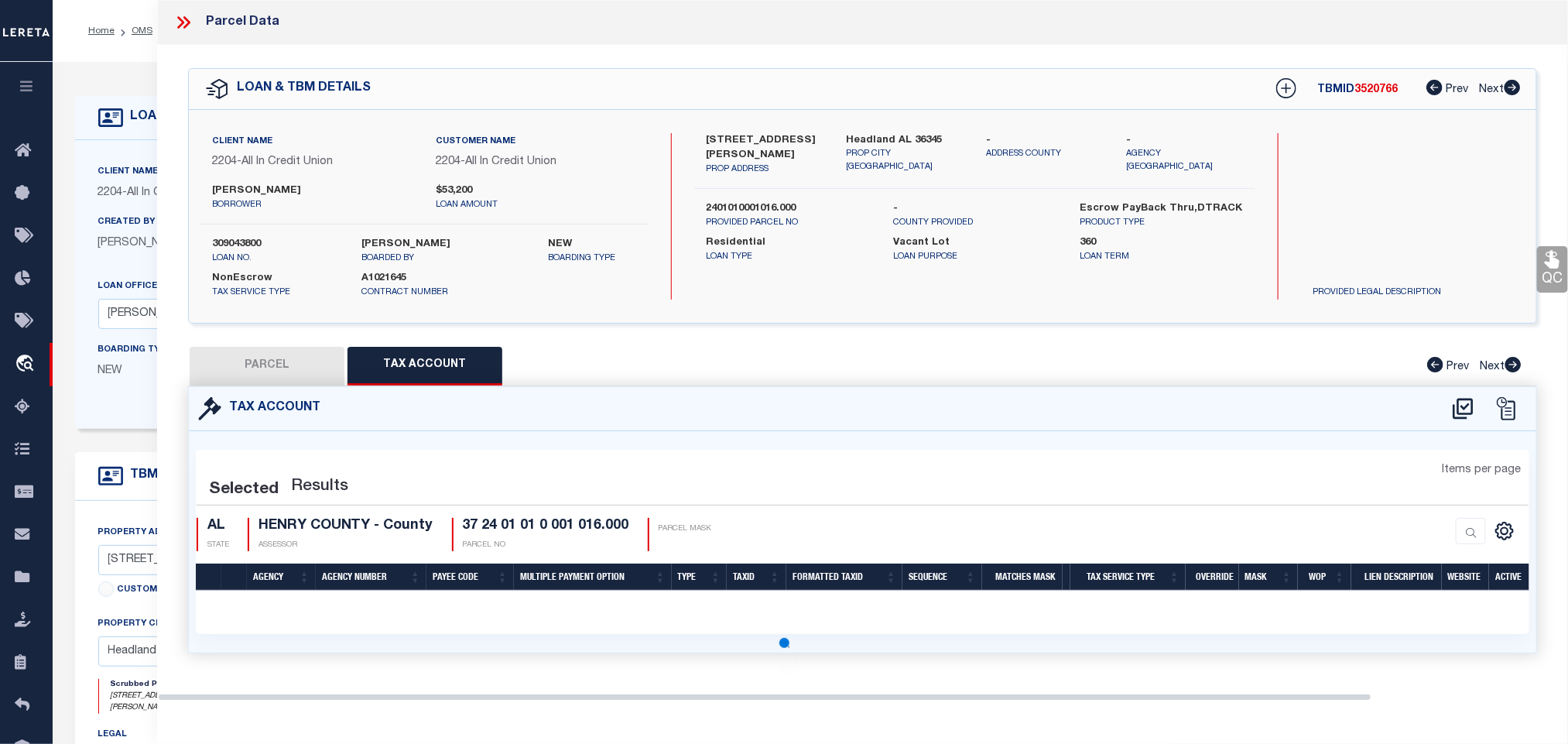
select select "100"
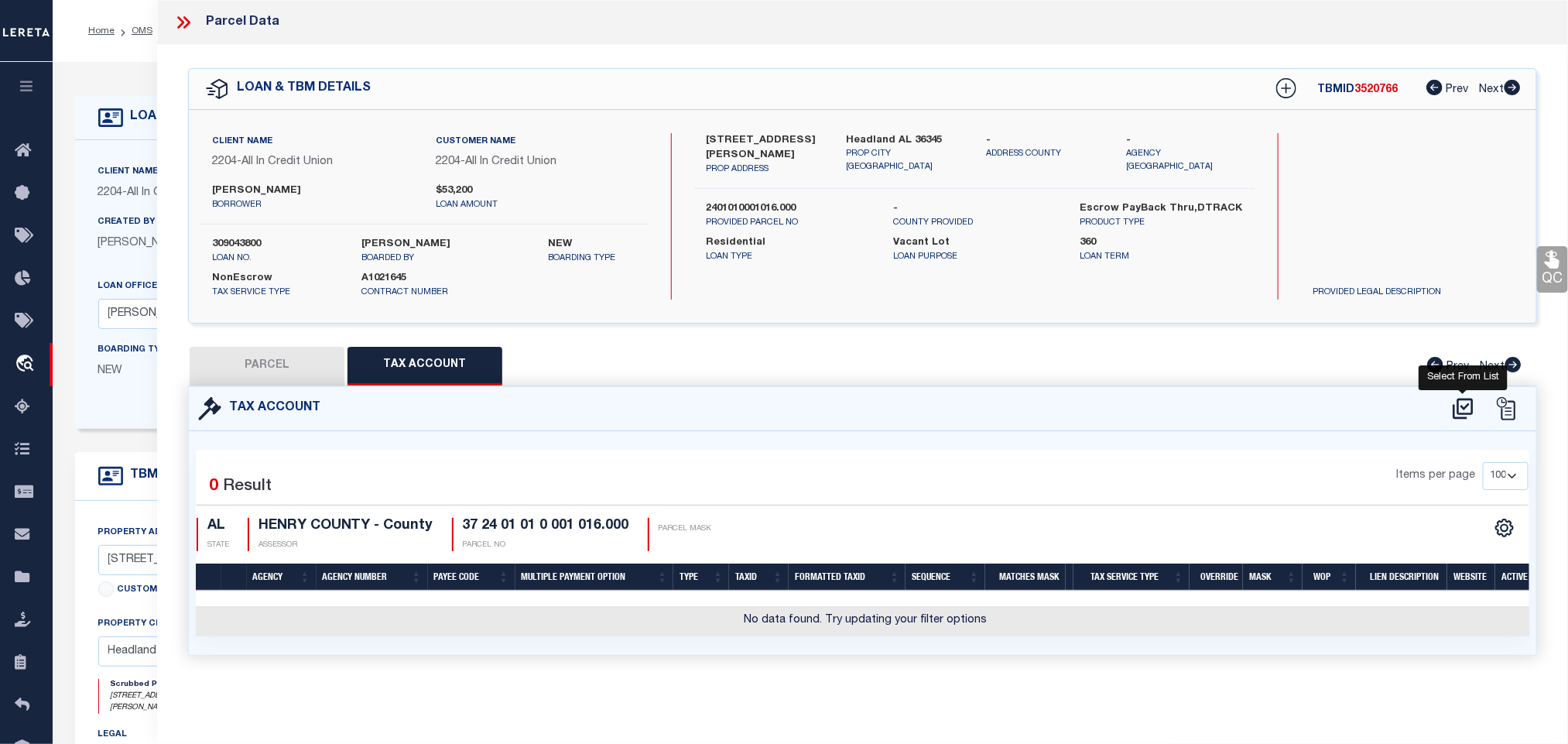
click at [1459, 407] on icon at bounding box center [1463, 409] width 26 height 25
select select "100"
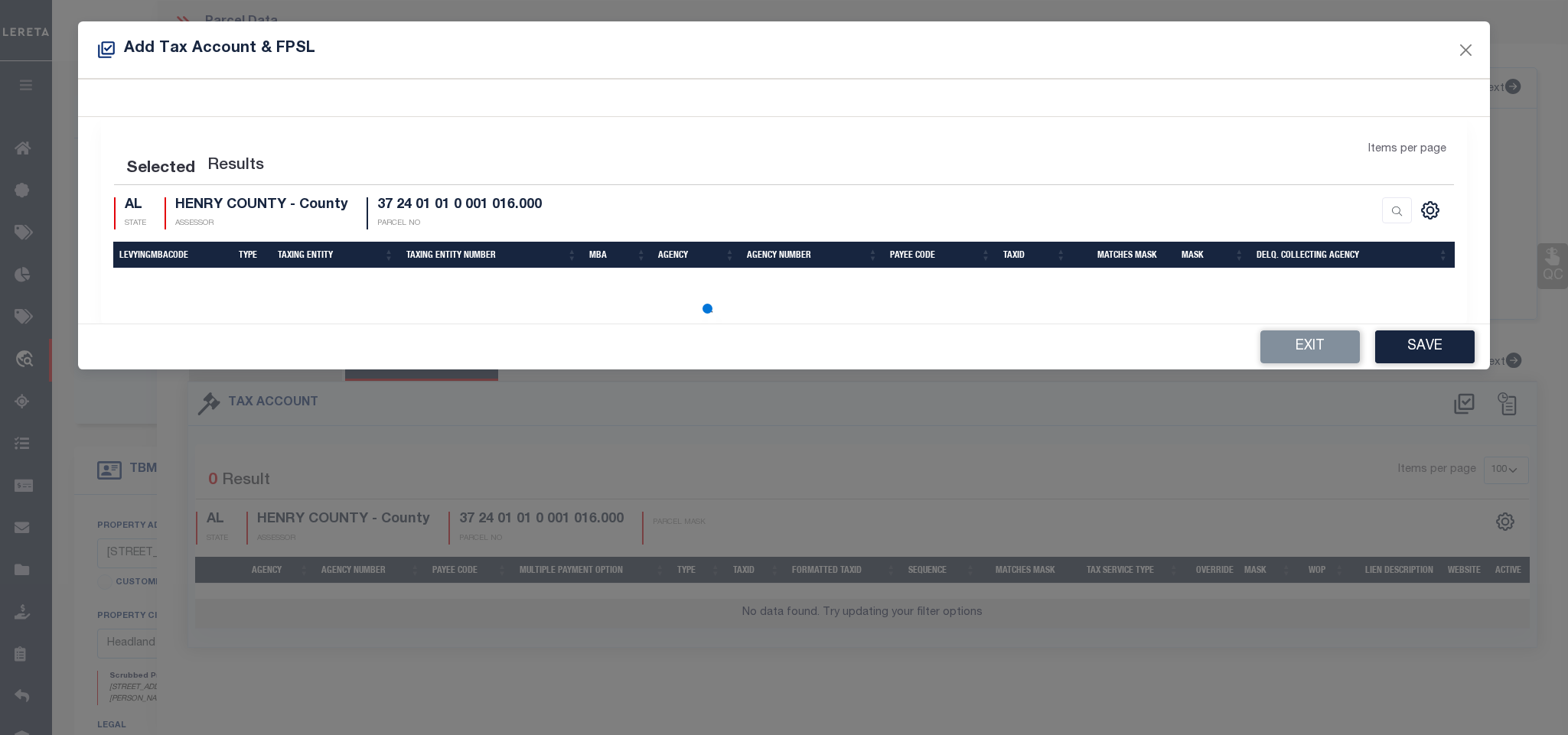
select select "100"
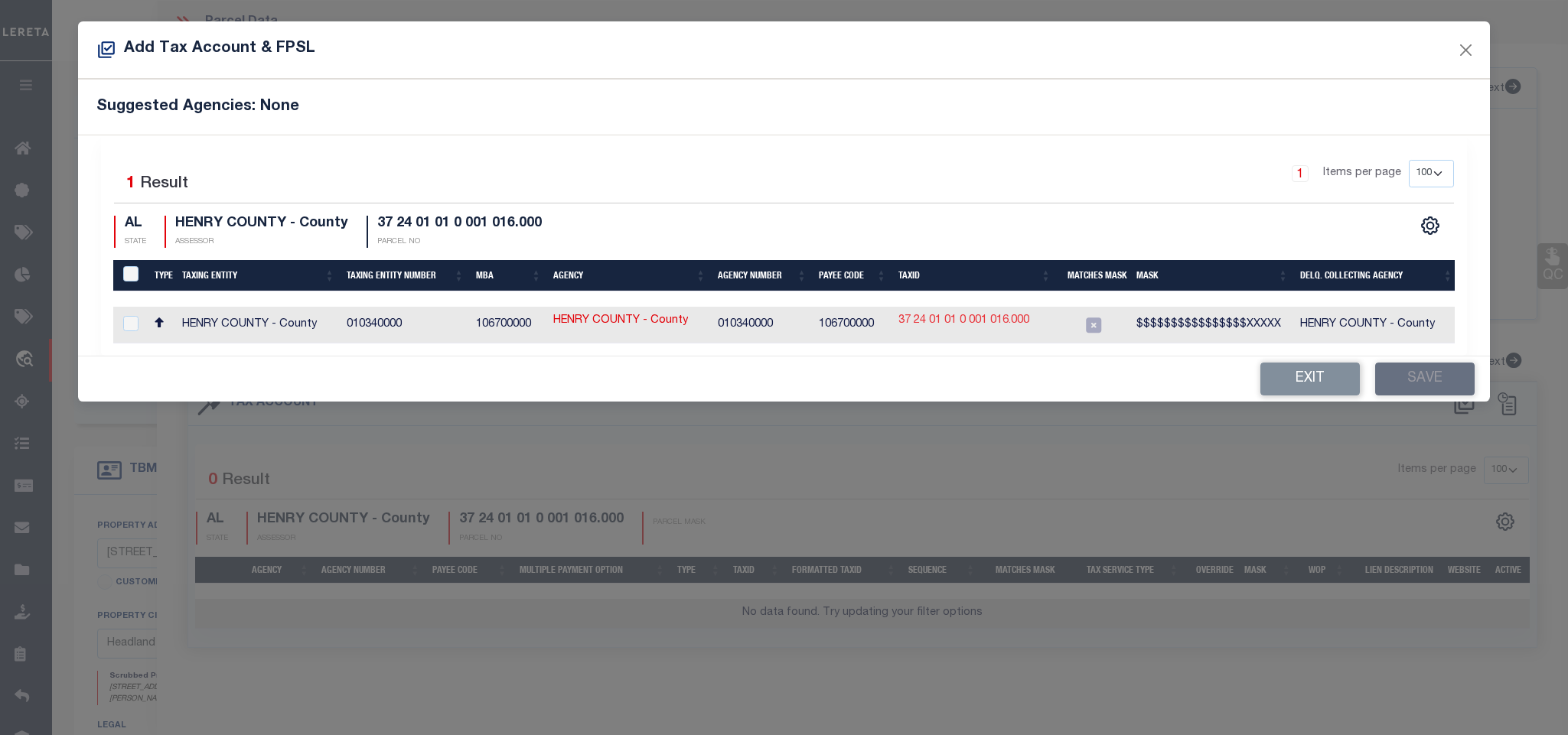
click at [1010, 325] on link "37 24 01 01 0 001 016.000" at bounding box center [963, 320] width 130 height 17
type input "37 24 01 01 0 001 016.000"
type textarea "$$$$$$$$$$$$$$$$XXXXX"
checkbox input "true"
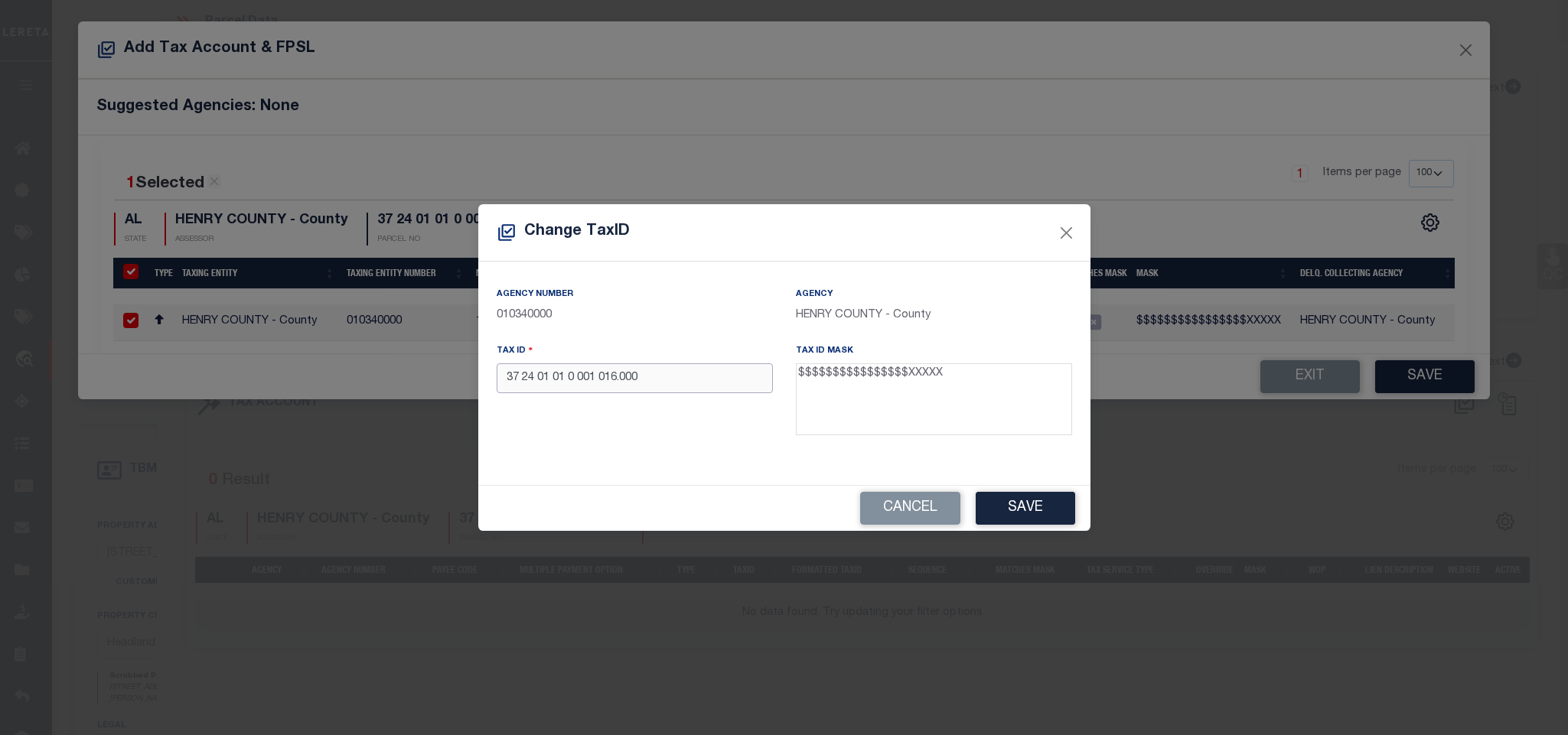
click at [742, 368] on input "37 24 01 01 0 001 016.000" at bounding box center [634, 378] width 277 height 29
click at [653, 365] on input "372401010001016000" at bounding box center [634, 378] width 277 height 29
paste input "999999999999999999"
type input "999999999999999999"
click at [1011, 503] on button "Save" at bounding box center [1025, 509] width 99 height 33
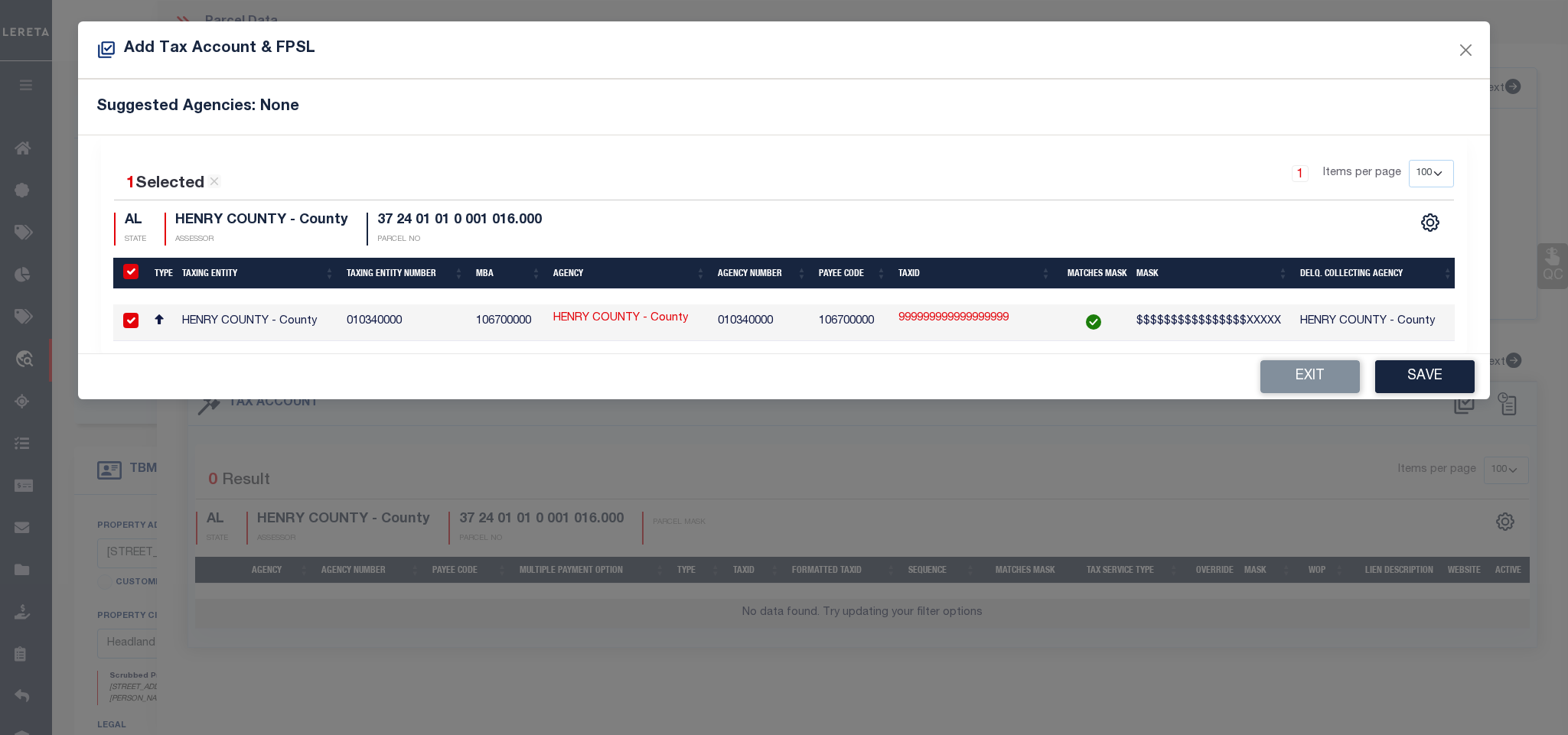
click at [1422, 388] on button "Save" at bounding box center [1424, 377] width 99 height 33
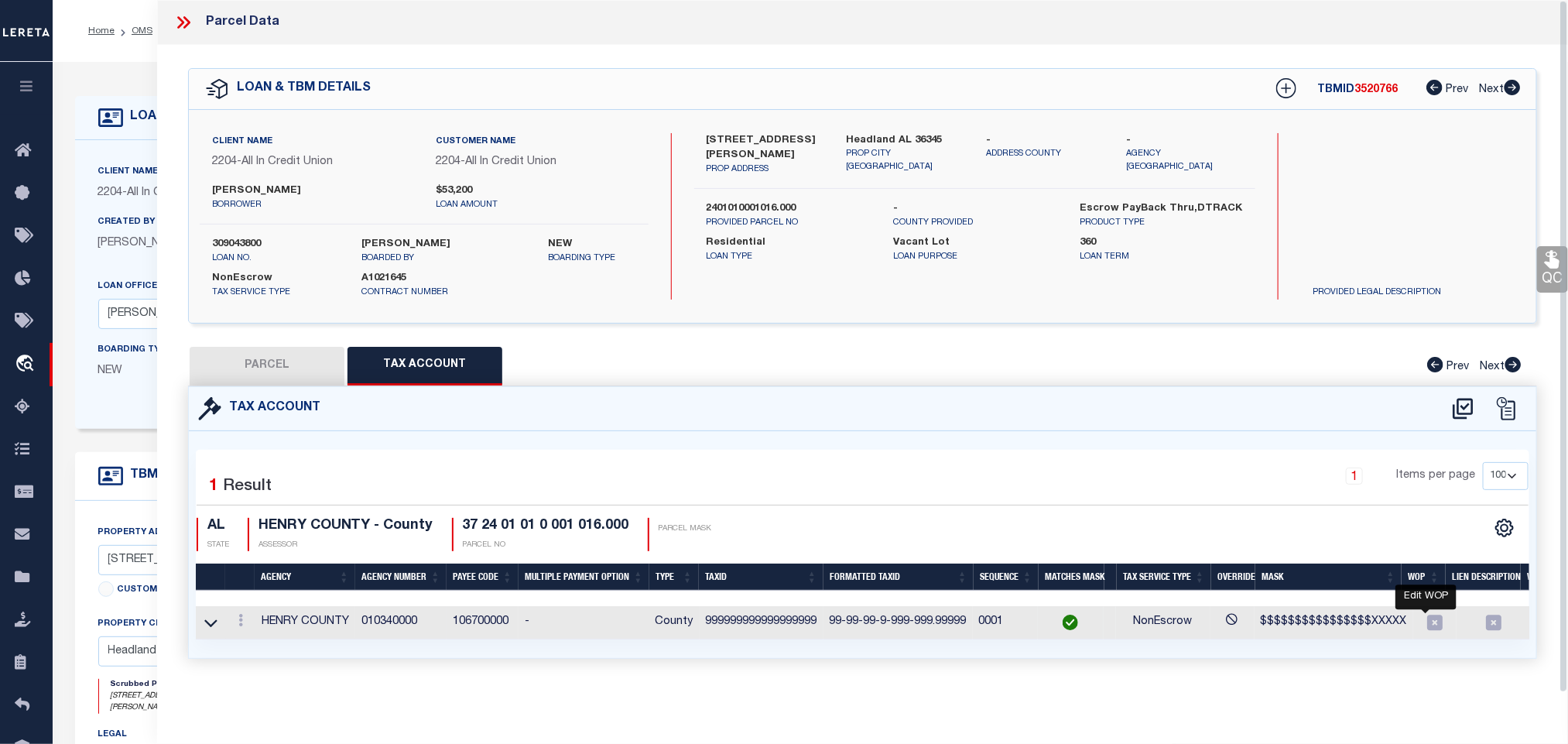
click at [1427, 627] on icon at bounding box center [1435, 623] width 16 height 16
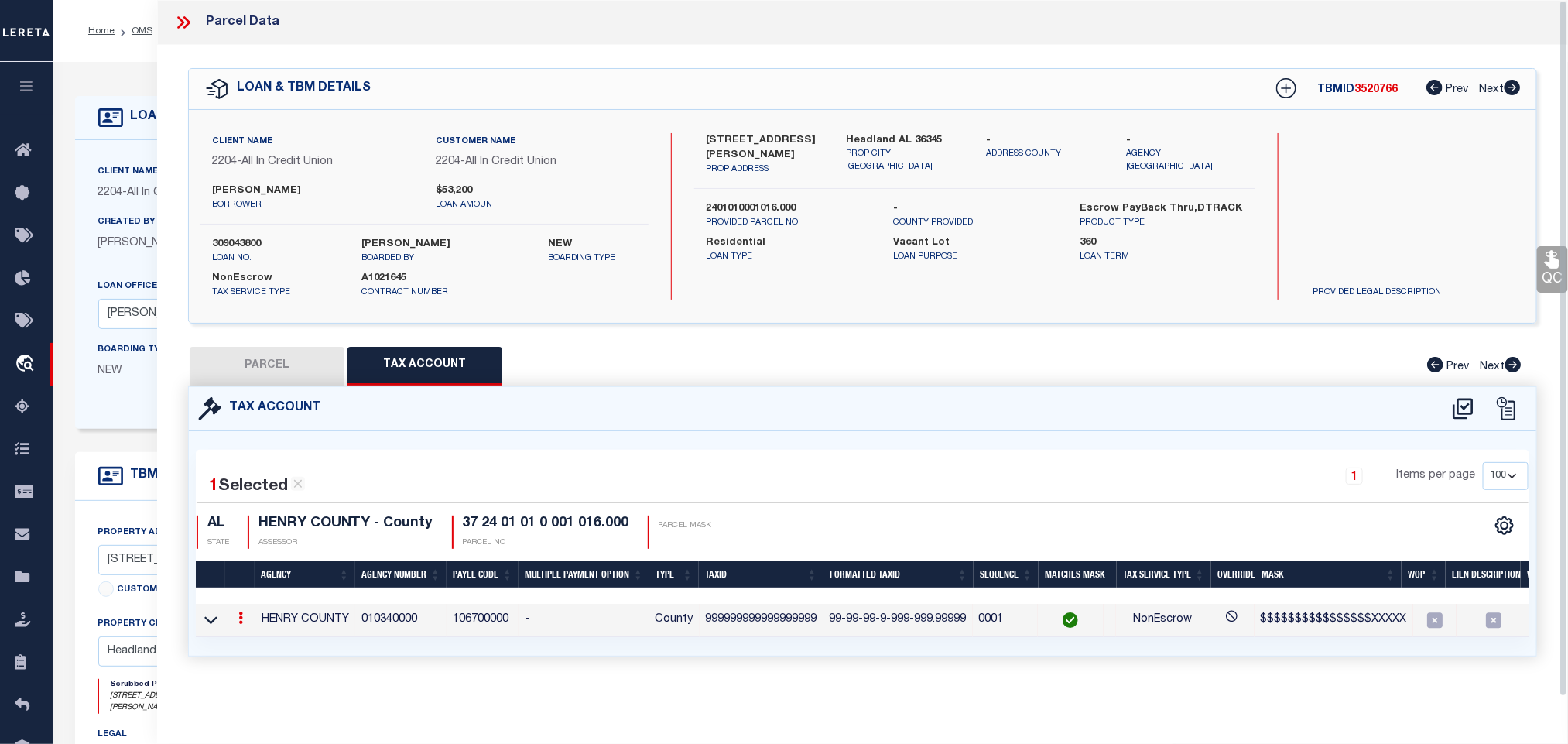
type input "999999999999999999"
type textarea "$$$$$$$$$$$$$$$$XXXXX"
checkbox input "true"
type input "XX-XX-XX-X-XXX-XXX.XXXXXXXX"
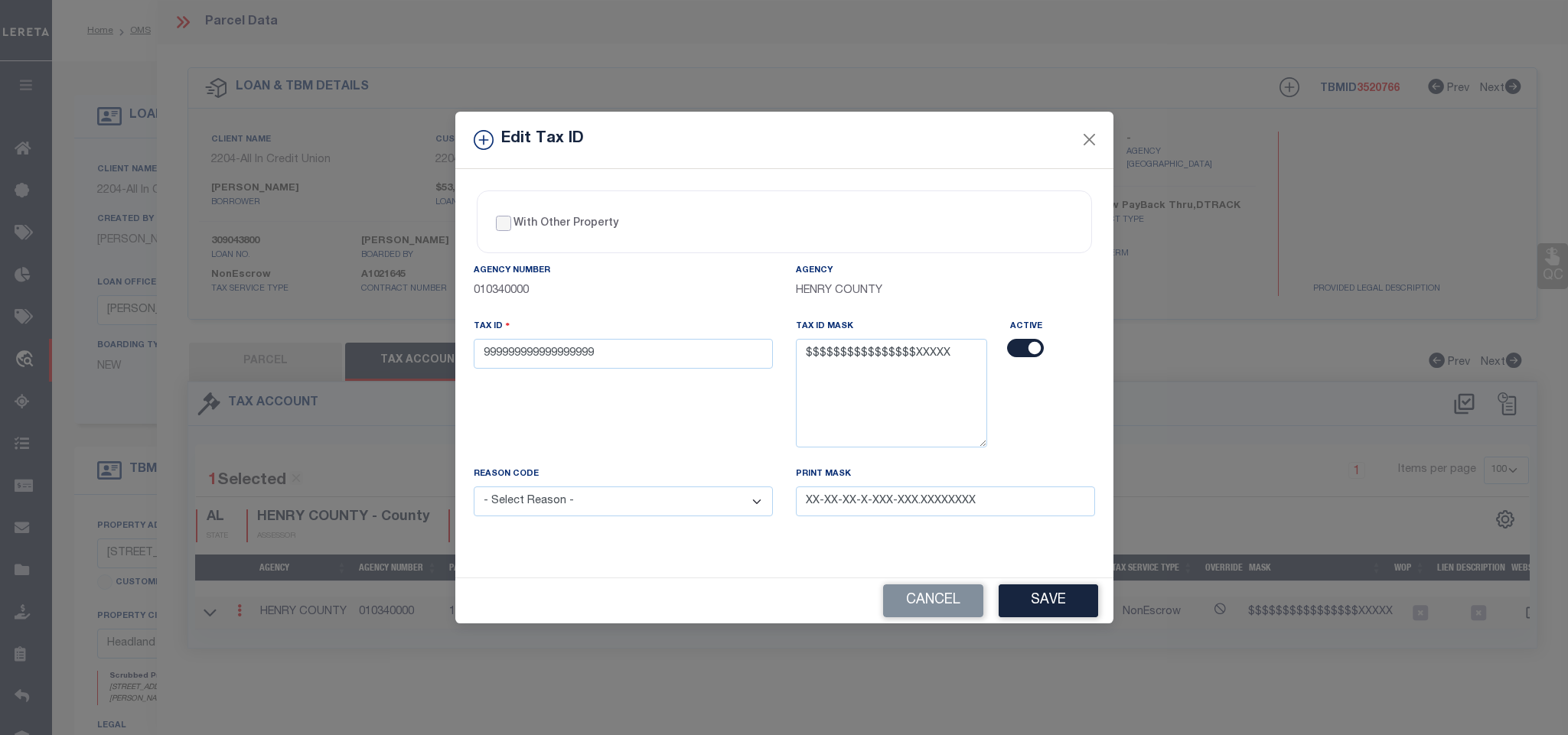
click at [503, 223] on input "With Other Property" at bounding box center [504, 223] width 16 height 16
checkbox input "true"
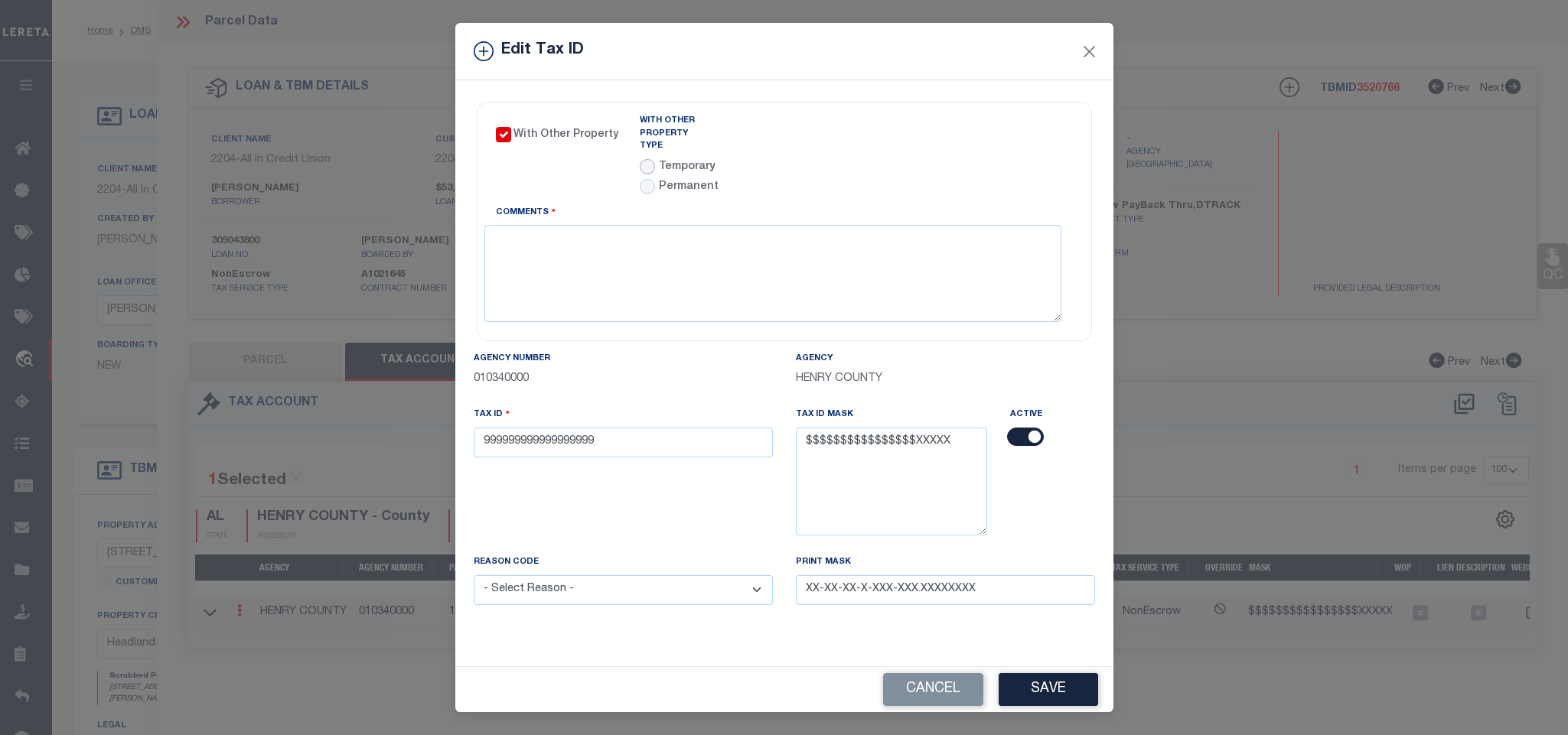
click at [645, 159] on input "radio" at bounding box center [647, 167] width 16 height 16
radio input "true"
click at [1003, 116] on link "Agency Calendar" at bounding box center [1029, 124] width 88 height 20
click at [804, 250] on textarea "Comments" at bounding box center [773, 272] width 577 height 96
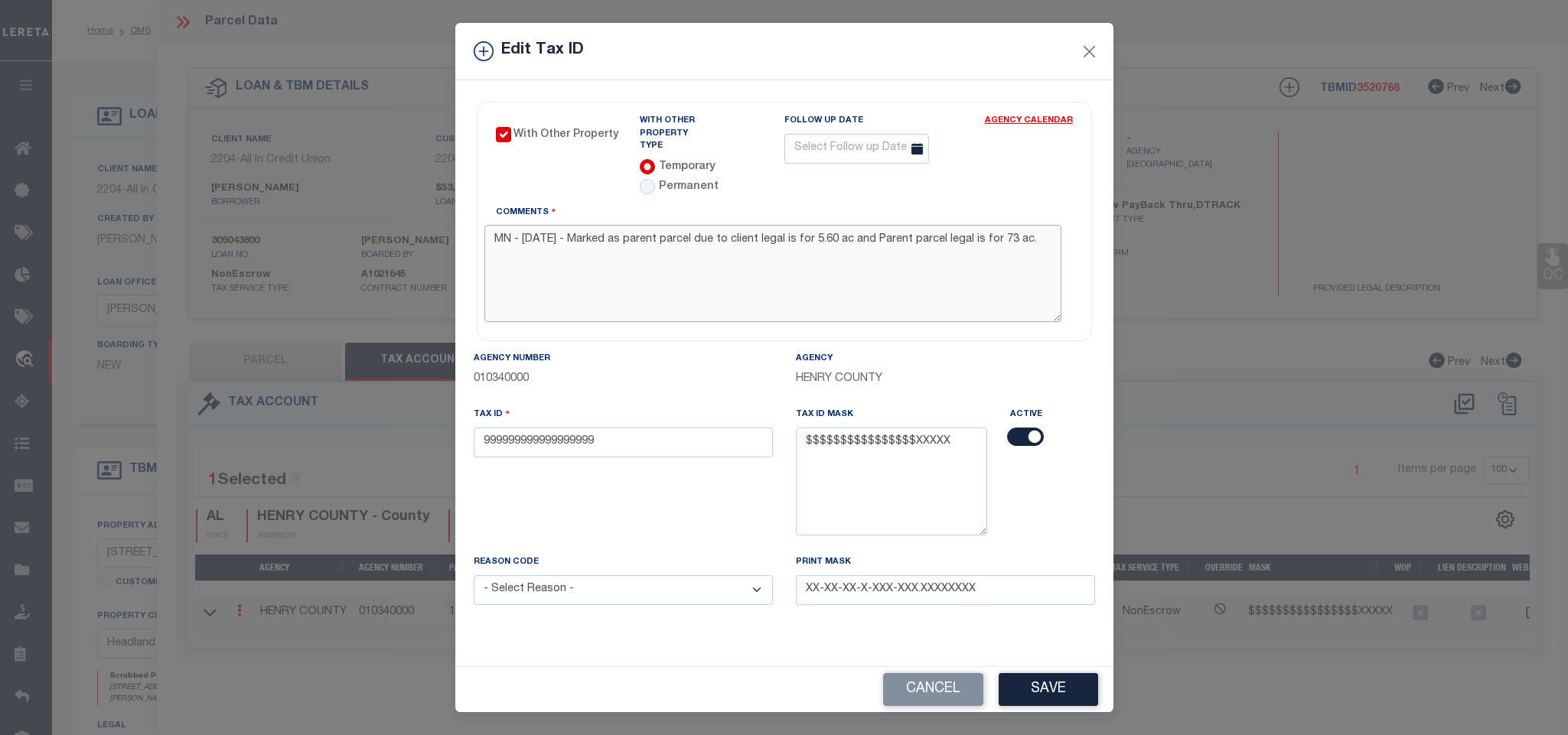
type textarea "MN - 10.10.2025 - Marked as parent parcel due to client legal is for 5.60 ac an…"
click at [873, 148] on input "text" at bounding box center [856, 149] width 144 height 29
click at [880, 181] on select "January February March April May June July August September October November De…" at bounding box center [877, 182] width 93 height 16
select select "11"
click at [831, 174] on select "January February March April May June July August September October November De…" at bounding box center [877, 182] width 93 height 16
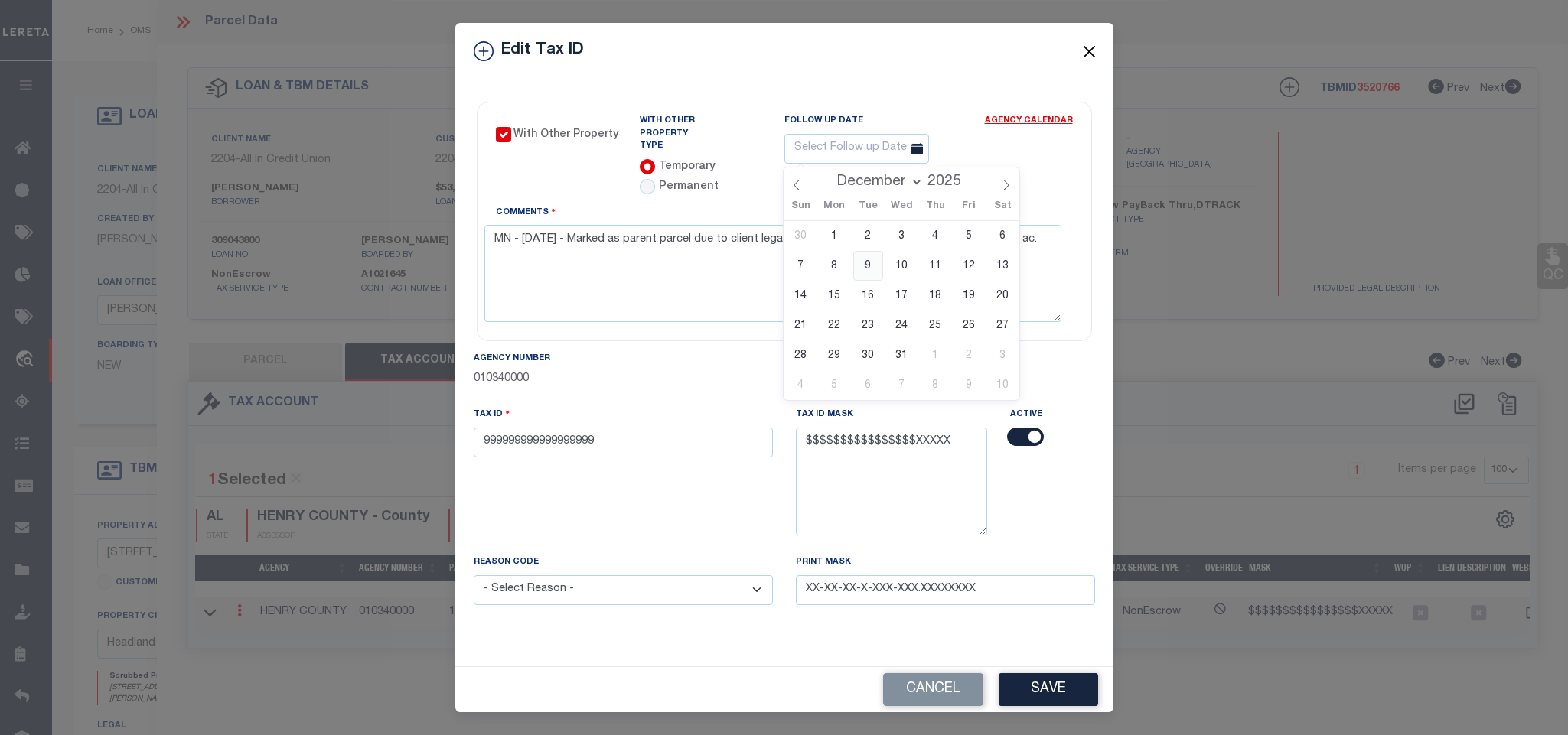
click at [875, 260] on span "9" at bounding box center [868, 266] width 29 height 29
type input "[DATE]"
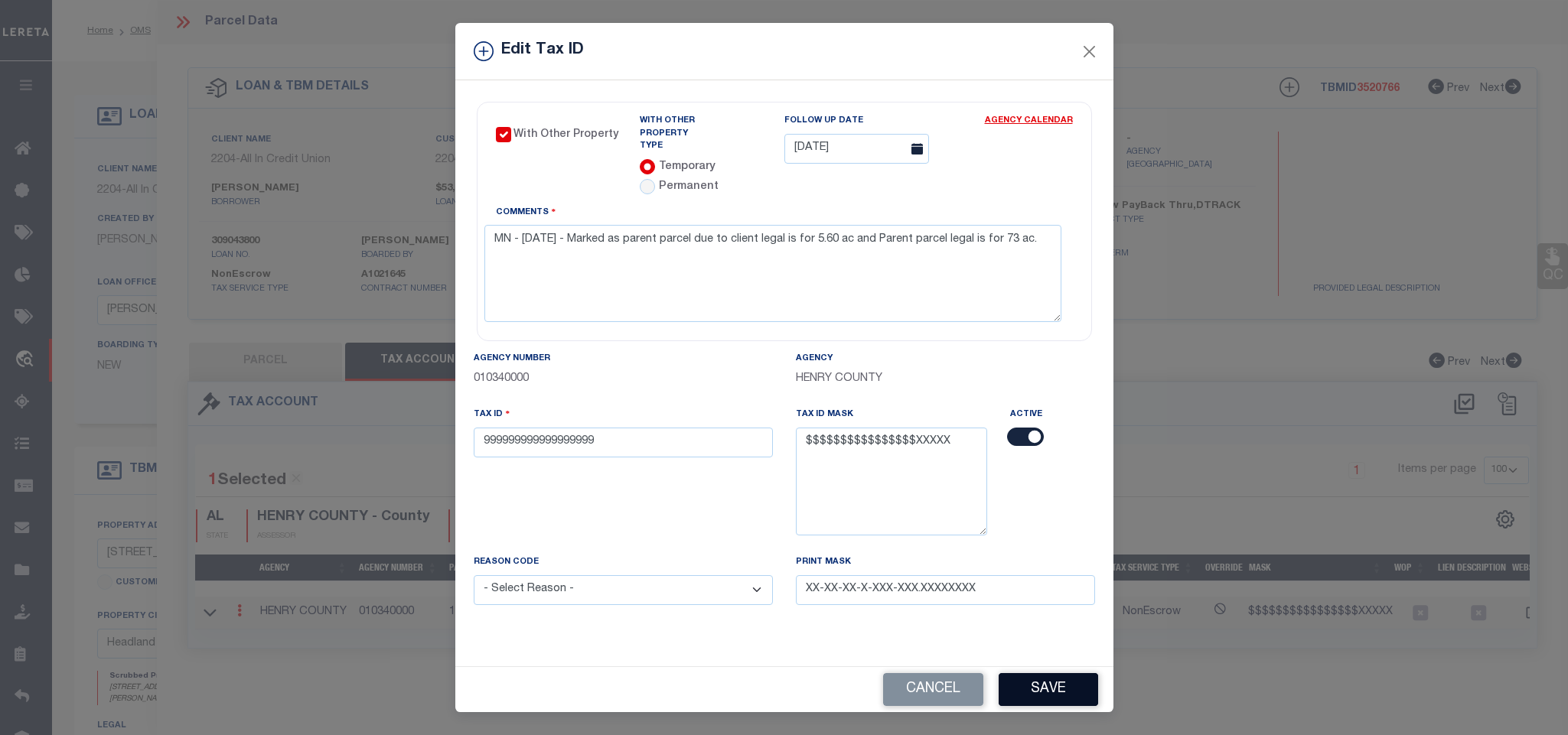
click at [1044, 673] on button "Save" at bounding box center [1047, 690] width 99 height 33
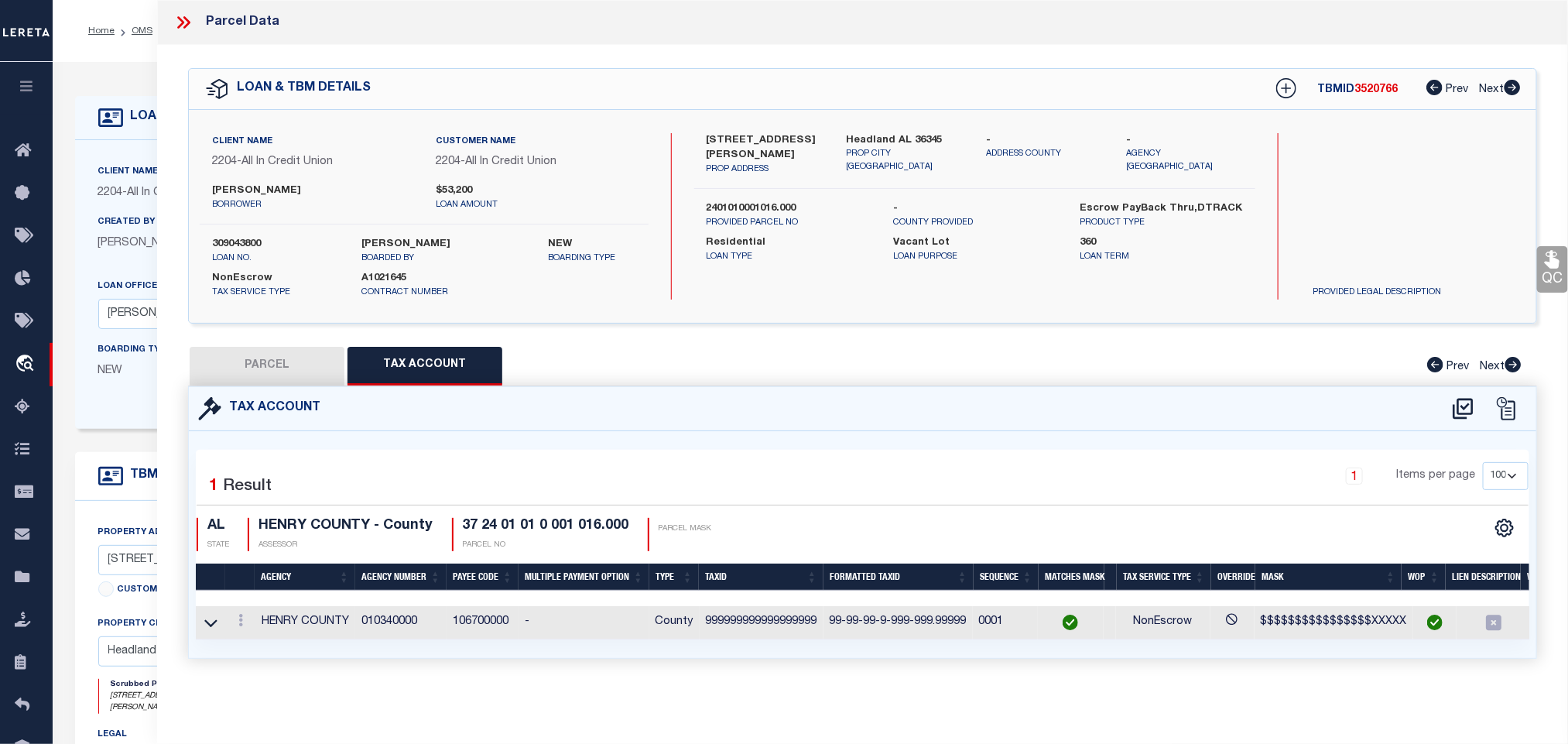
select select
click at [318, 365] on button "PARCEL" at bounding box center [267, 366] width 155 height 39
select select "AS"
select select
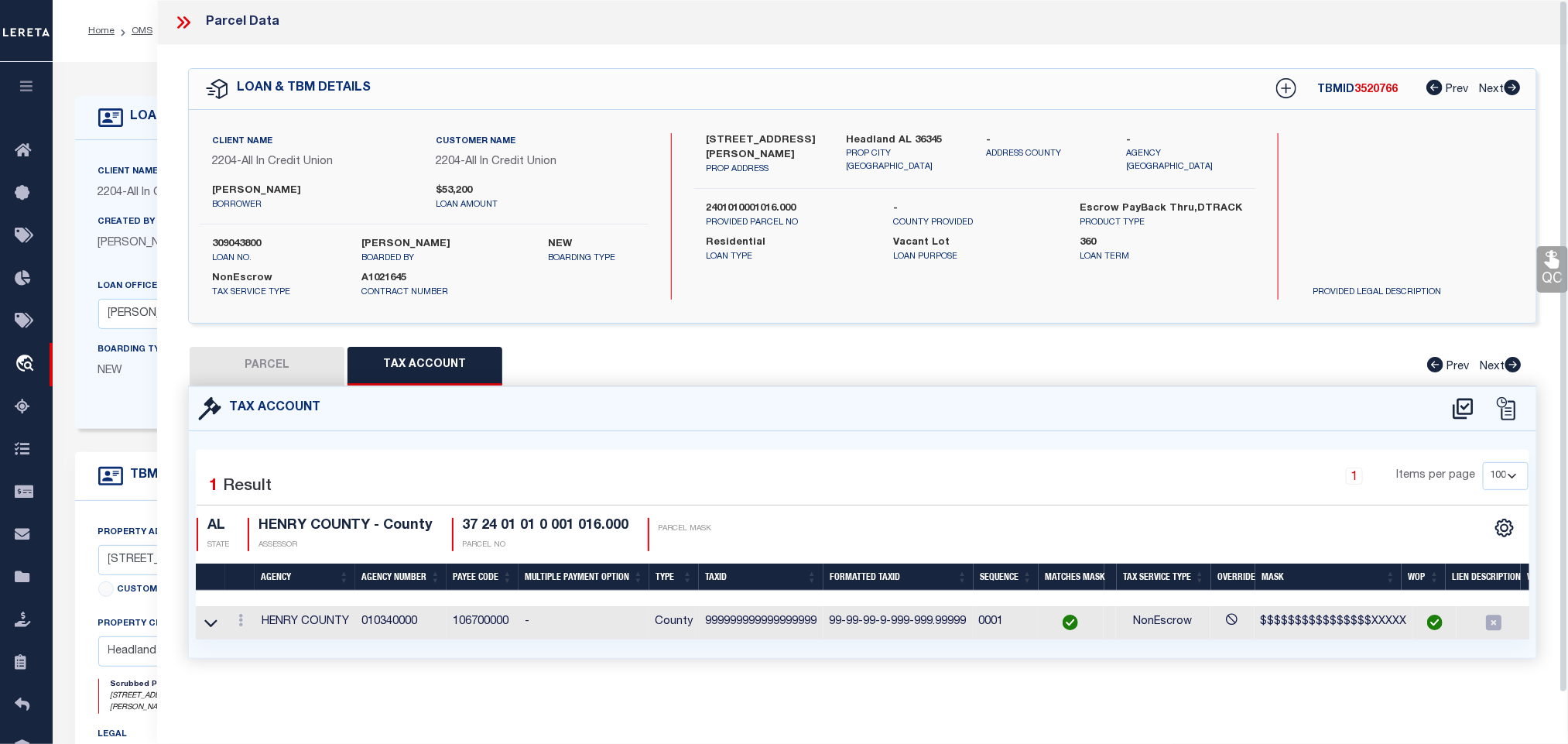
checkbox input "false"
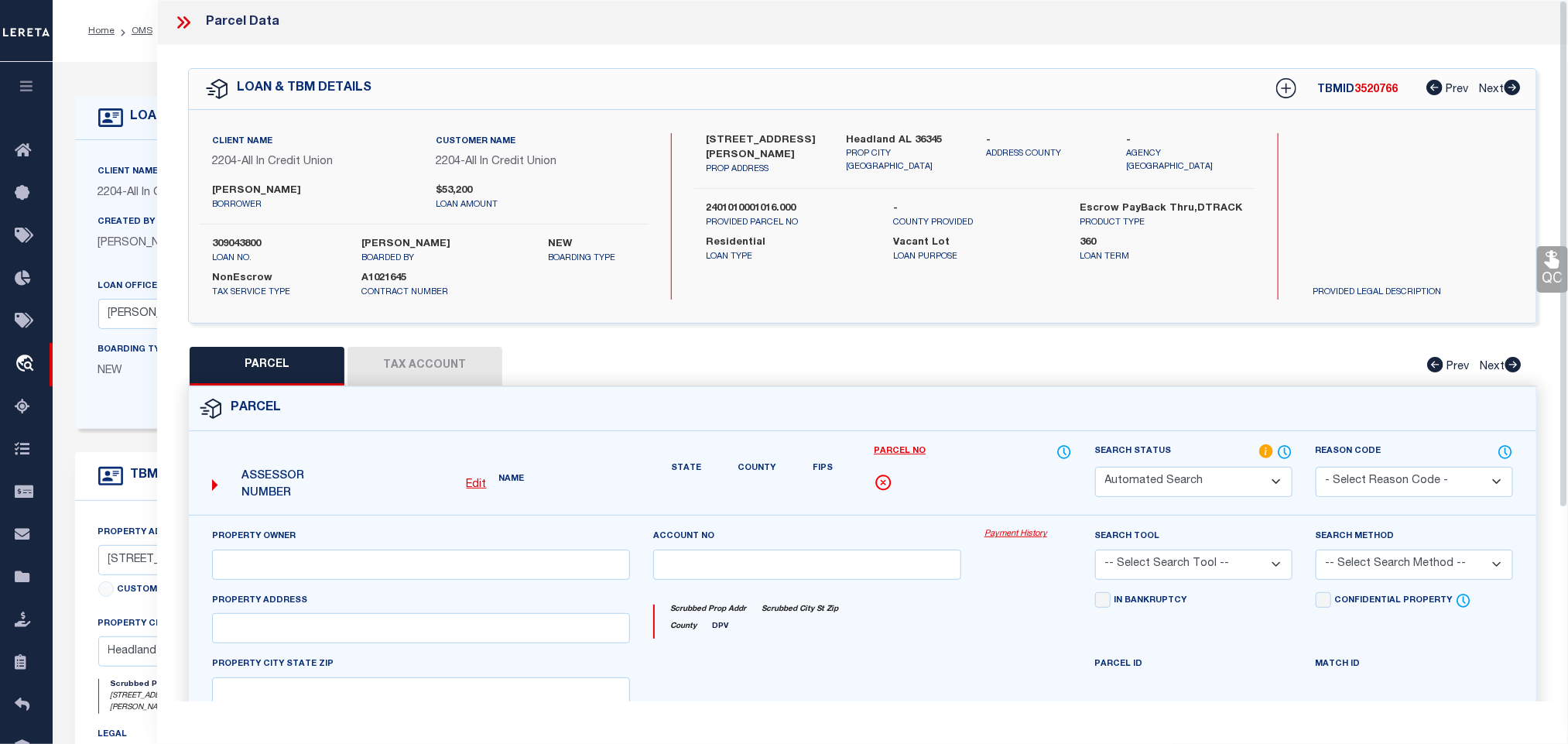
select select "IP"
type input "FLOYD BLAKE ALLEN & ELLIE J"
select select "AGW"
select select "LEG"
type input "COUNTY ROAD 13"
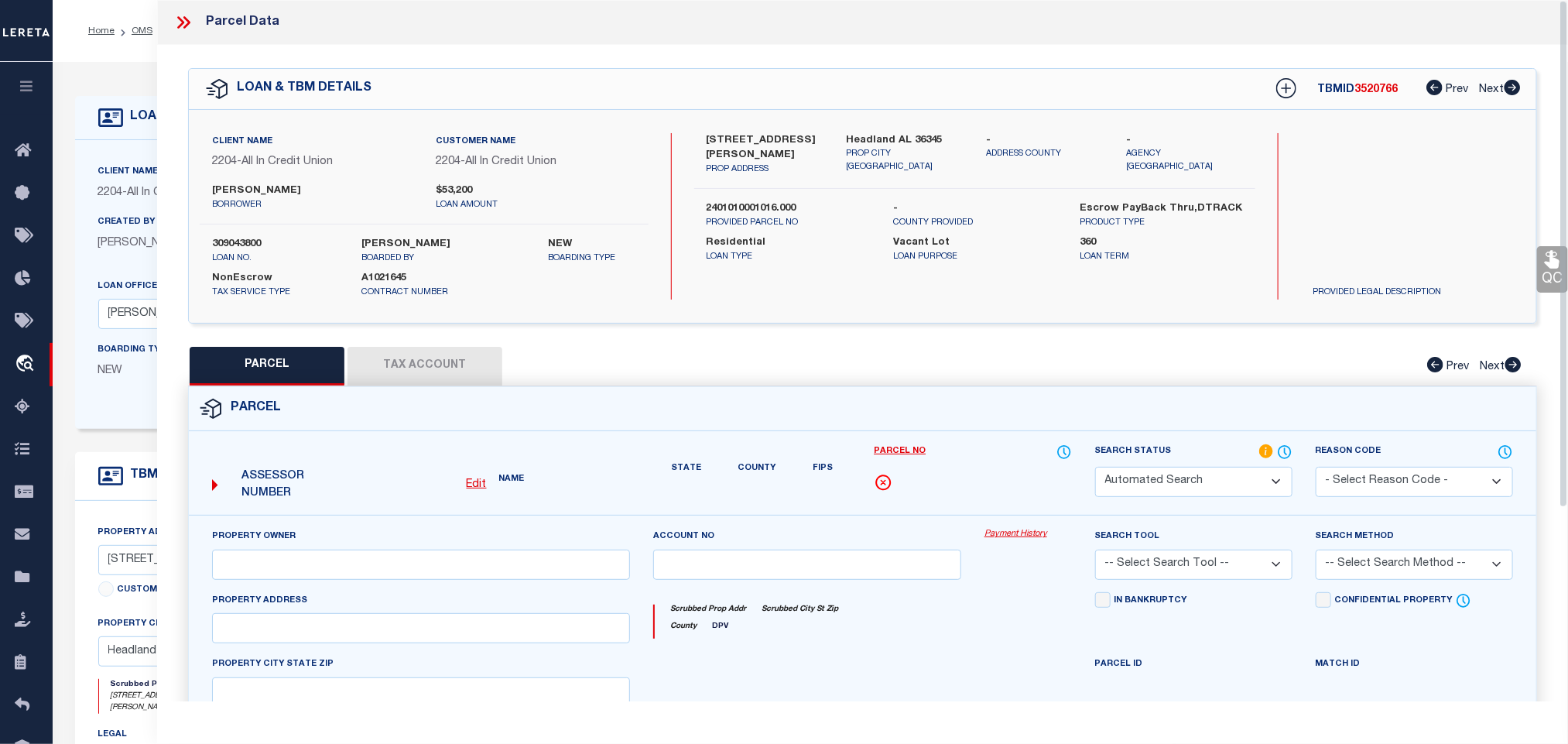
type input "Headland AL 36345"
type textarea "S 1/2 OF SW 1/4 OF SEC 1 TWP 4N RNG 27ELESS & EXCBEG AT SW COR OF SEC 1 TWP 4N …"
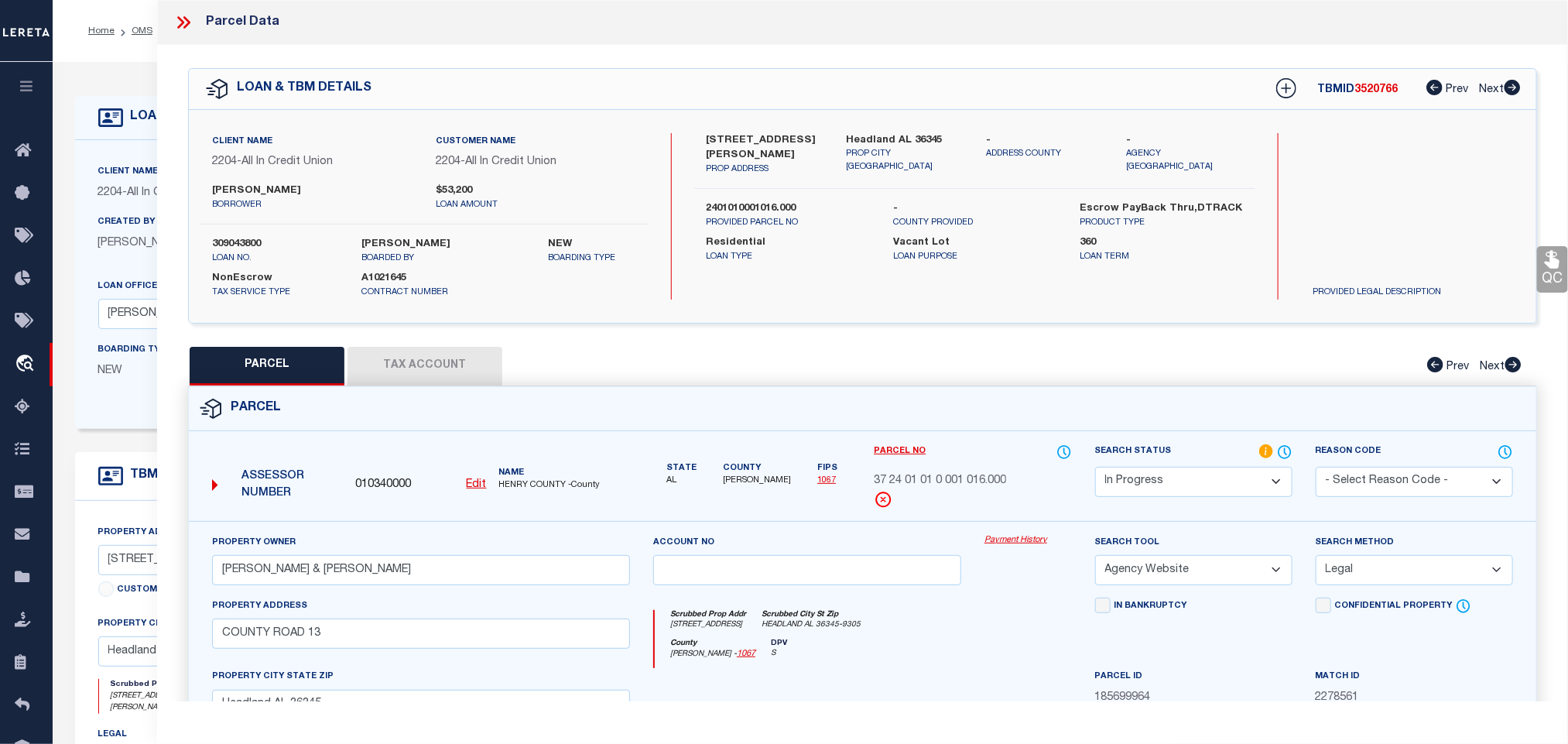
click at [1163, 483] on select "Automated Search Bad Parcel Complete Duplicate Parcel High Dollar Reporting In …" at bounding box center [1193, 482] width 197 height 30
select select "PC"
click at [1095, 468] on select "Automated Search Bad Parcel Complete Duplicate Parcel High Dollar Reporting In …" at bounding box center [1193, 482] width 197 height 30
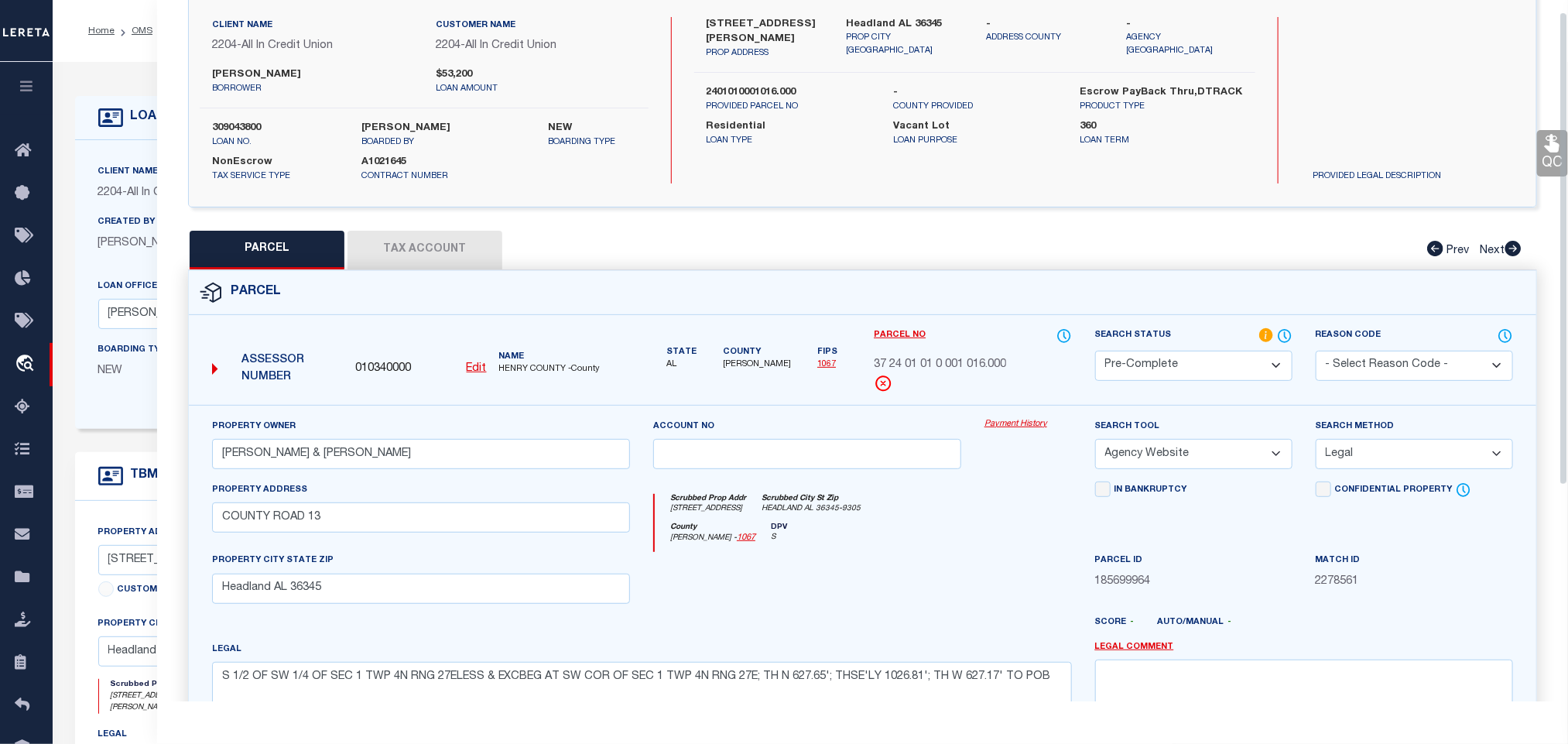
scroll to position [336, 0]
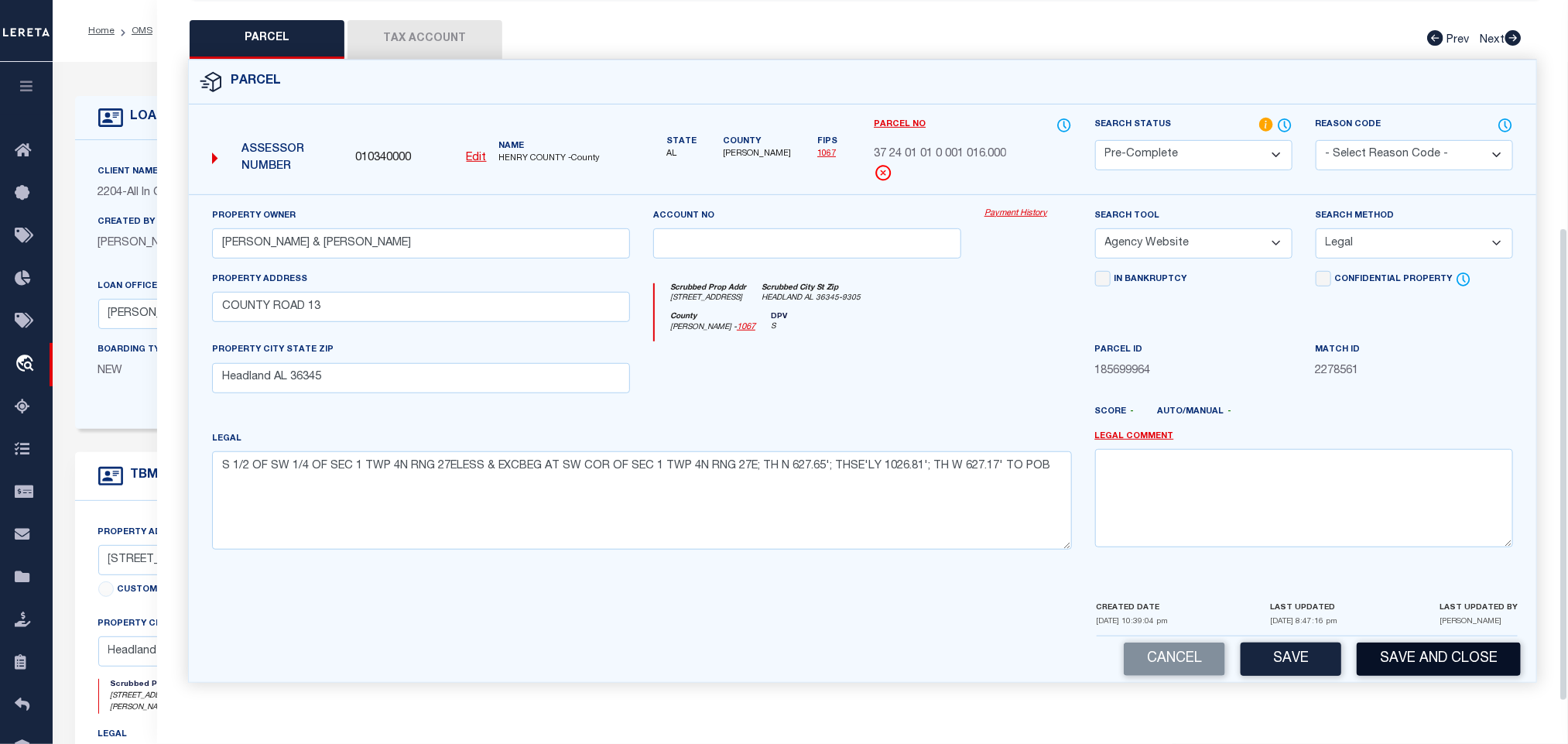
click at [1460, 662] on button "Save and Close" at bounding box center [1438, 660] width 164 height 34
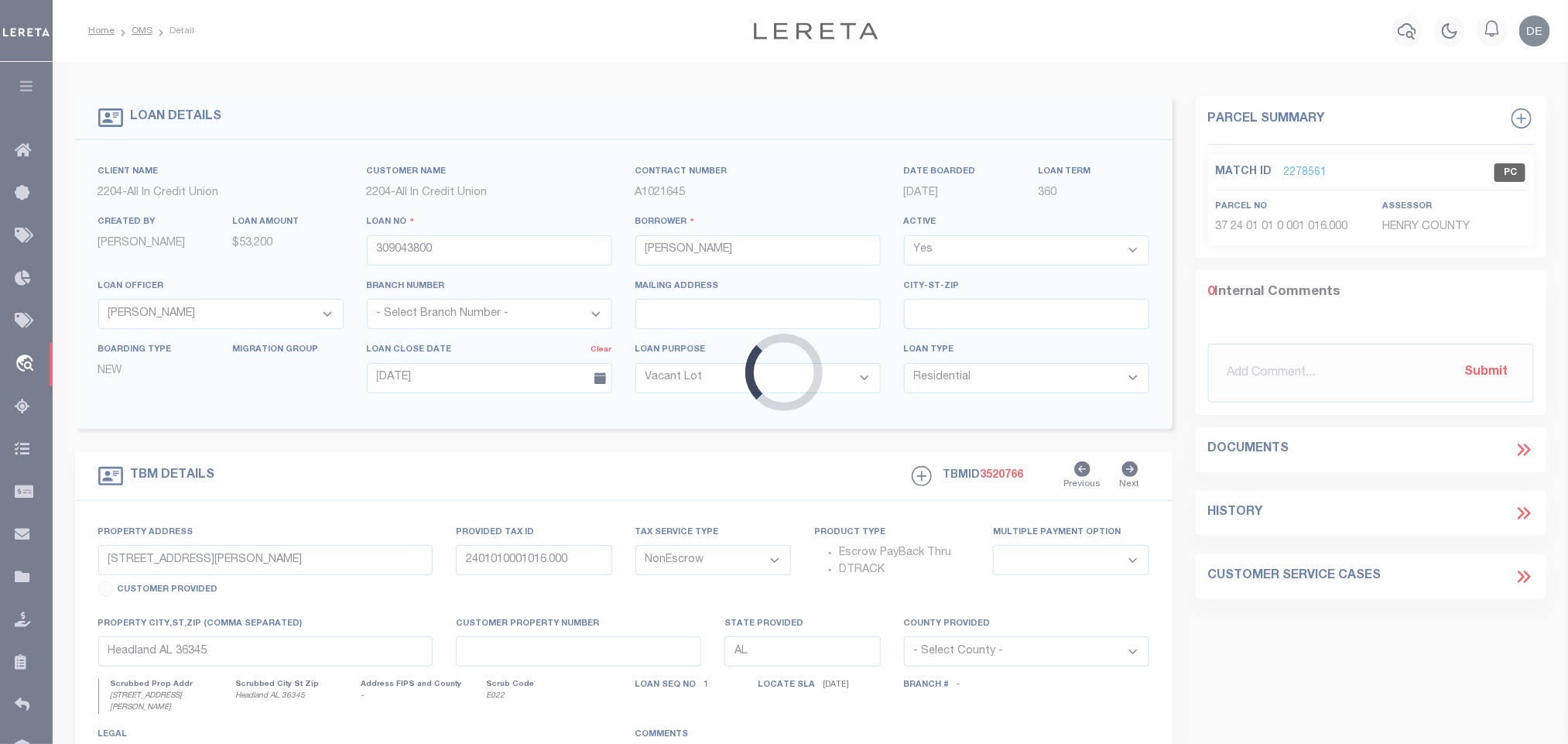
select select
select select "15344"
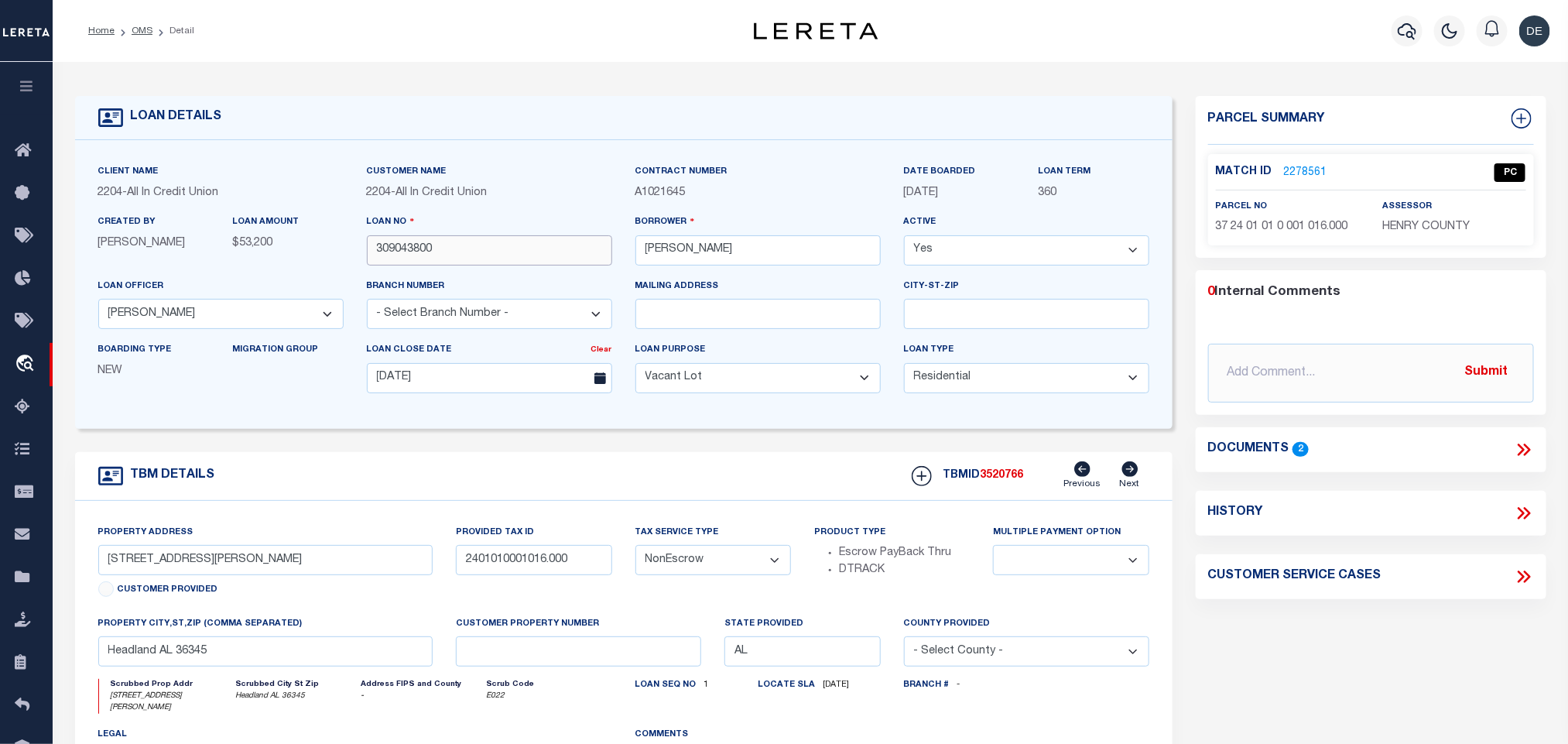
click at [417, 242] on input "309043800" at bounding box center [489, 250] width 245 height 30
click at [990, 481] on span "3520766" at bounding box center [1003, 475] width 44 height 11
copy span "3520766"
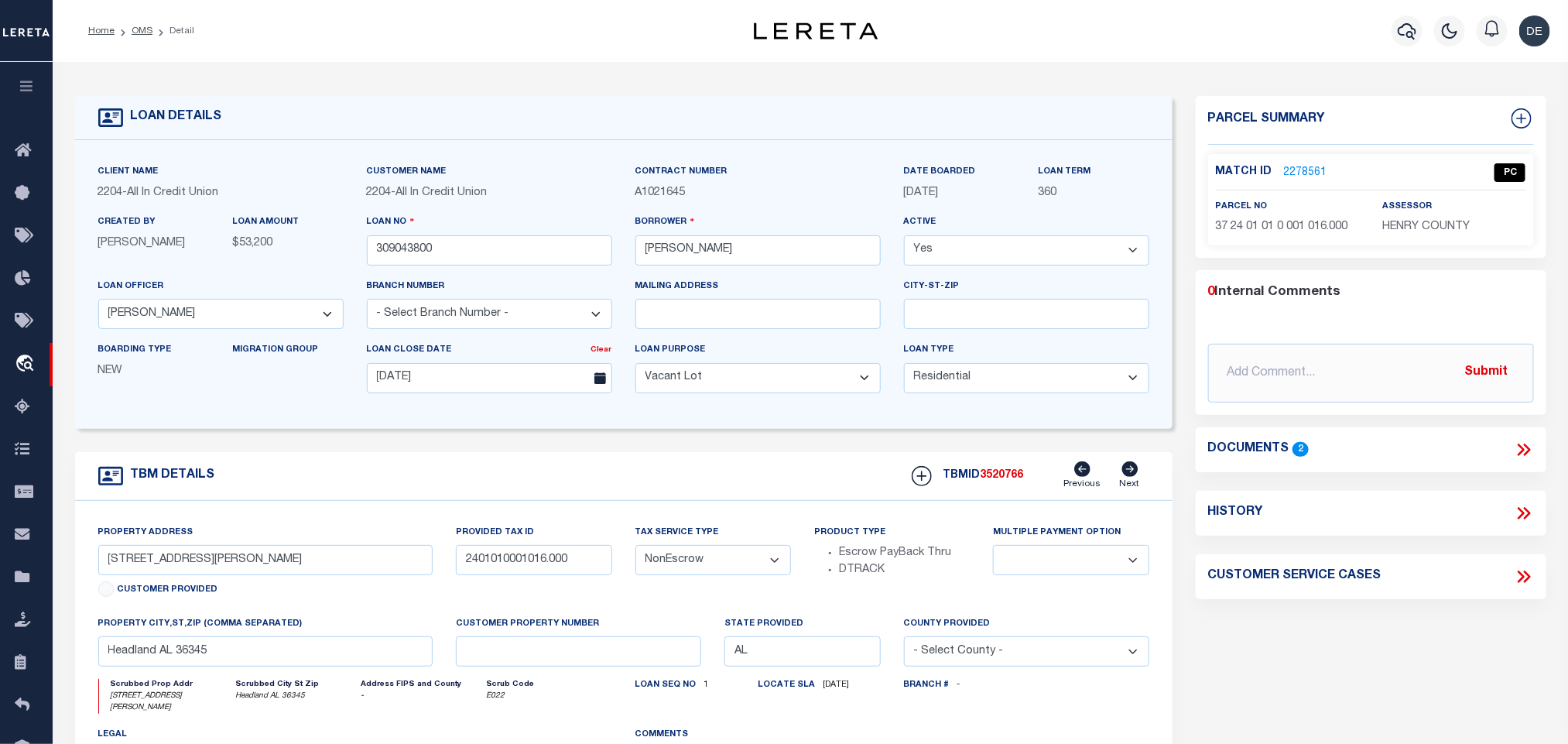
click at [1433, 224] on span "HENRY COUNTY" at bounding box center [1426, 226] width 87 height 11
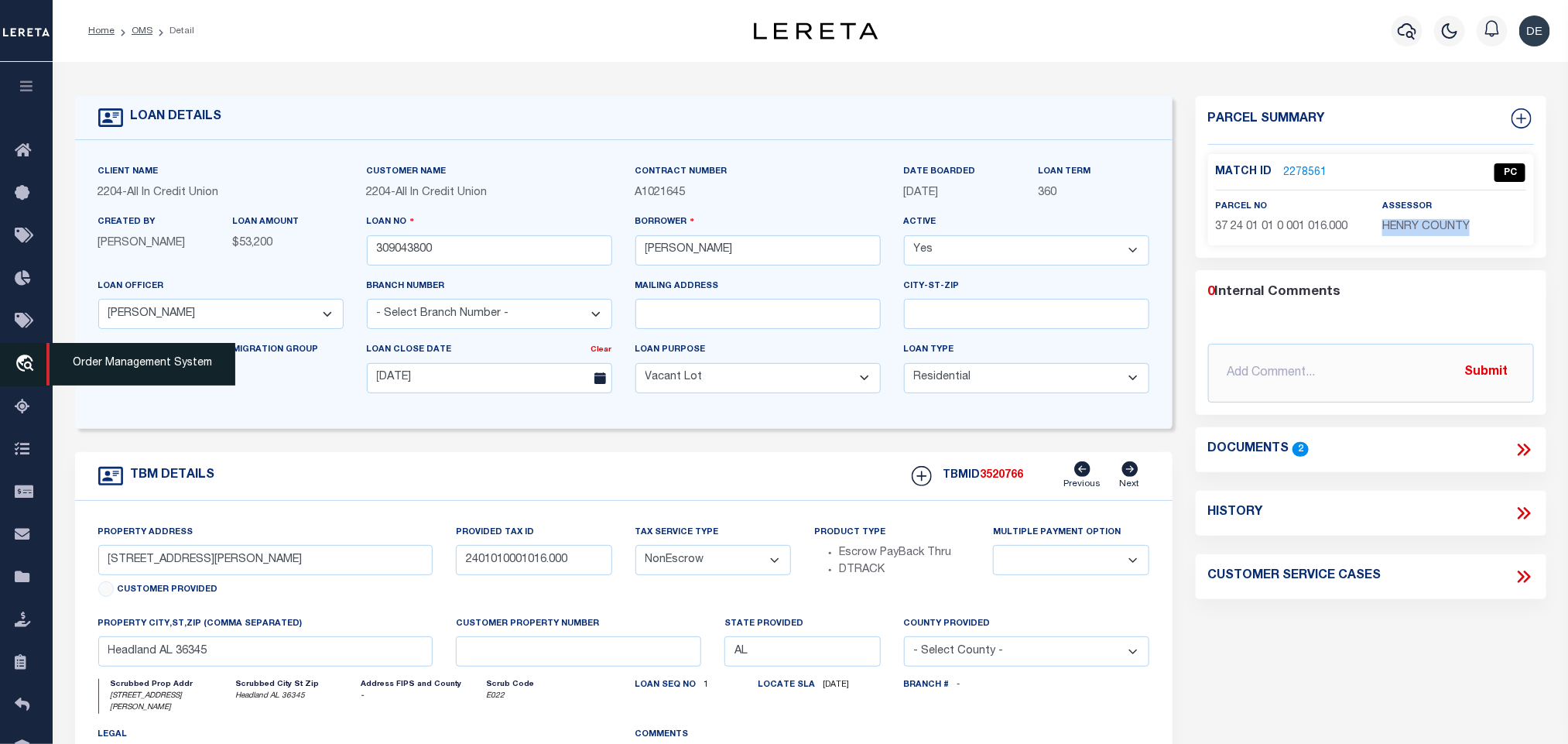
copy div "HENRY COUNTY"
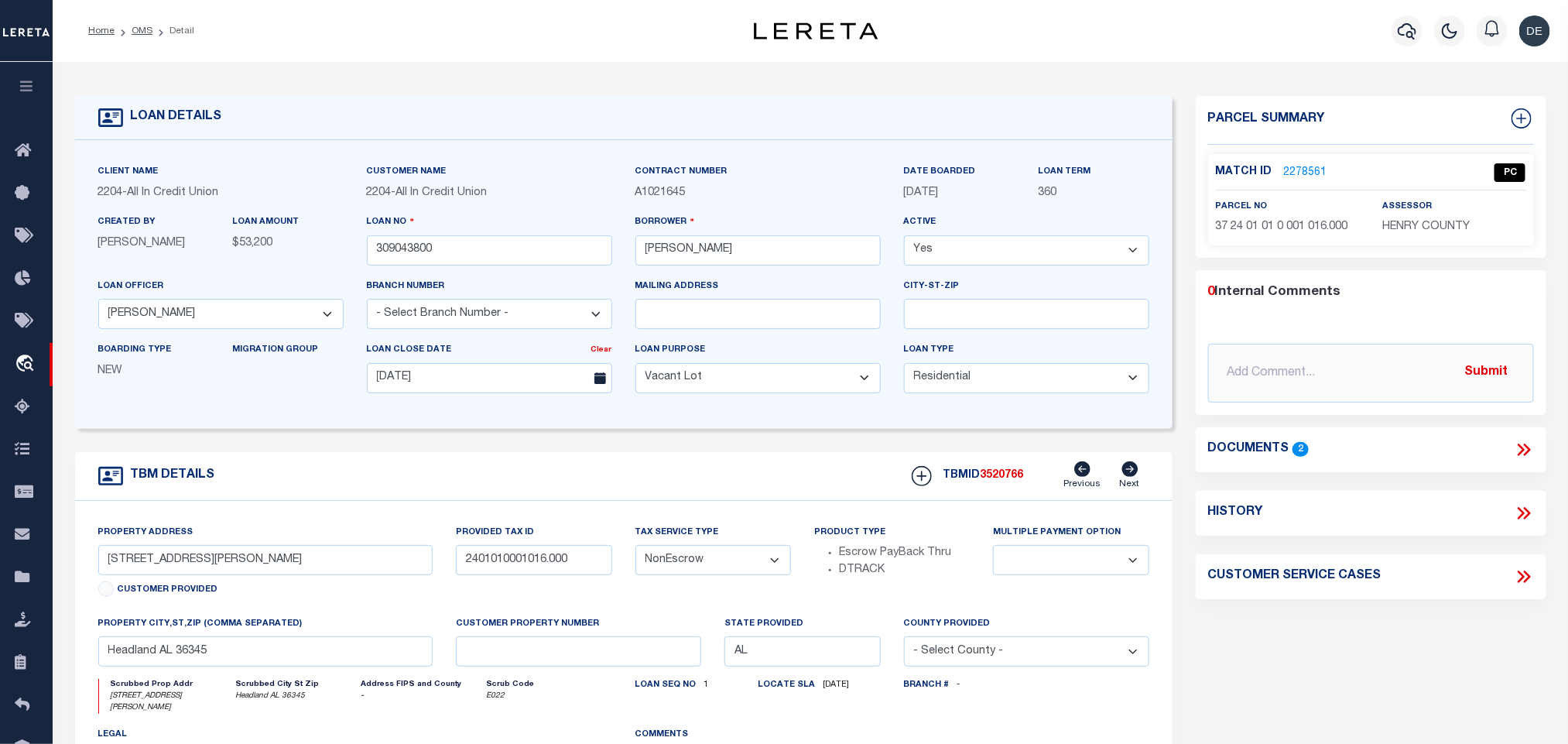
click at [1324, 241] on div "Match ID 2278561 PC parcel no assessor" at bounding box center [1371, 199] width 326 height 91
copy div "37 24 01 01 0 001 016.000"
drag, startPoint x: 137, startPoint y: 28, endPoint x: 404, endPoint y: 0, distance: 268.5
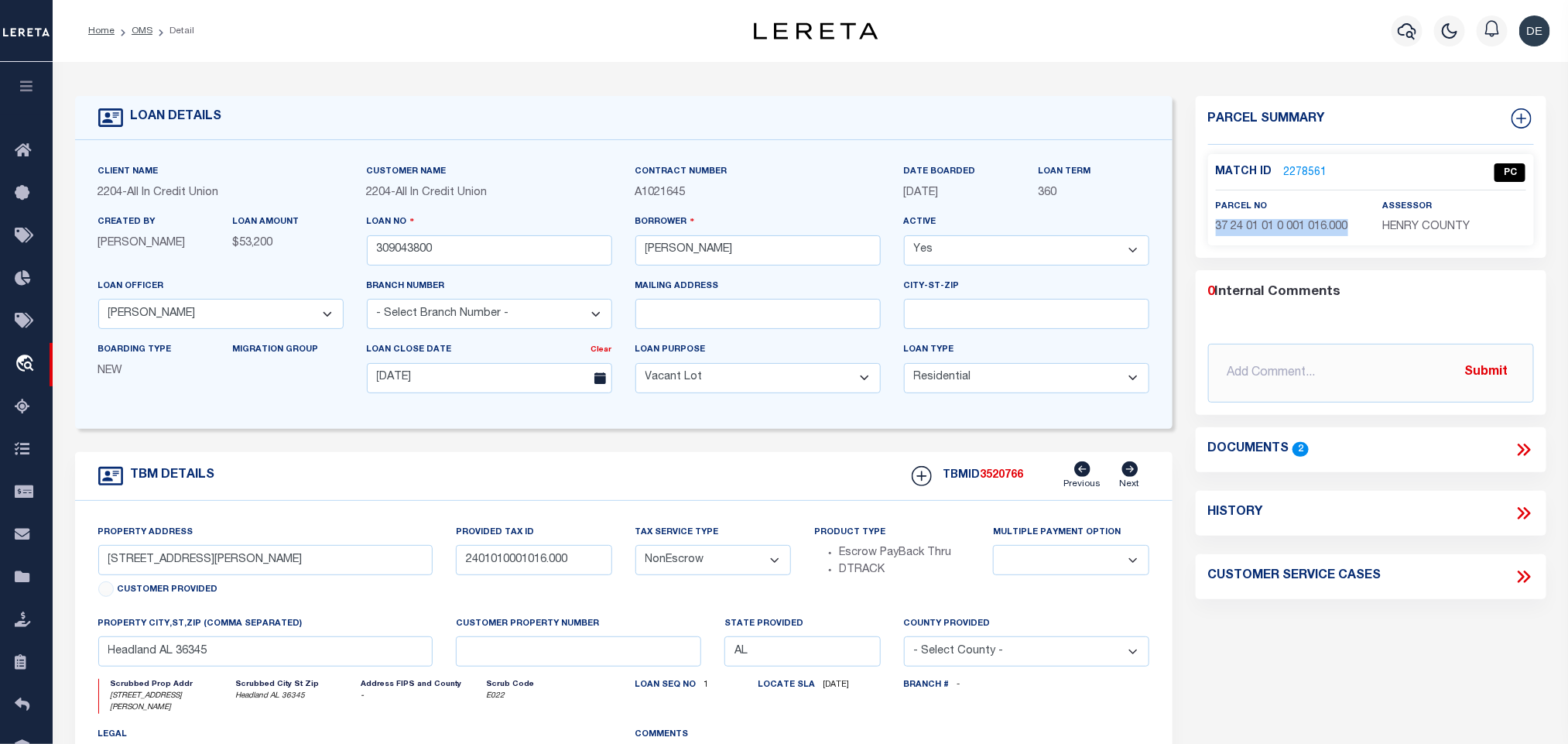
click at [137, 28] on link "OMS" at bounding box center [142, 31] width 21 height 9
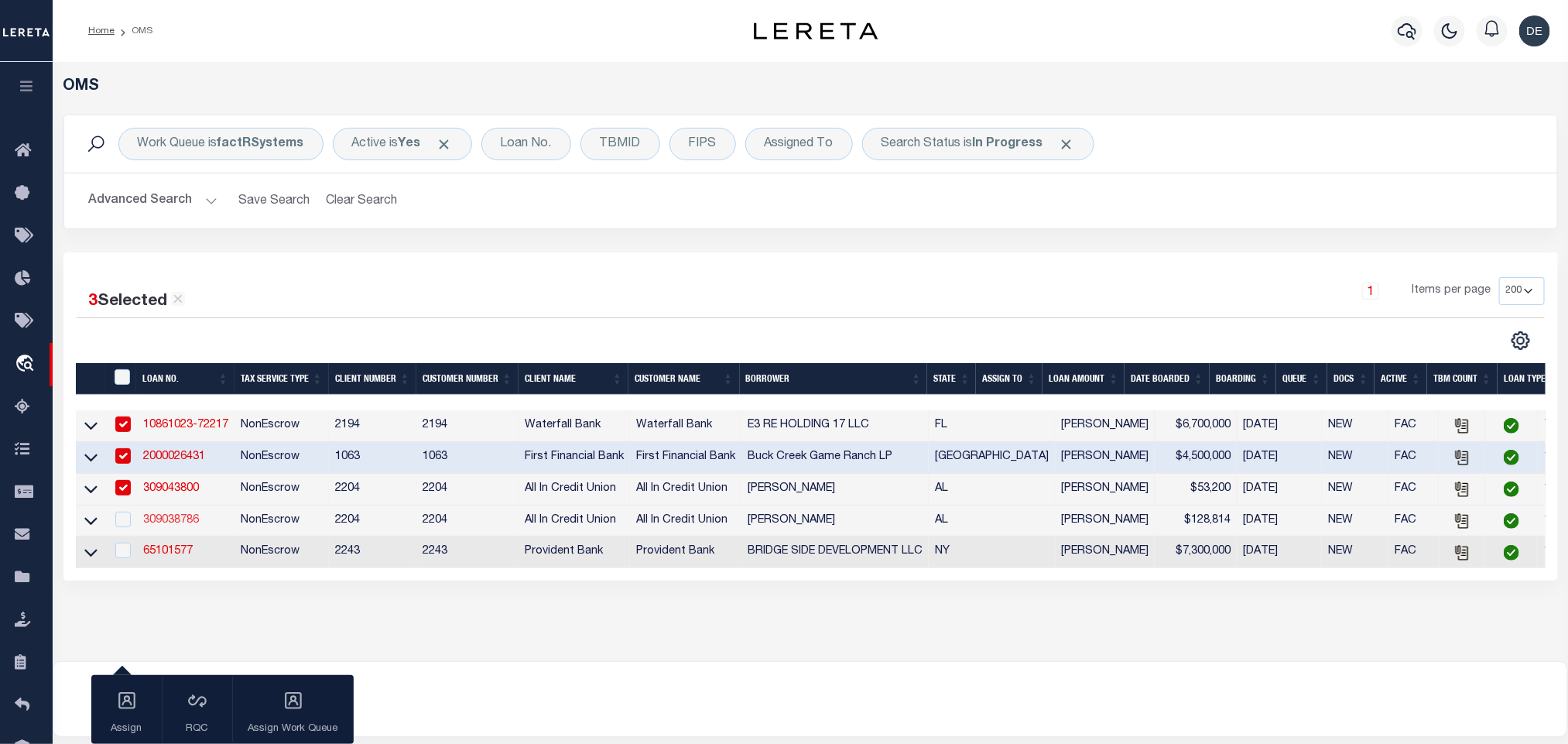
click at [175, 526] on link "309038786" at bounding box center [171, 520] width 56 height 11
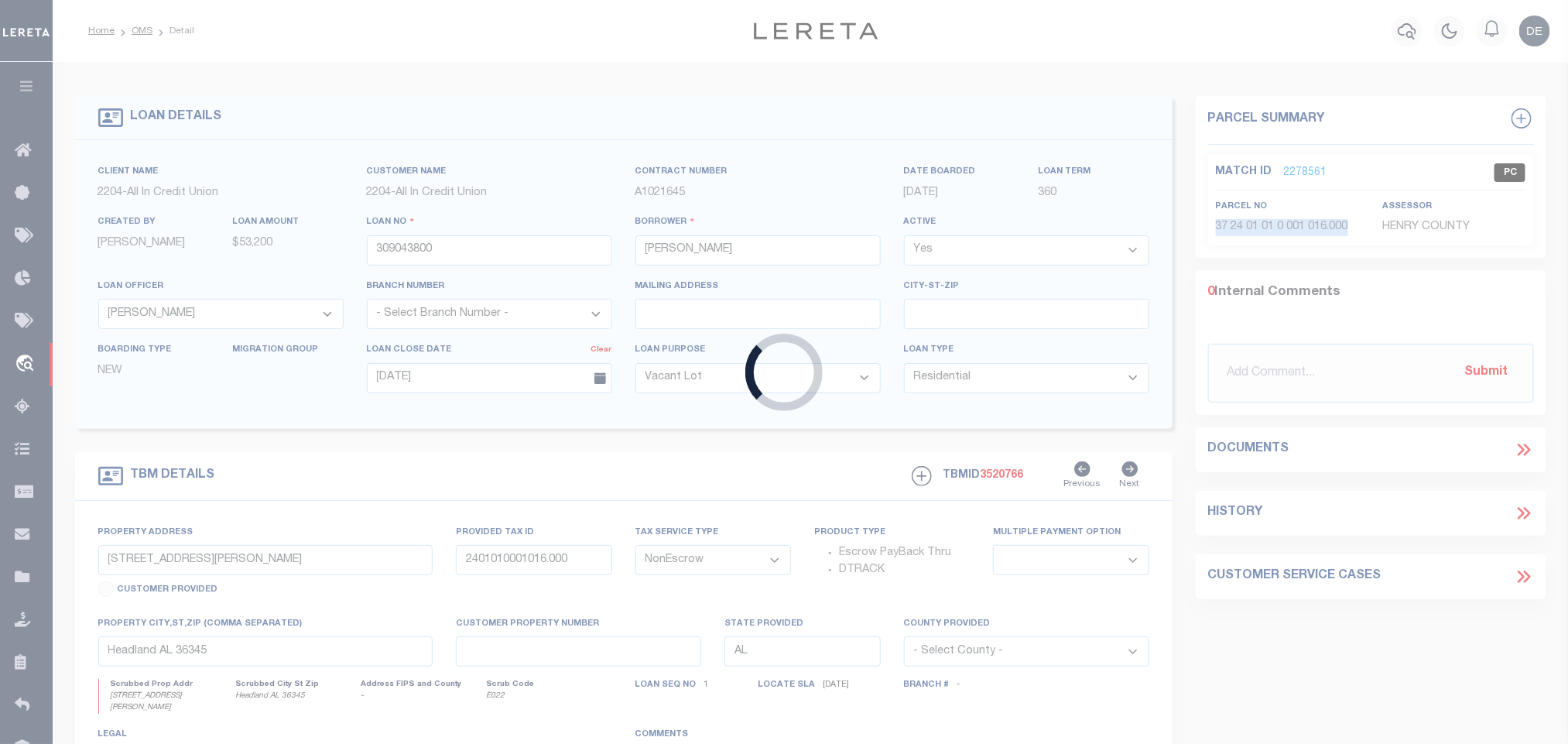
type input "309038786"
type input "Justin Stewart"
select select "44319"
type input "09/25/2025"
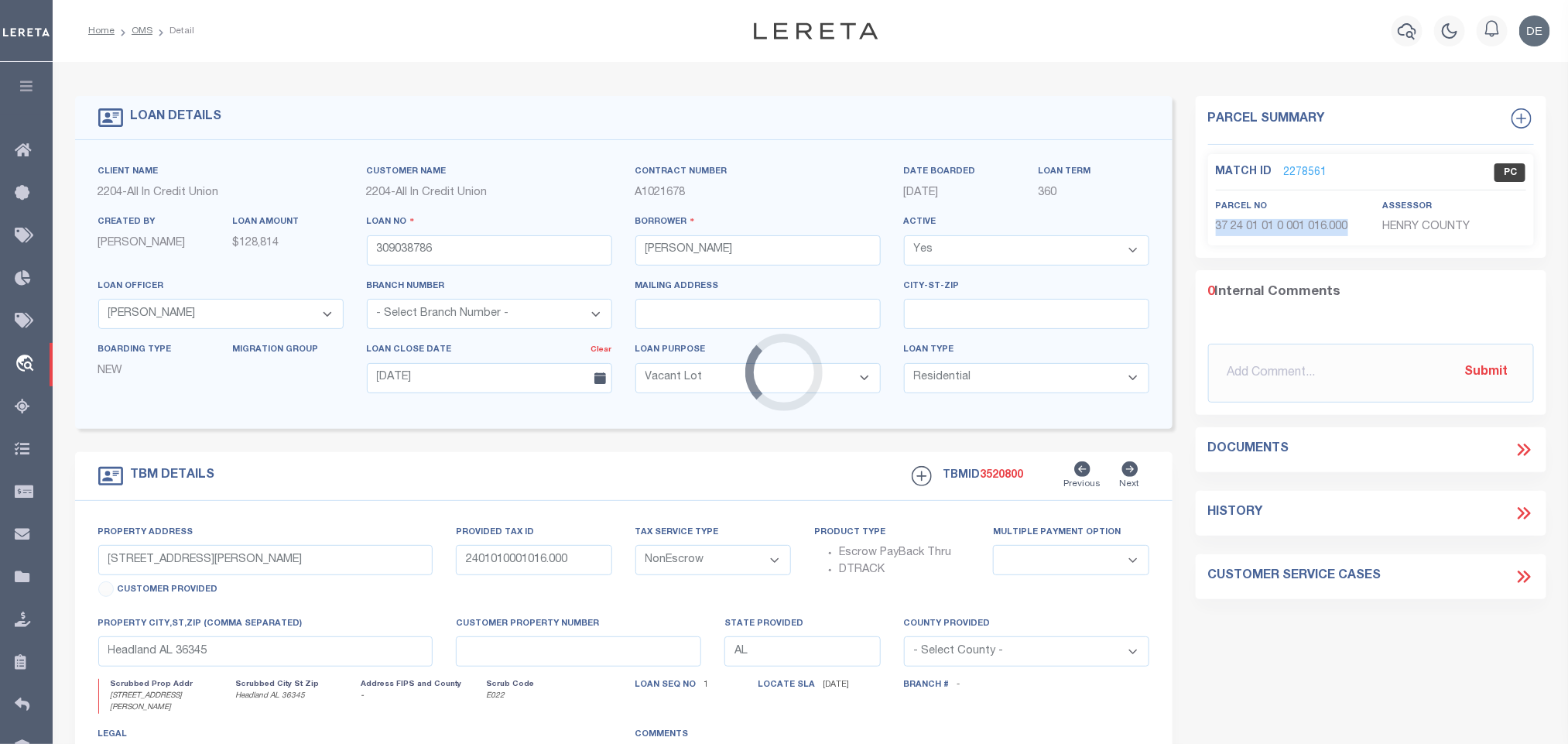
type input "0 Jack Hamilton Rd"
type input "34-04-19-0-000-005"
select select
type input "Mobile AL 36695"
select select "44319"
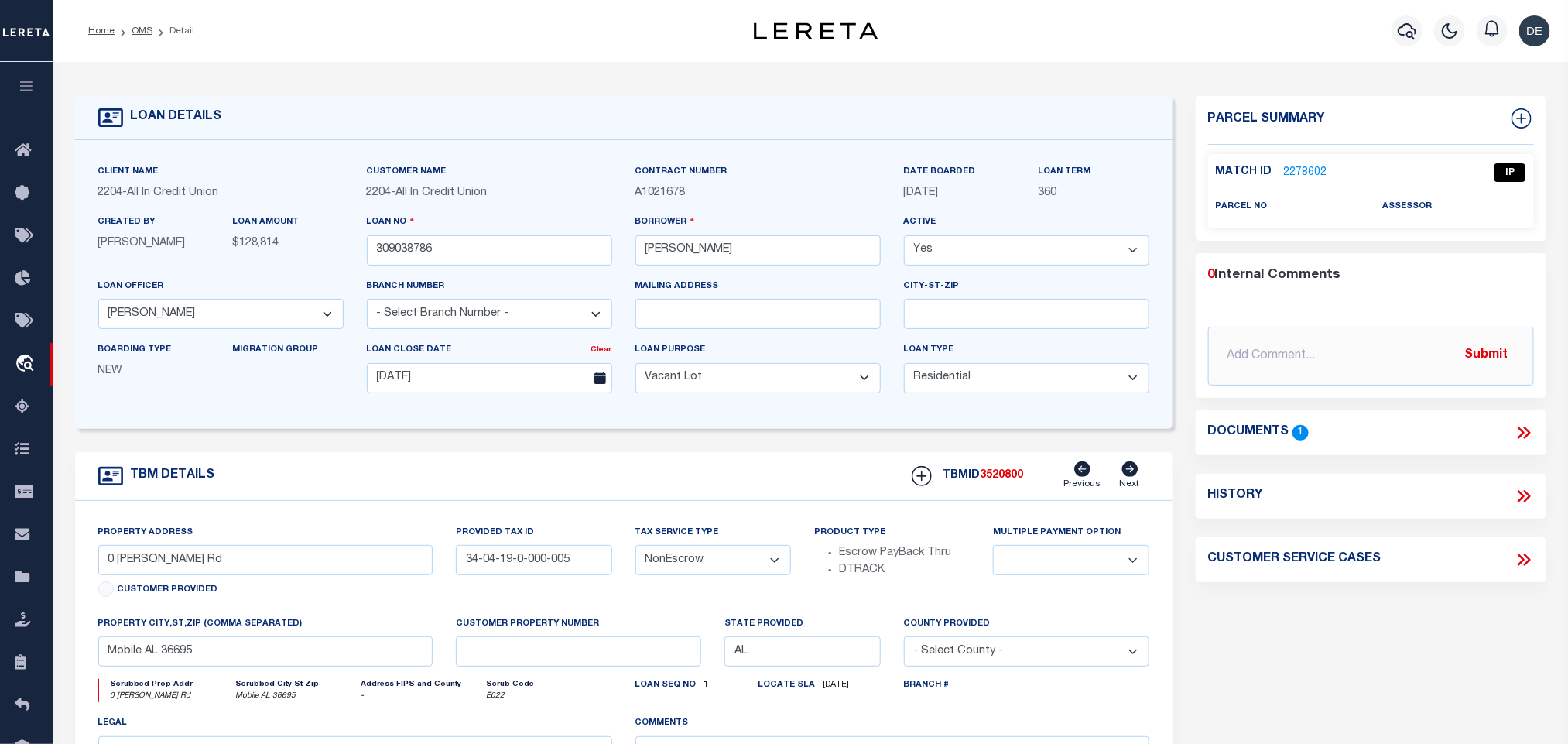
click at [1525, 431] on icon at bounding box center [1523, 433] width 20 height 20
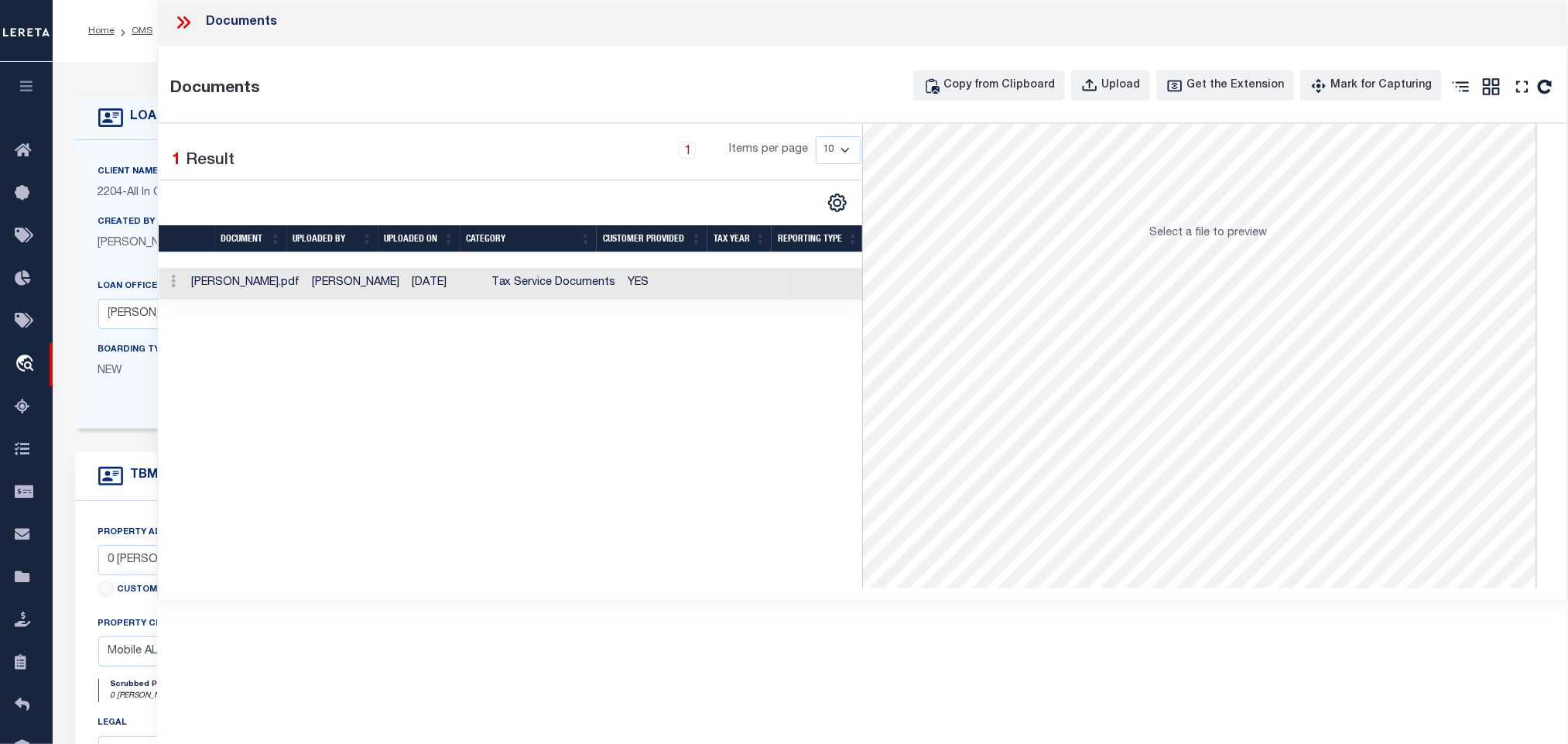
click at [739, 284] on td at bounding box center [761, 284] width 62 height 32
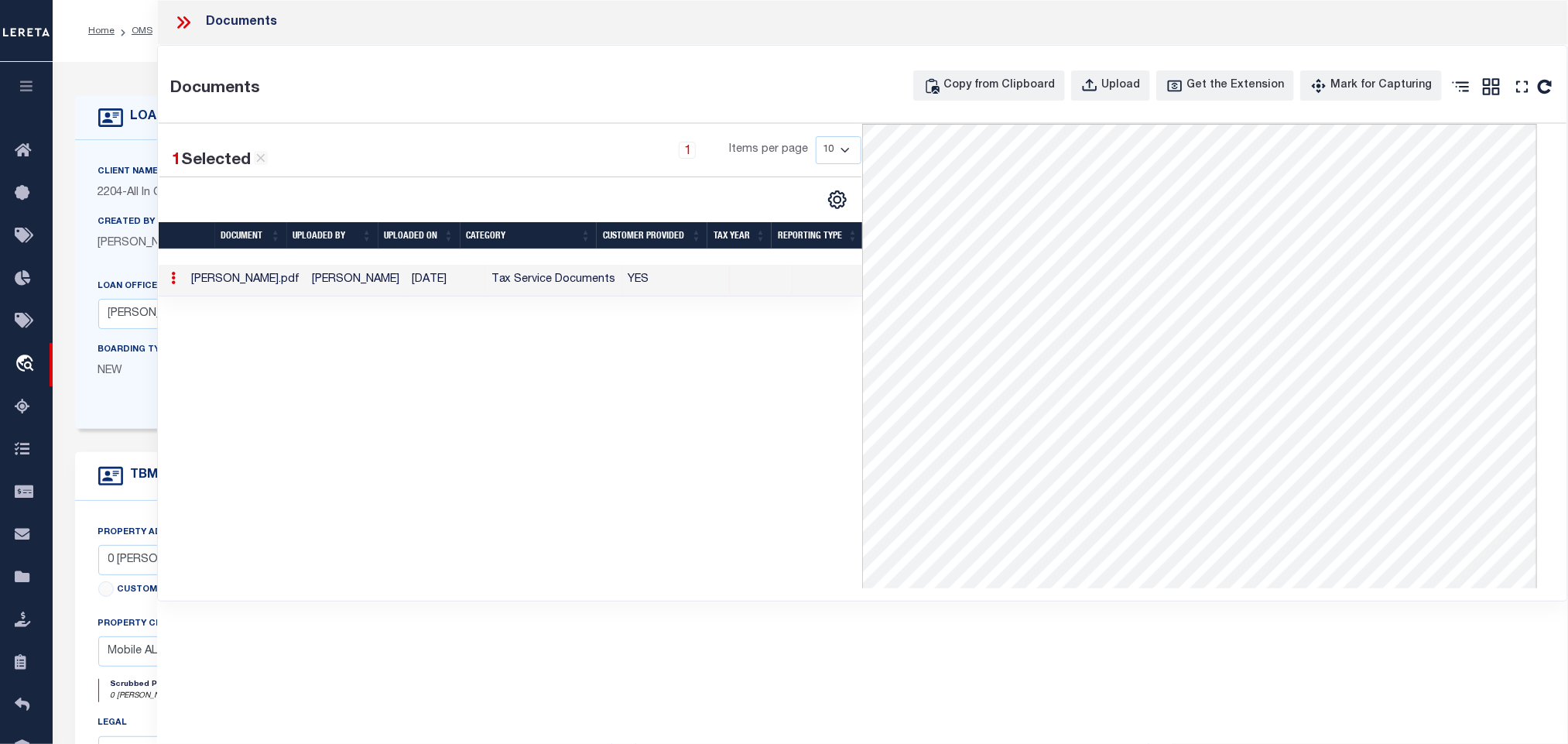
click at [191, 19] on icon at bounding box center [183, 22] width 20 height 20
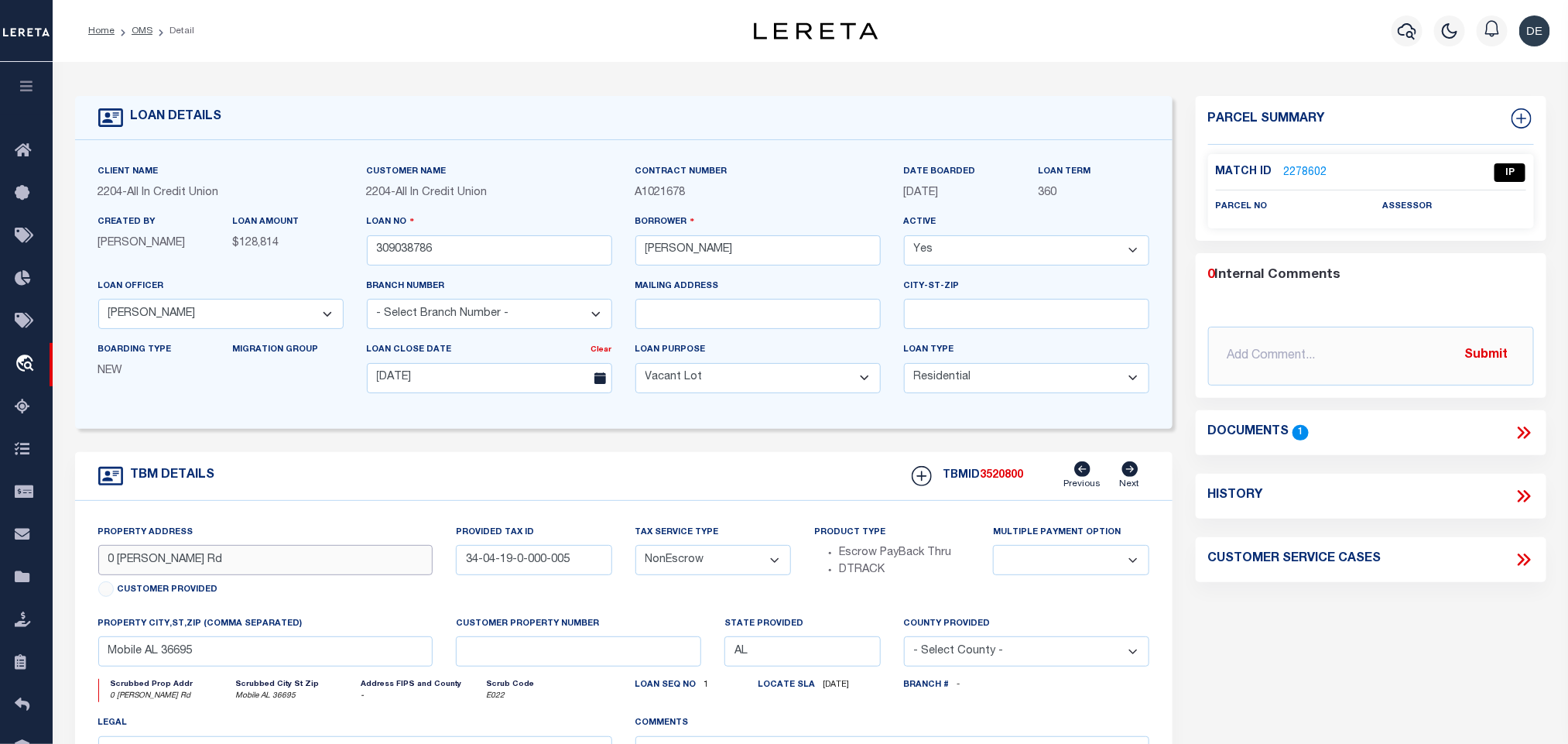
click at [282, 575] on input "0 Jack Hamilton Rd" at bounding box center [266, 559] width 335 height 30
click at [716, 244] on input "Justin Stewart" at bounding box center [758, 250] width 245 height 30
click at [275, 571] on input "0 Jack Hamilton Rd" at bounding box center [266, 559] width 335 height 30
click at [318, 662] on input "Mobile AL 36695" at bounding box center [266, 651] width 335 height 30
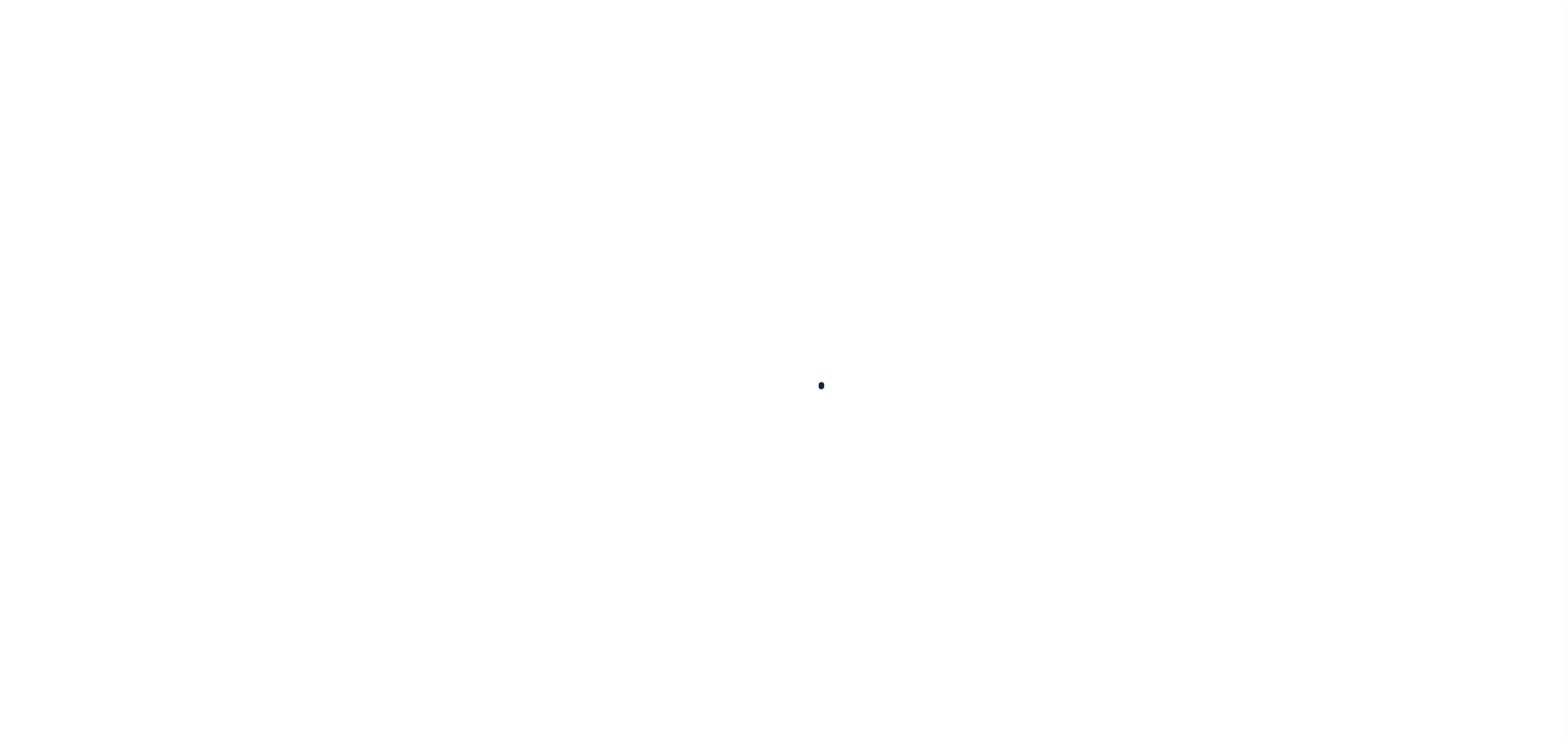
checkbox input "false"
type input "1"
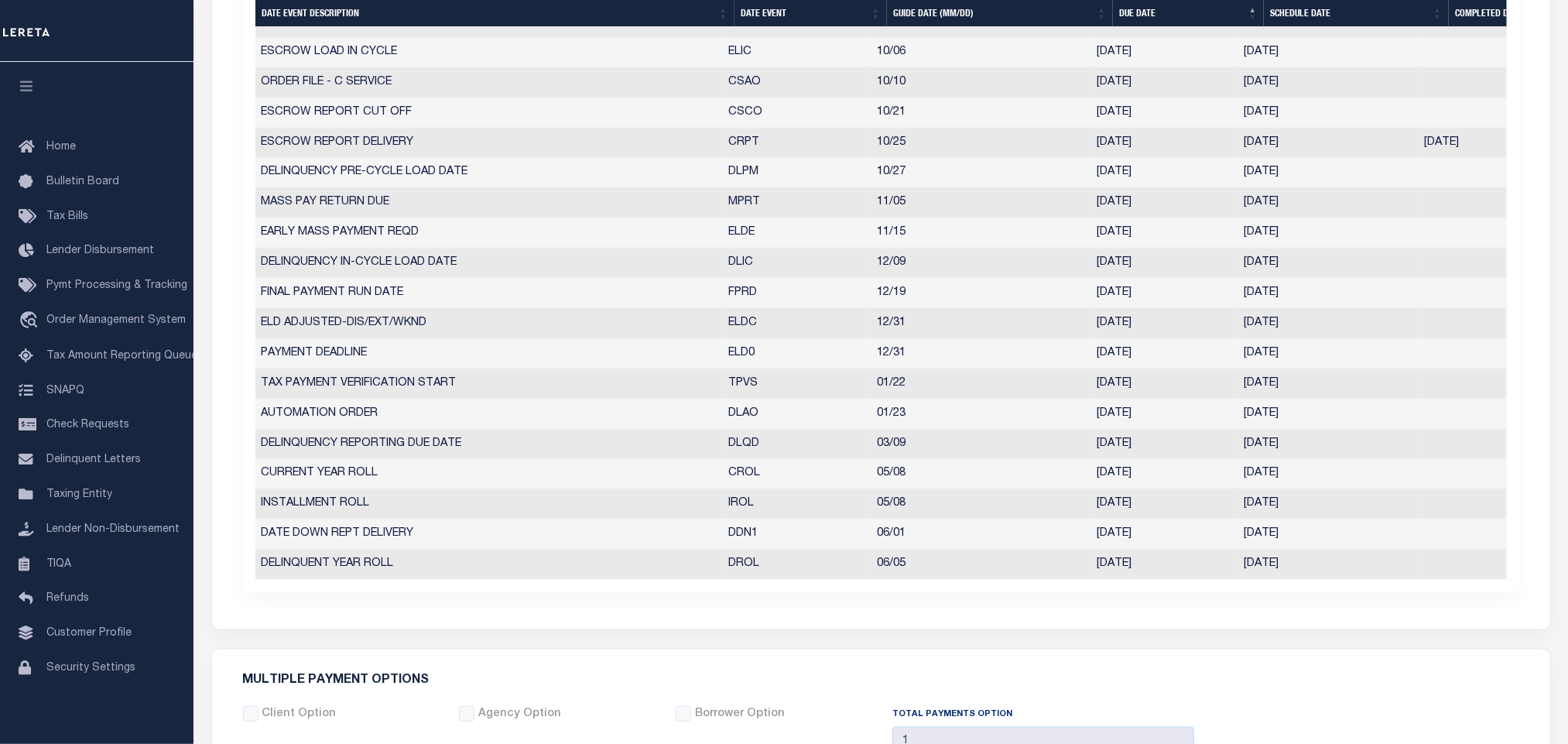
scroll to position [1045, 0]
